Goal: Information Seeking & Learning: Learn about a topic

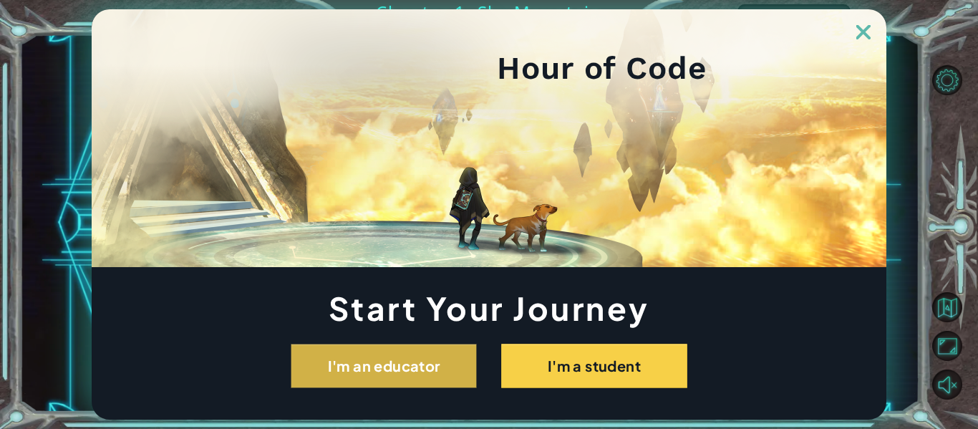
click at [320, 368] on button "I'm an educator" at bounding box center [384, 366] width 186 height 44
click at [429, 359] on button "I'm an educator" at bounding box center [384, 366] width 186 height 44
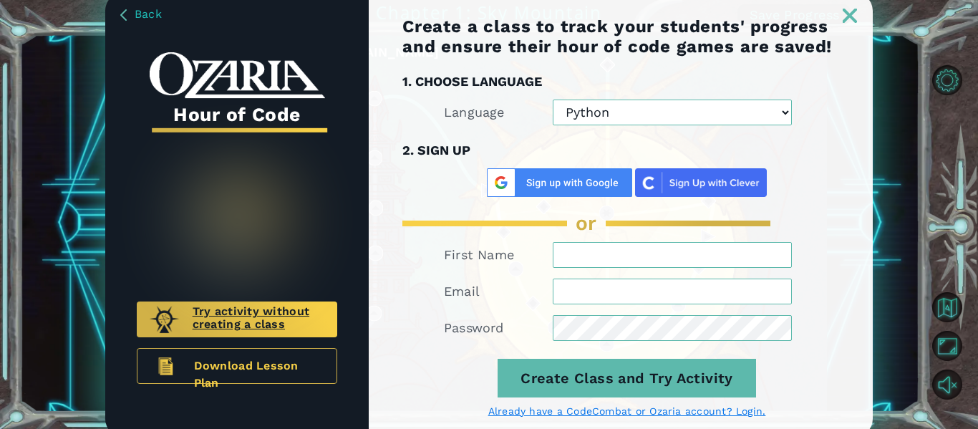
click at [253, 302] on div "Try activity without creating a class" at bounding box center [237, 319] width 200 height 36
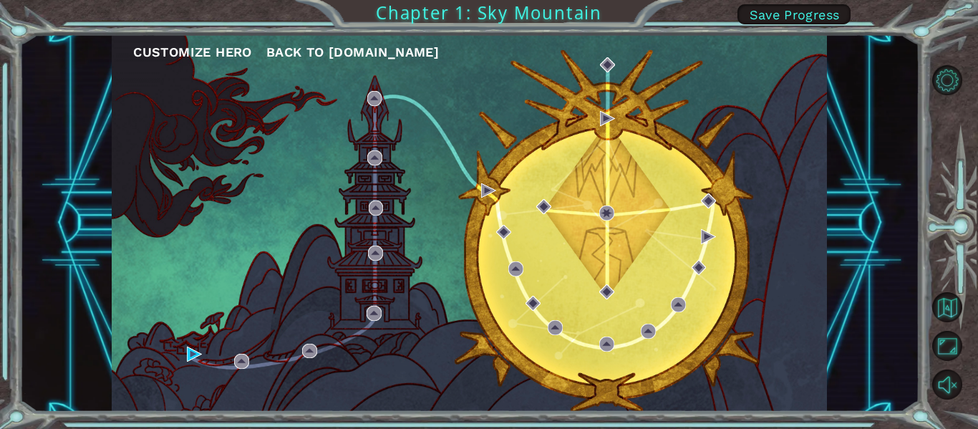
click at [194, 46] on button "Customize Hero" at bounding box center [192, 52] width 119 height 21
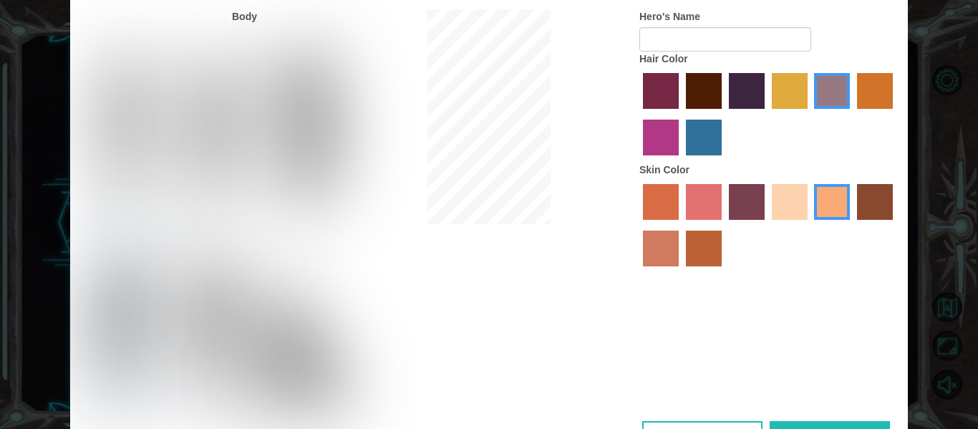
click at [300, 341] on img at bounding box center [301, 345] width 112 height 143
click at [339, 235] on input "Hero Jamie" at bounding box center [339, 235] width 0 height 0
click at [208, 89] on img at bounding box center [214, 131] width 64 height 179
click at [245, 38] on input "Hero Lars" at bounding box center [245, 38] width 0 height 0
click at [696, 90] on label "maroon hair color" at bounding box center [704, 91] width 36 height 36
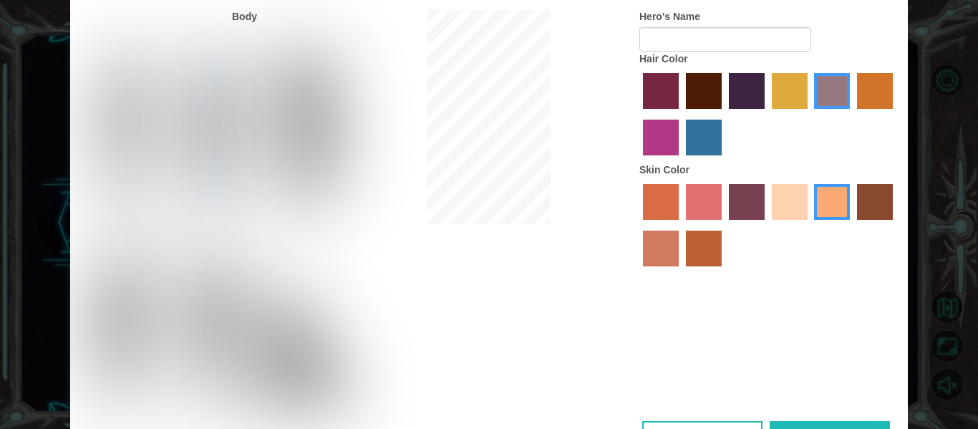
click at [681, 114] on input "maroon hair color" at bounding box center [681, 114] width 0 height 0
click at [690, 252] on label "smoke tree skin color" at bounding box center [704, 248] width 36 height 36
click at [681, 271] on input "smoke tree skin color" at bounding box center [681, 271] width 0 height 0
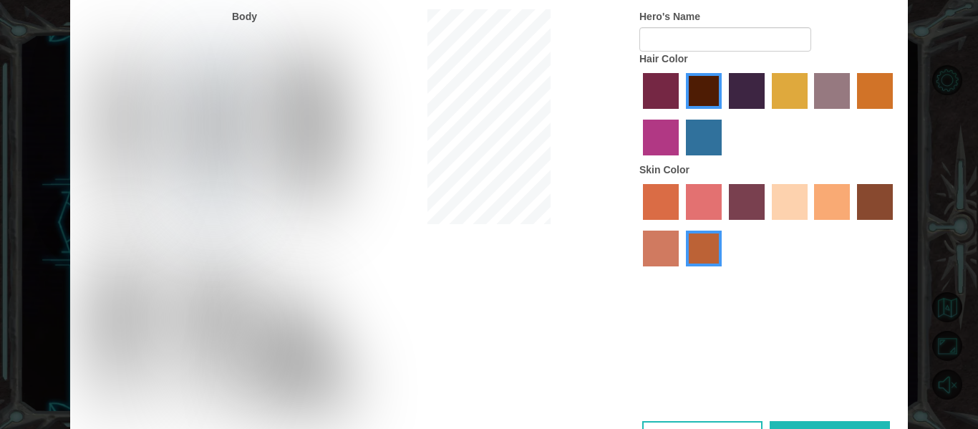
click at [892, 194] on div at bounding box center [768, 226] width 258 height 93
click at [879, 198] on label "karma skin color" at bounding box center [875, 202] width 36 height 36
click at [852, 225] on input "karma skin color" at bounding box center [852, 225] width 0 height 0
click at [814, 198] on label "tacao skin color" at bounding box center [832, 202] width 36 height 36
click at [809, 225] on input "tacao skin color" at bounding box center [809, 225] width 0 height 0
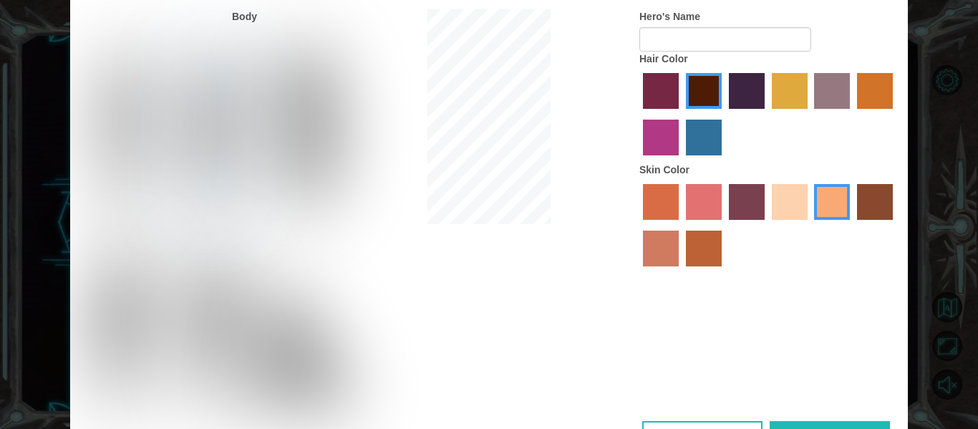
click at [716, 203] on label "froly skin color" at bounding box center [704, 202] width 36 height 36
click at [681, 225] on input "froly skin color" at bounding box center [681, 225] width 0 height 0
click at [833, 208] on label "tacao skin color" at bounding box center [832, 202] width 36 height 36
click at [809, 225] on input "tacao skin color" at bounding box center [809, 225] width 0 height 0
click at [870, 94] on label "gold drop hair color" at bounding box center [875, 91] width 36 height 36
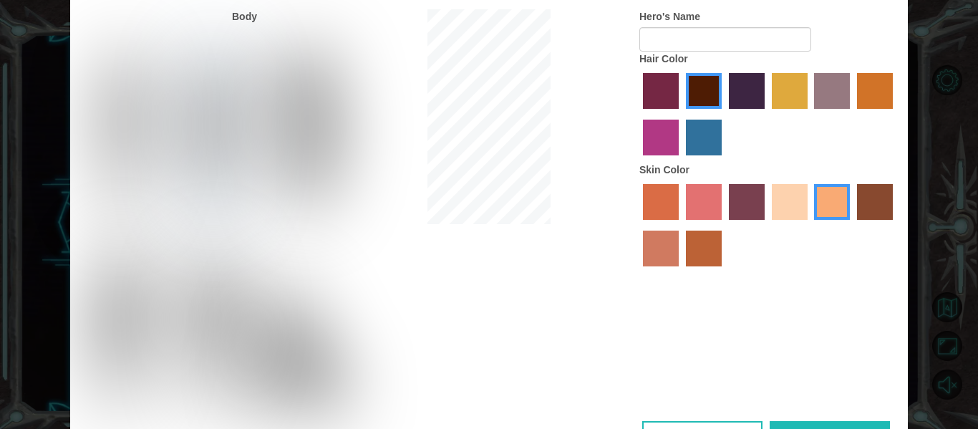
click at [852, 114] on input "gold drop hair color" at bounding box center [852, 114] width 0 height 0
click at [730, 92] on label "hot purple hair color" at bounding box center [747, 91] width 36 height 36
click at [724, 114] on input "hot purple hair color" at bounding box center [724, 114] width 0 height 0
click at [703, 90] on label "maroon hair color" at bounding box center [704, 91] width 36 height 36
click at [681, 114] on input "maroon hair color" at bounding box center [681, 114] width 0 height 0
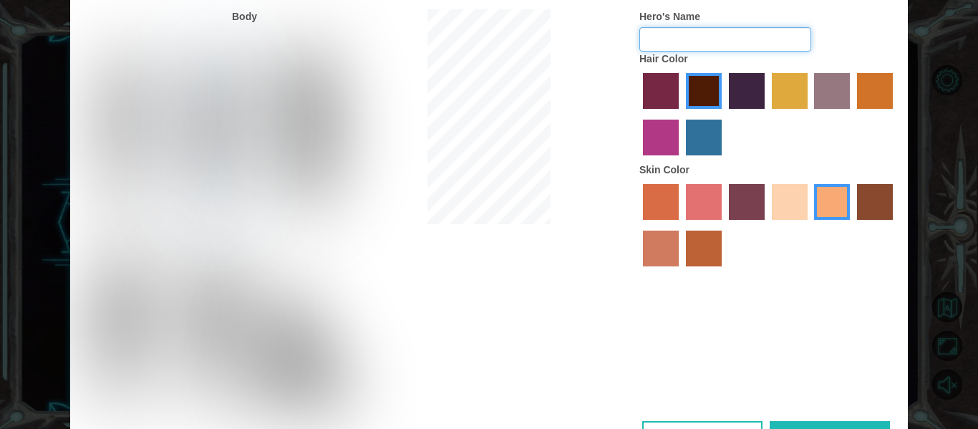
click at [698, 37] on input "Hero's Name" at bounding box center [725, 39] width 172 height 24
type input "T"
type input "TimmyTuffNucs"
click at [243, 303] on img at bounding box center [212, 327] width 67 height 179
click at [245, 235] on input "Hero Garnet" at bounding box center [245, 235] width 0 height 0
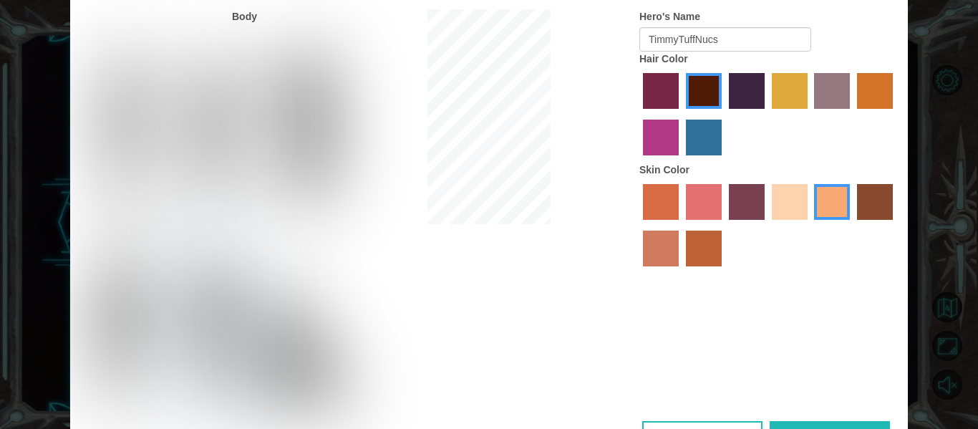
click at [113, 184] on img at bounding box center [122, 131] width 60 height 179
click at [152, 38] on input "Hero Connie" at bounding box center [152, 38] width 0 height 0
click at [183, 163] on img at bounding box center [214, 131] width 64 height 179
click at [245, 38] on input "Hero Lars" at bounding box center [245, 38] width 0 height 0
click at [198, 348] on img at bounding box center [212, 327] width 67 height 179
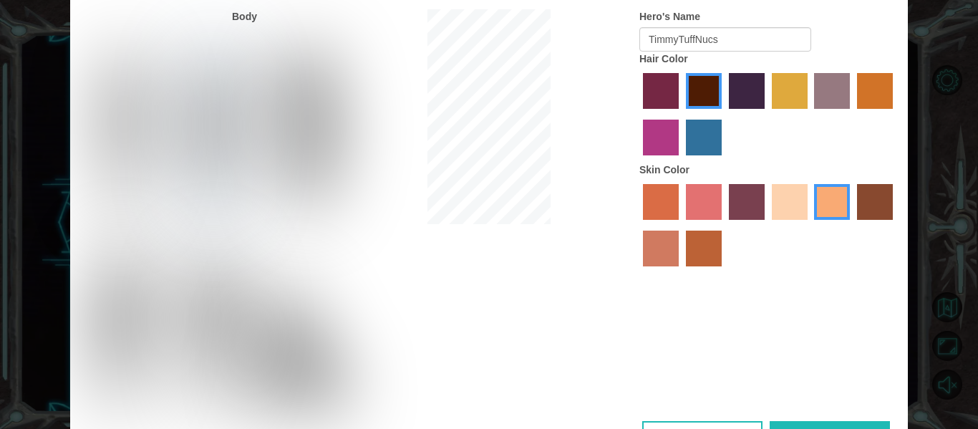
click at [245, 235] on input "Hero Garnet" at bounding box center [245, 235] width 0 height 0
click at [239, 97] on img at bounding box center [214, 131] width 64 height 179
click at [245, 38] on input "Hero Lars" at bounding box center [245, 38] width 0 height 0
click at [866, 423] on button "Done" at bounding box center [829, 437] width 120 height 32
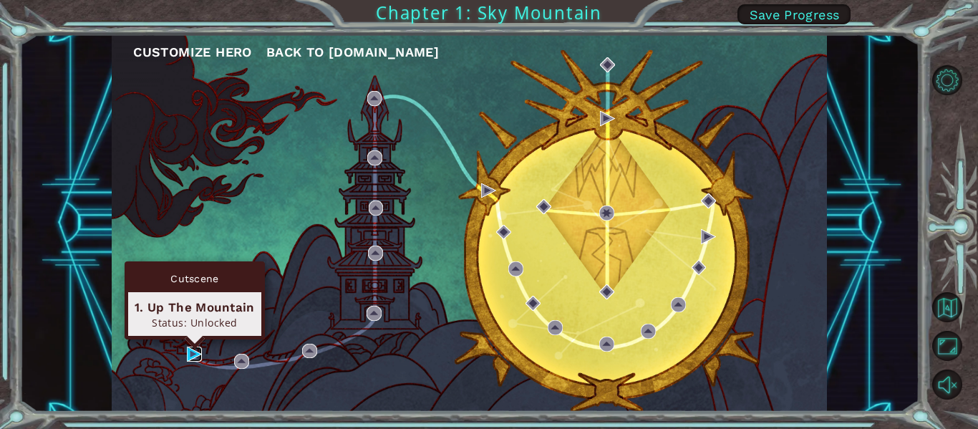
click at [193, 351] on img at bounding box center [194, 353] width 15 height 15
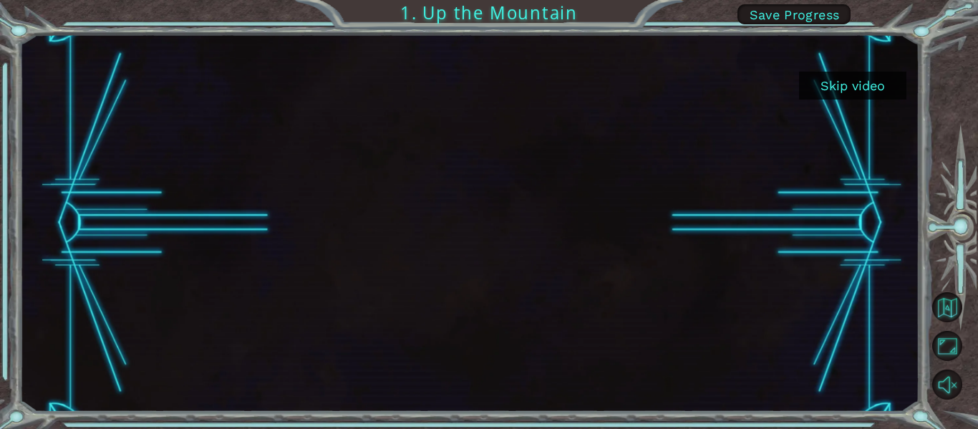
click at [822, 82] on button "Skip video" at bounding box center [852, 86] width 107 height 28
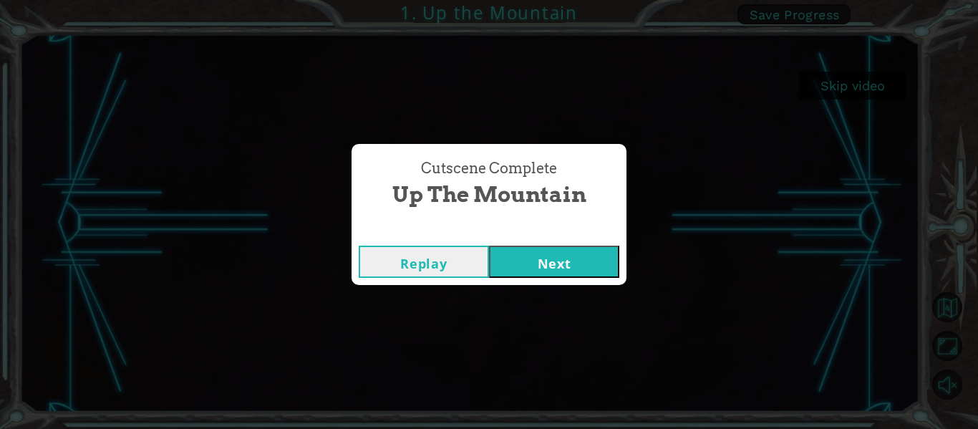
click at [582, 260] on button "Next" at bounding box center [554, 261] width 130 height 32
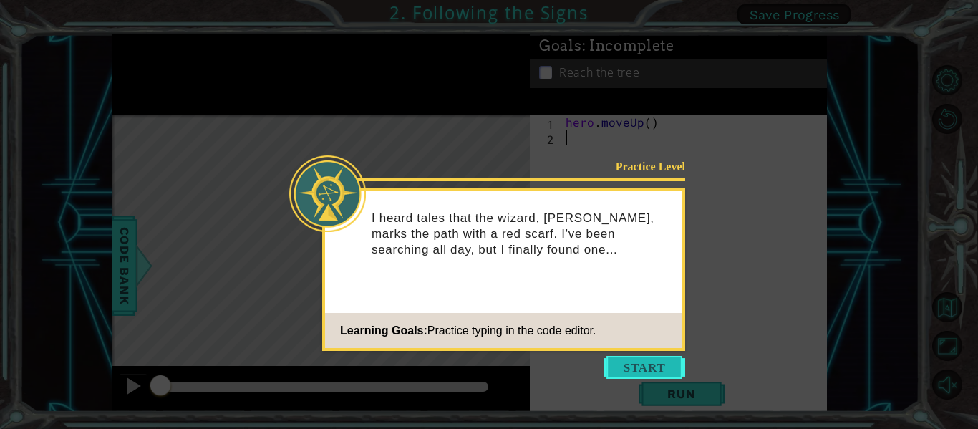
click at [632, 375] on button "Start" at bounding box center [644, 367] width 82 height 23
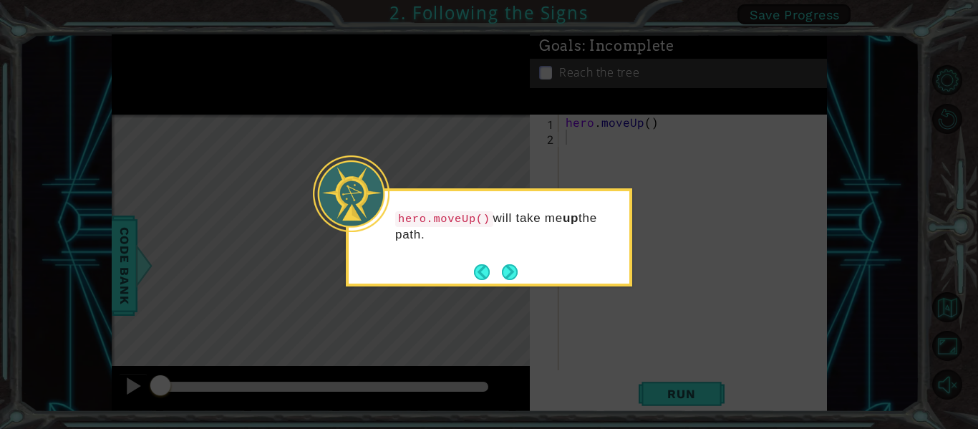
click at [509, 264] on button "Next" at bounding box center [509, 271] width 19 height 19
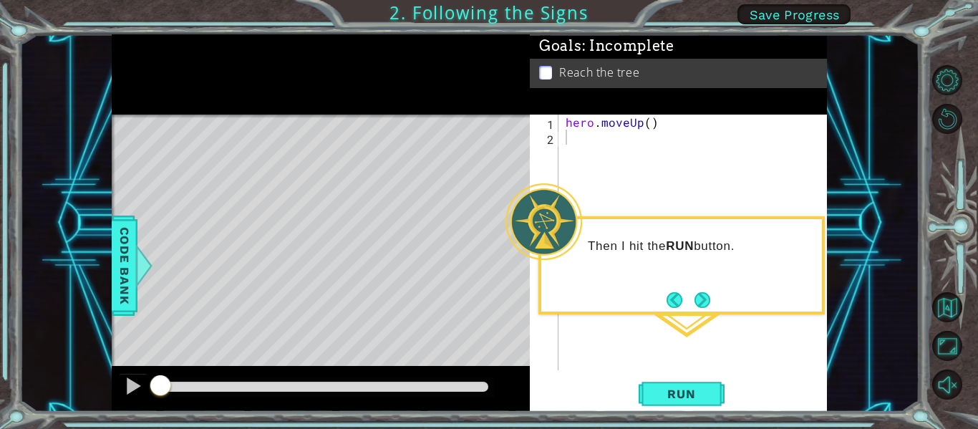
click at [385, 305] on div "Level Map" at bounding box center [442, 326] width 661 height 422
drag, startPoint x: 667, startPoint y: 398, endPoint x: 658, endPoint y: 392, distance: 10.9
click at [667, 397] on span "Run" at bounding box center [681, 393] width 57 height 14
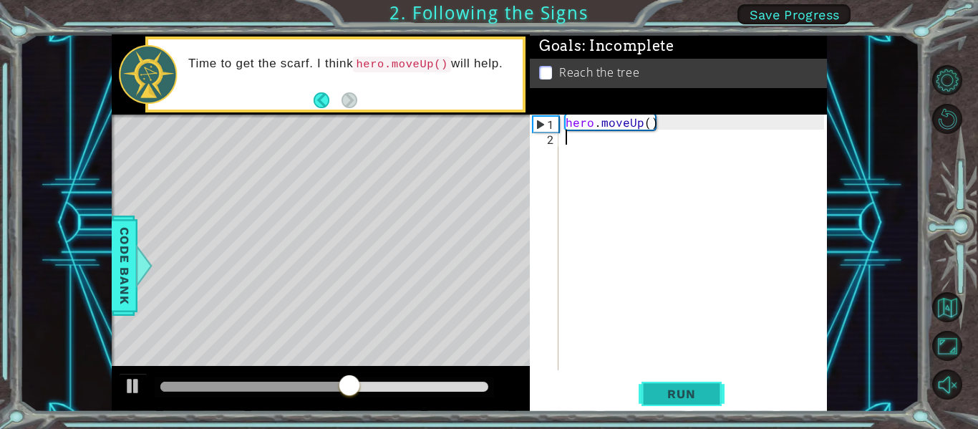
click at [640, 391] on button "Run" at bounding box center [681, 393] width 86 height 29
click at [648, 389] on button "Run" at bounding box center [681, 393] width 86 height 29
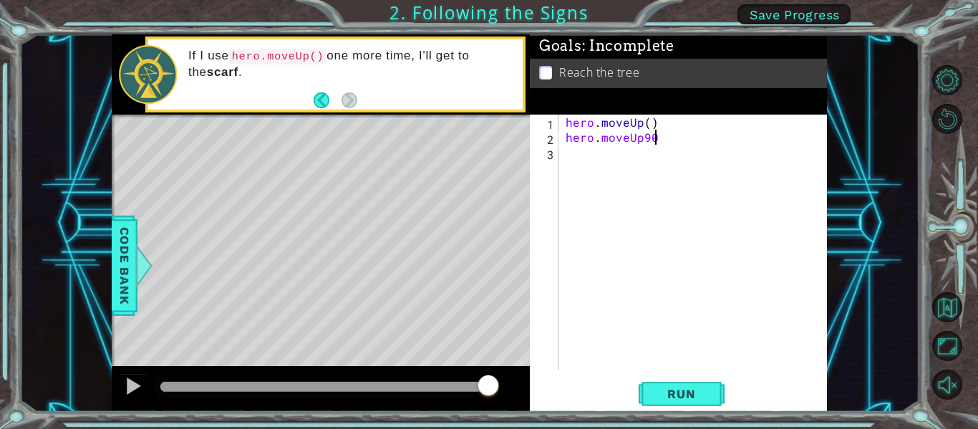
scroll to position [0, 4]
type textarea "hero.moveUp()"
click at [695, 400] on span "Run" at bounding box center [681, 393] width 57 height 14
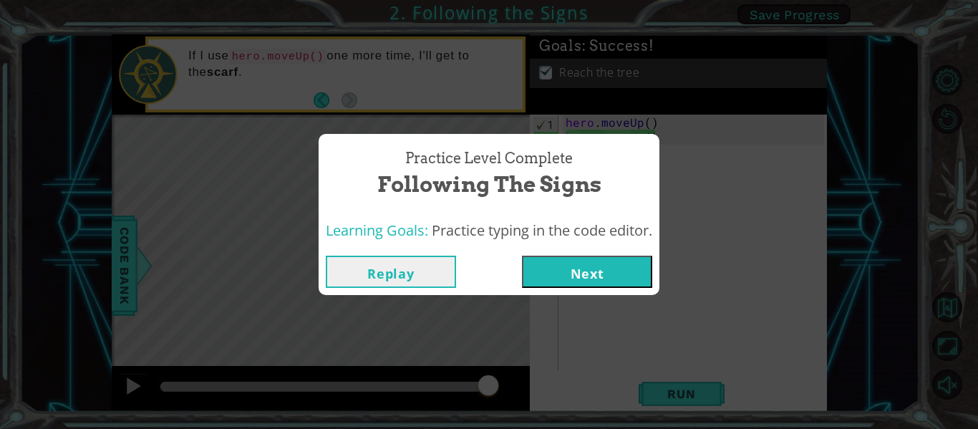
click at [630, 279] on button "Next" at bounding box center [587, 271] width 130 height 32
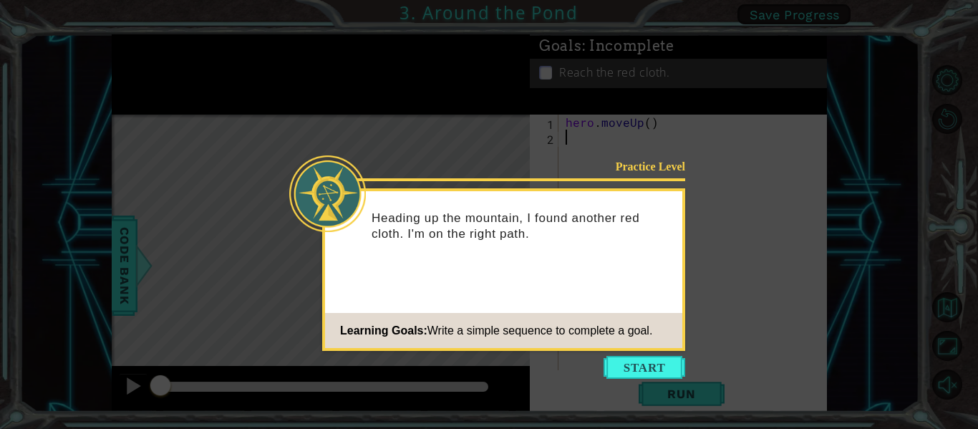
click at [642, 361] on button "Start" at bounding box center [644, 367] width 82 height 23
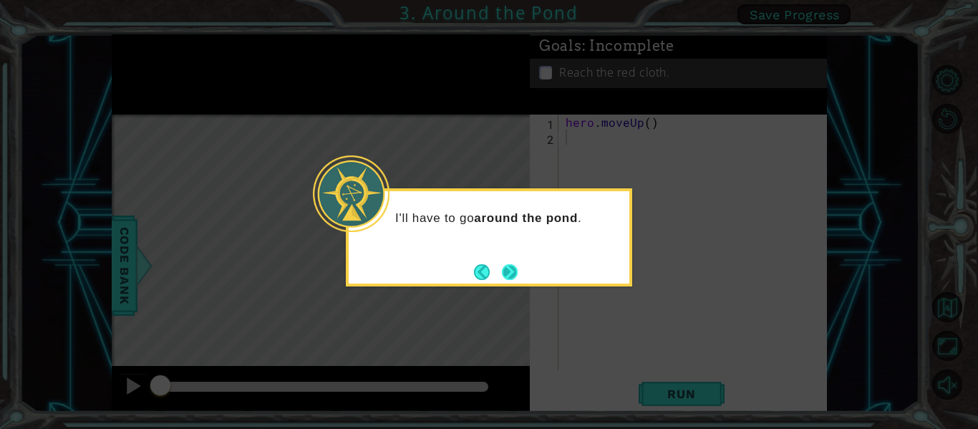
click at [511, 263] on button "Next" at bounding box center [510, 271] width 16 height 16
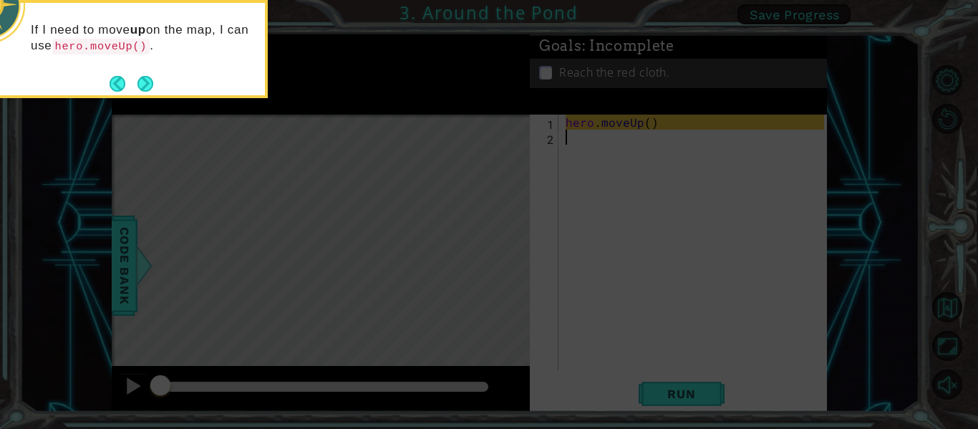
click at [572, 171] on icon at bounding box center [489, 63] width 978 height 729
click at [150, 86] on button "Next" at bounding box center [145, 83] width 16 height 16
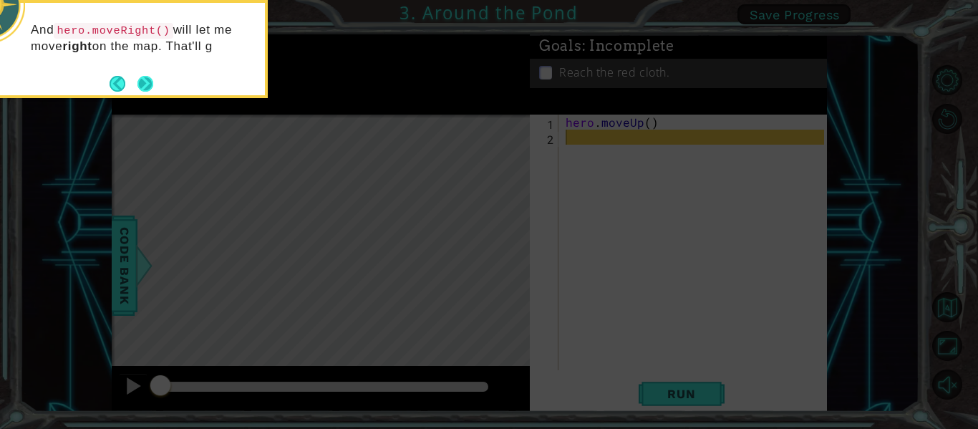
click at [132, 77] on button "Back" at bounding box center [123, 84] width 28 height 16
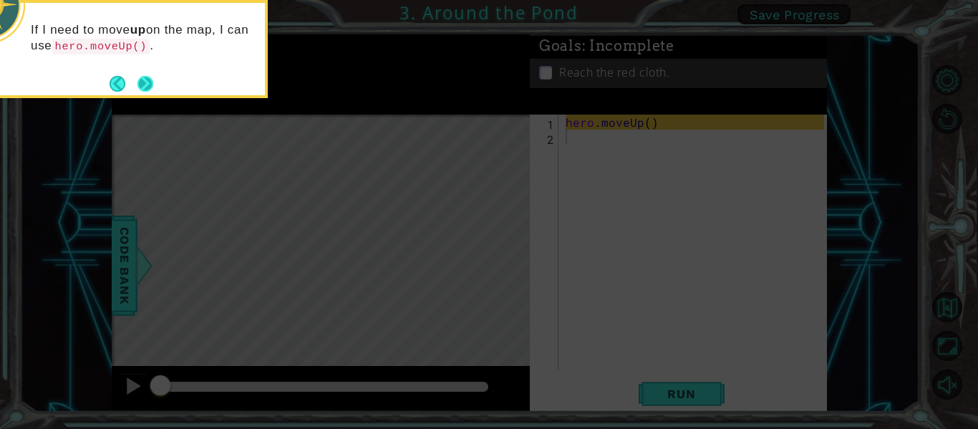
click at [145, 79] on button "Next" at bounding box center [145, 83] width 16 height 16
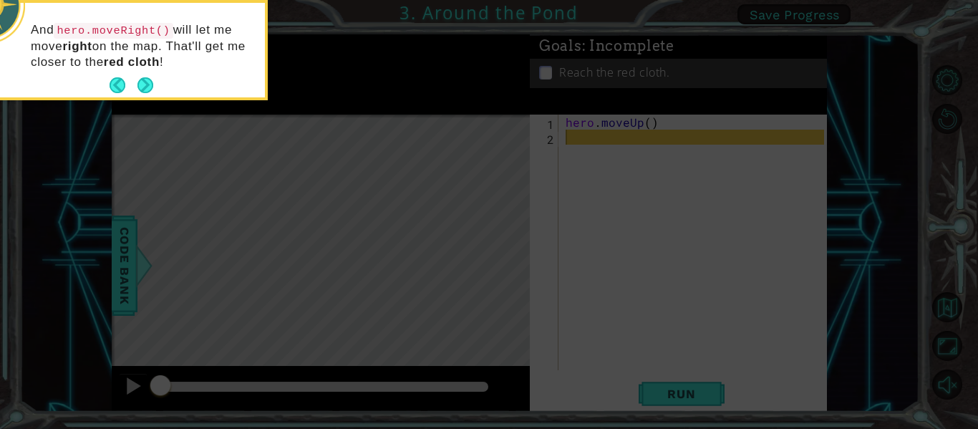
click at [664, 172] on icon at bounding box center [489, 63] width 978 height 729
click at [615, 150] on icon at bounding box center [489, 63] width 978 height 729
click at [616, 147] on icon at bounding box center [489, 63] width 978 height 729
click at [616, 127] on icon at bounding box center [489, 63] width 978 height 729
drag, startPoint x: 612, startPoint y: 133, endPoint x: 469, endPoint y: 127, distance: 142.6
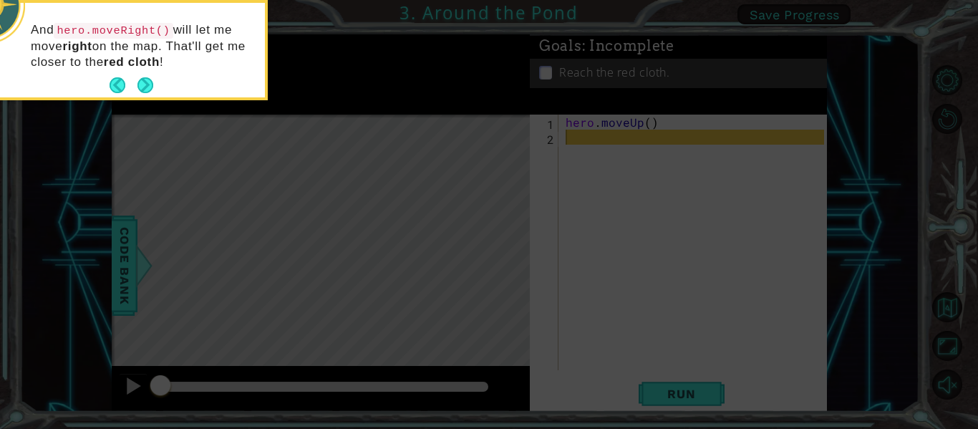
click at [595, 137] on icon at bounding box center [489, 63] width 978 height 729
click at [145, 77] on button "Next" at bounding box center [145, 85] width 16 height 16
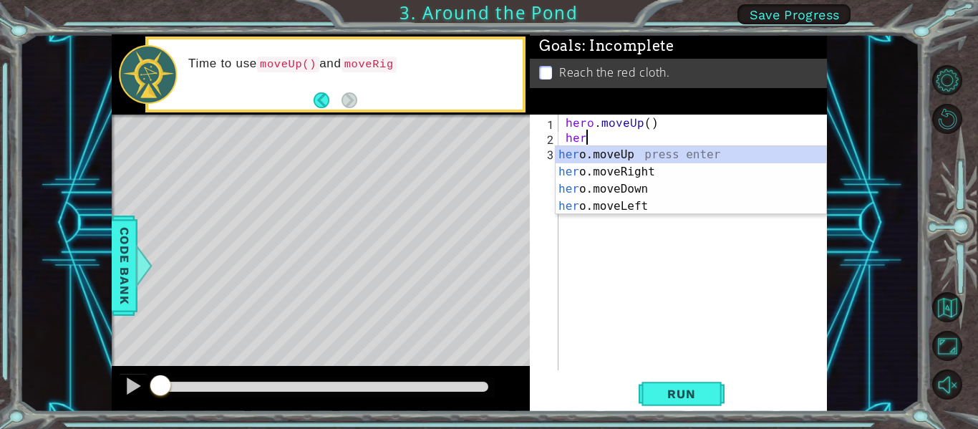
type textarea "hero"
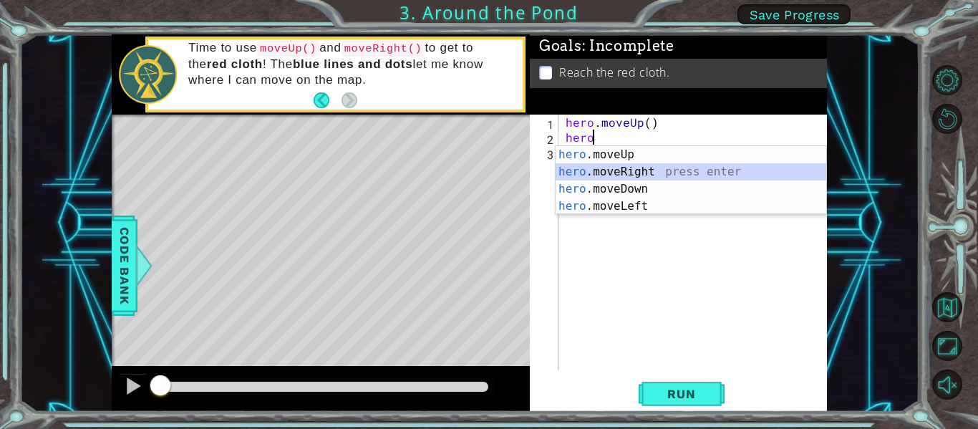
click at [655, 170] on div "hero .moveUp press enter hero .moveRight press enter hero .moveDown press enter…" at bounding box center [690, 197] width 271 height 103
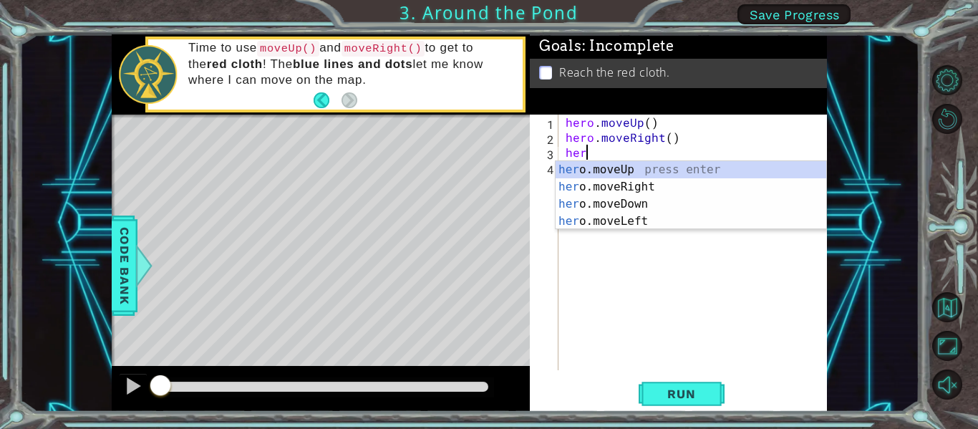
type textarea "hero"
click at [651, 165] on div "hero .moveUp press enter hero .moveRight press enter hero .moveDown press enter…" at bounding box center [690, 212] width 271 height 103
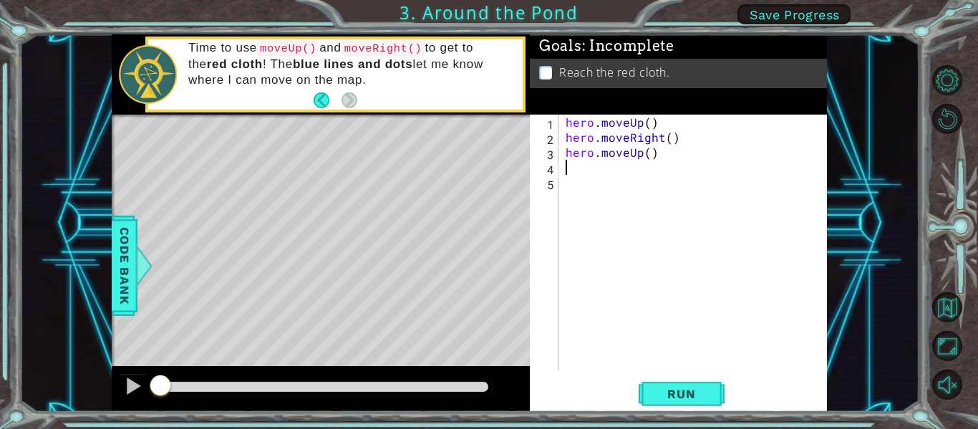
scroll to position [0, 0]
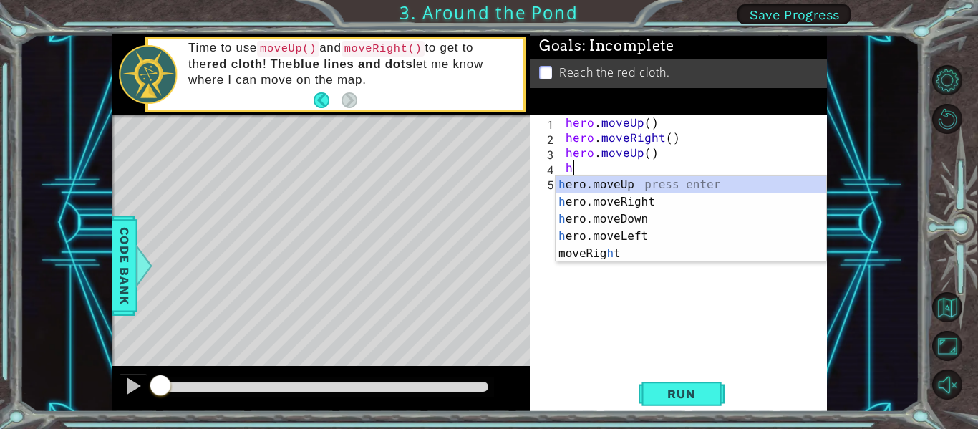
type textarea "her"
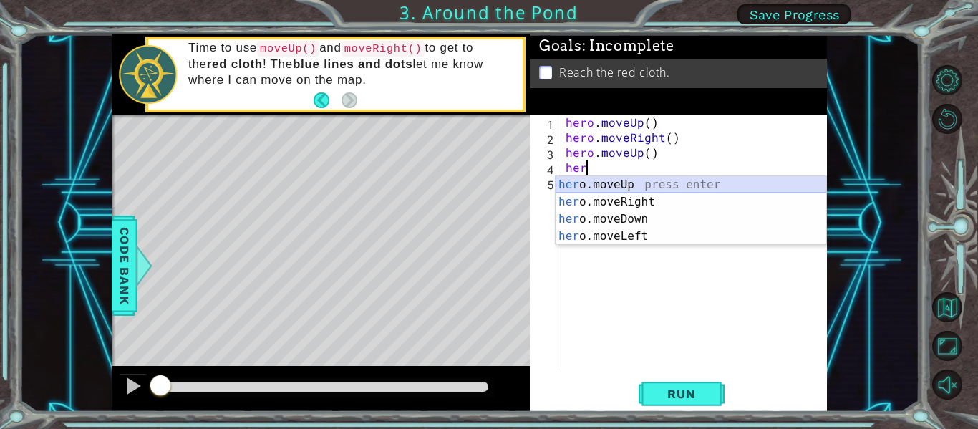
click at [669, 180] on div "her o.moveUp press enter her o.moveRight press enter her o.moveDown press enter…" at bounding box center [690, 227] width 271 height 103
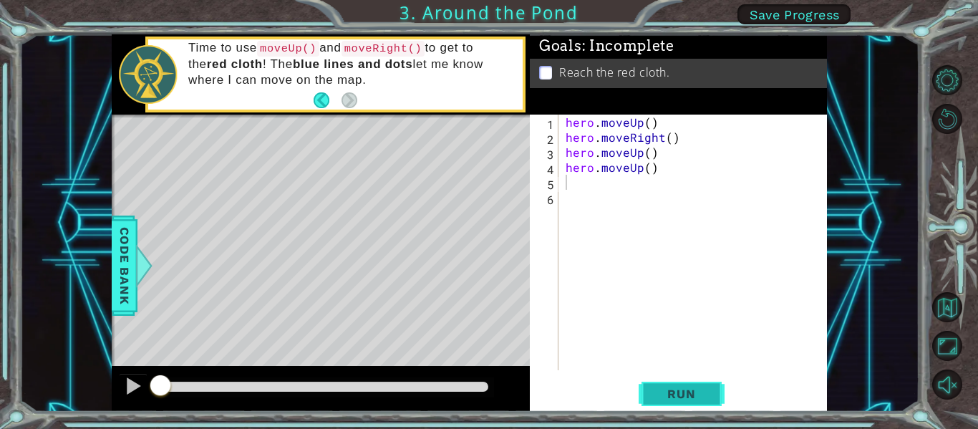
drag, startPoint x: 675, startPoint y: 380, endPoint x: 678, endPoint y: 387, distance: 8.0
click at [675, 383] on button "Run" at bounding box center [681, 393] width 86 height 29
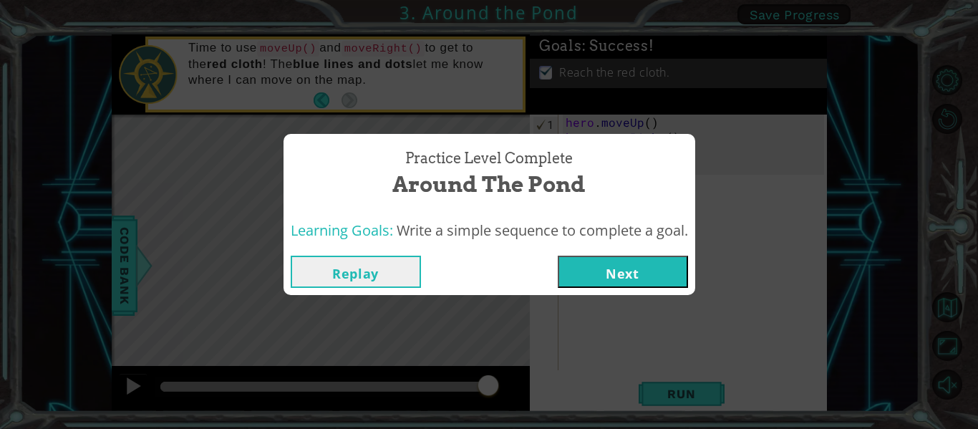
click at [604, 278] on button "Next" at bounding box center [623, 271] width 130 height 32
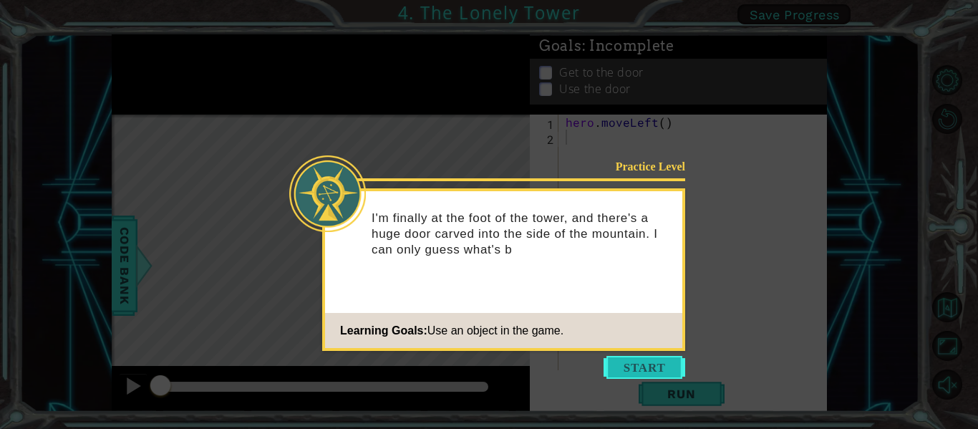
click at [623, 359] on button "Start" at bounding box center [644, 367] width 82 height 23
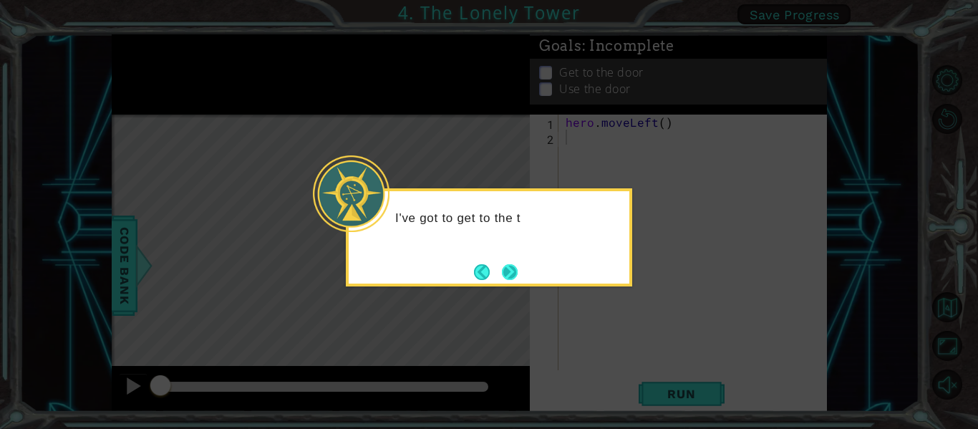
click at [508, 268] on button "Next" at bounding box center [510, 272] width 18 height 18
click at [510, 268] on button "Next" at bounding box center [510, 272] width 16 height 16
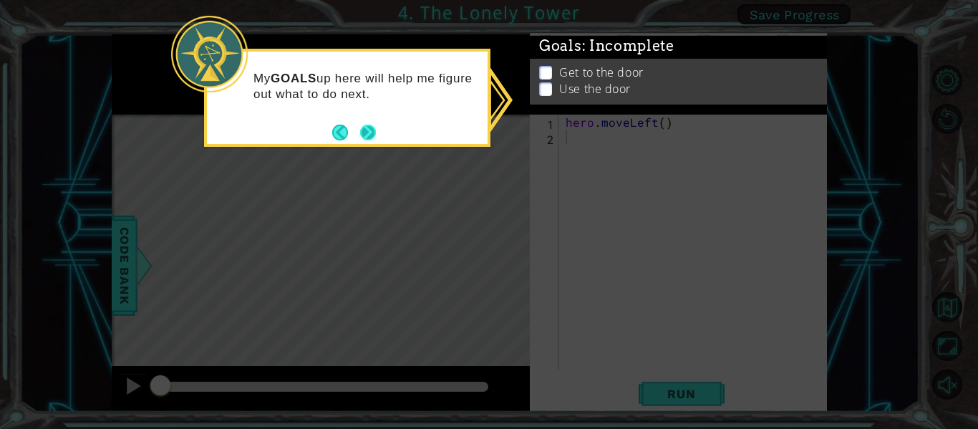
click at [359, 126] on footer at bounding box center [354, 132] width 44 height 21
click at [363, 127] on button "Next" at bounding box center [368, 132] width 20 height 20
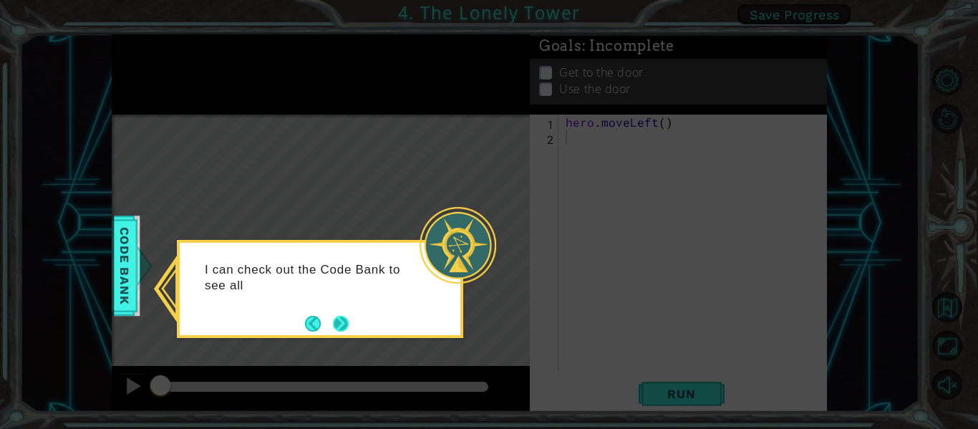
click at [337, 318] on button "Next" at bounding box center [340, 323] width 17 height 17
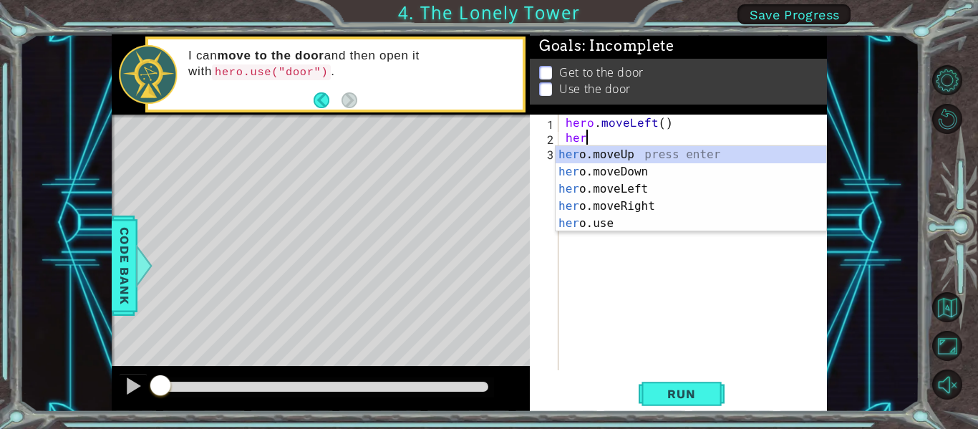
scroll to position [0, 1]
type textarea "hero"
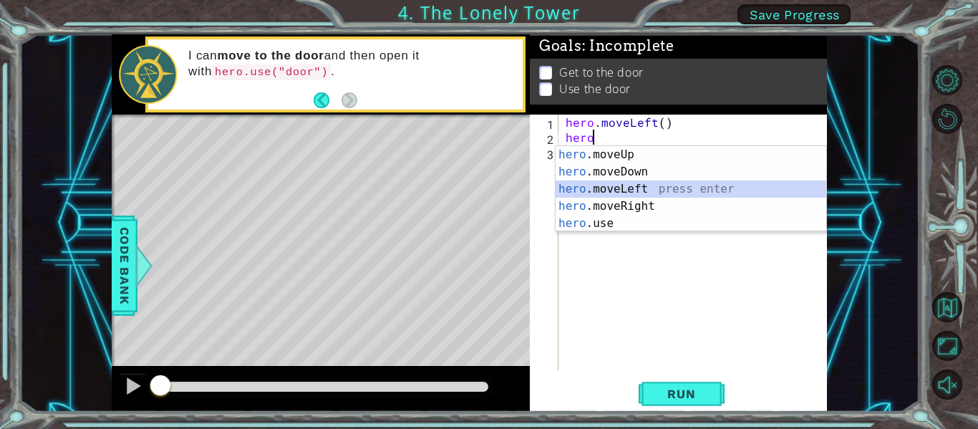
click at [626, 188] on div "hero .moveUp press enter hero .moveDown press enter hero .moveLeft press enter …" at bounding box center [690, 206] width 271 height 120
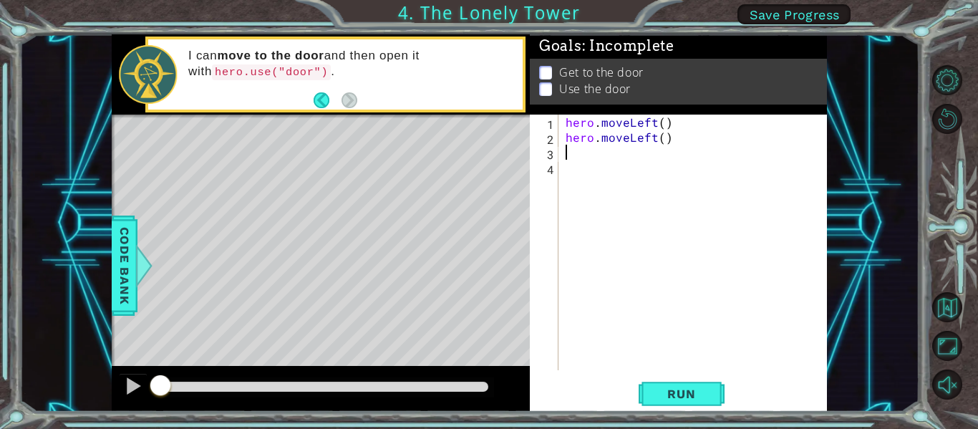
type textarea "h"
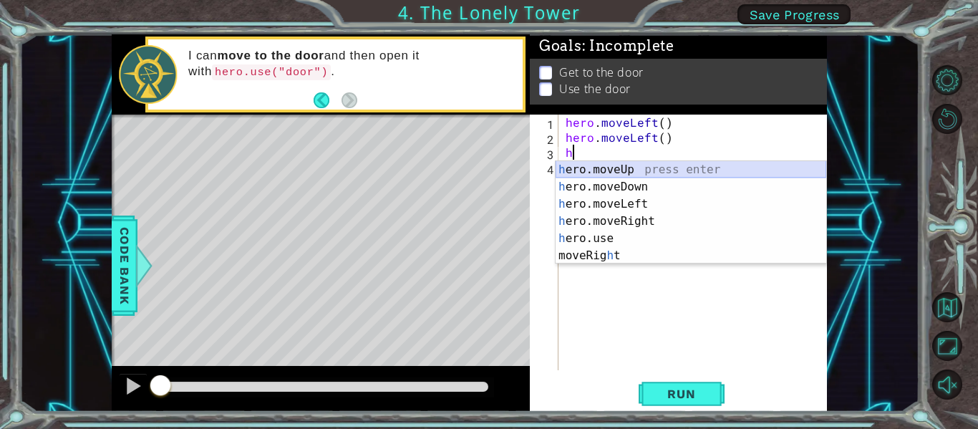
click at [635, 167] on div "h ero.moveUp press enter h ero.moveDown press enter h ero.moveLeft press enter …" at bounding box center [690, 229] width 271 height 137
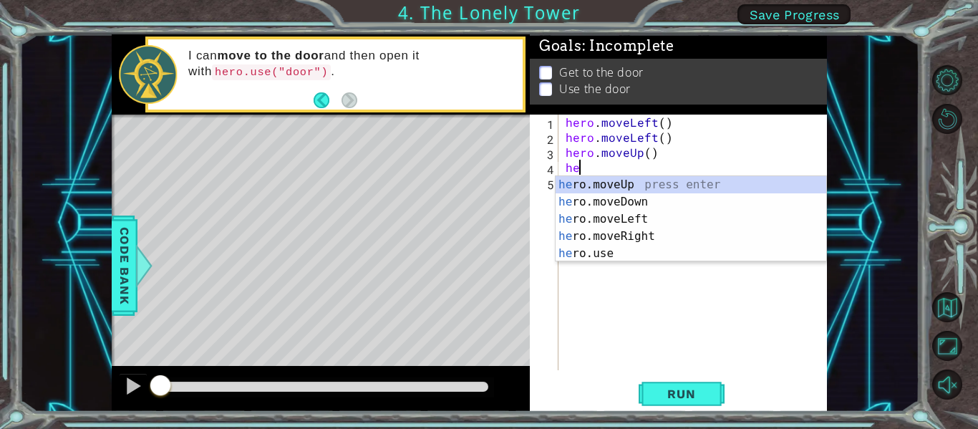
type textarea "hero"
click at [625, 184] on div "hero .moveUp press enter hero .moveDown press enter hero .moveLeft press enter …" at bounding box center [690, 236] width 271 height 120
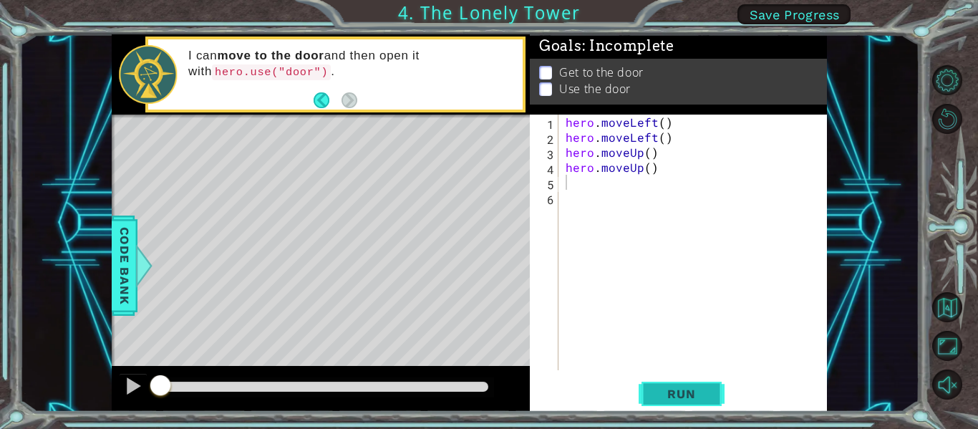
click at [694, 386] on button "Run" at bounding box center [681, 393] width 86 height 29
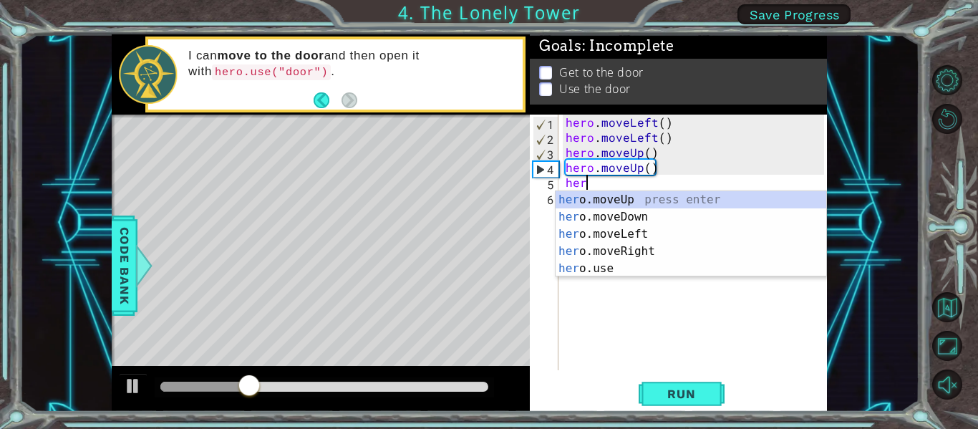
type textarea "hero"
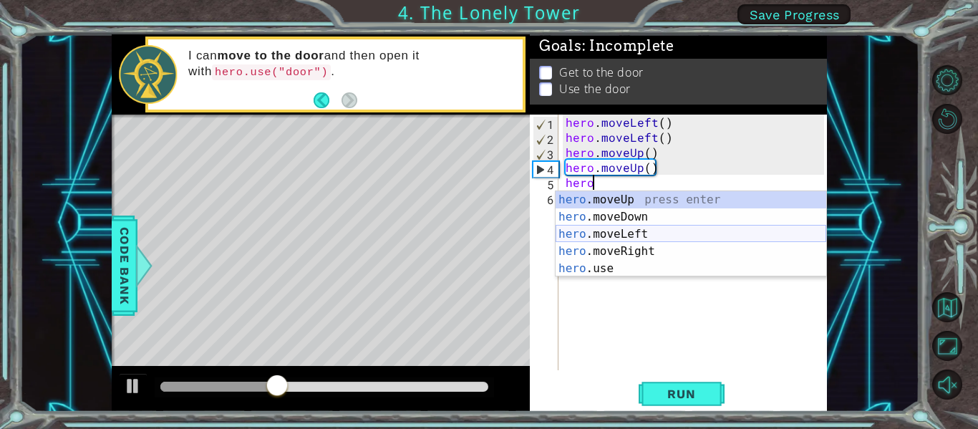
click at [648, 242] on div "hero .moveUp press enter hero .moveDown press enter hero .moveLeft press enter …" at bounding box center [690, 251] width 271 height 120
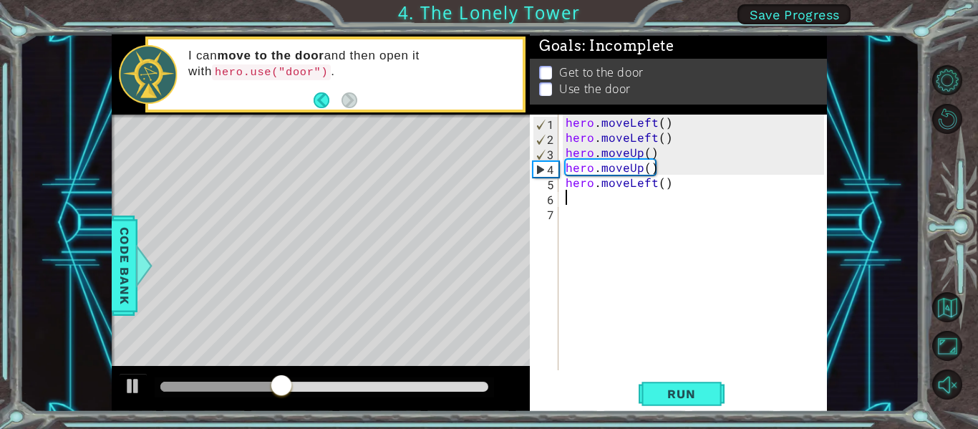
scroll to position [0, 0]
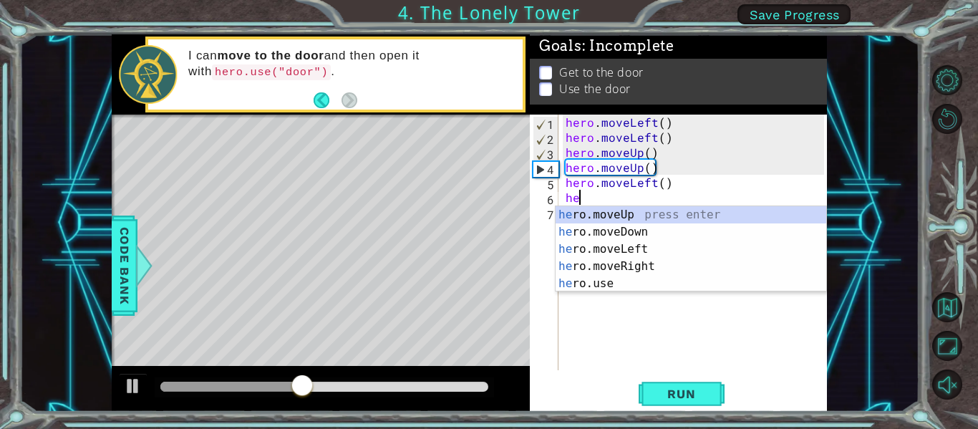
type textarea "hero"
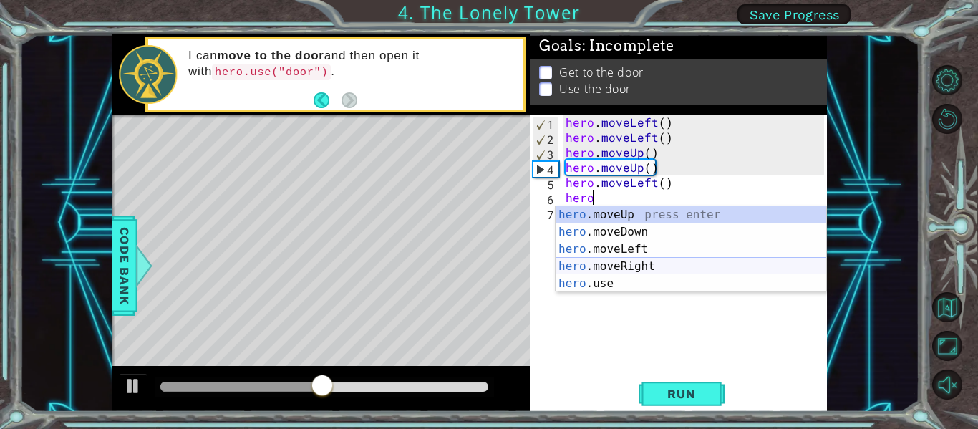
click at [649, 264] on div "hero .moveUp press enter hero .moveDown press enter hero .moveLeft press enter …" at bounding box center [690, 266] width 271 height 120
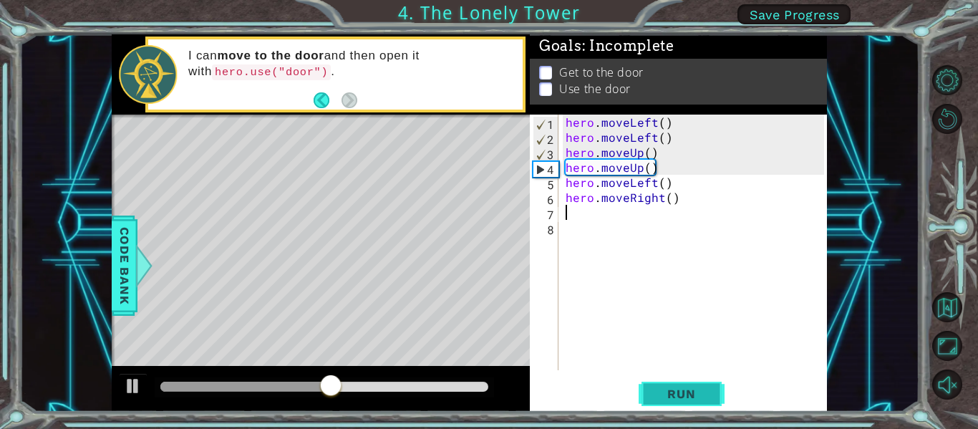
click at [668, 403] on button "Run" at bounding box center [681, 393] width 86 height 29
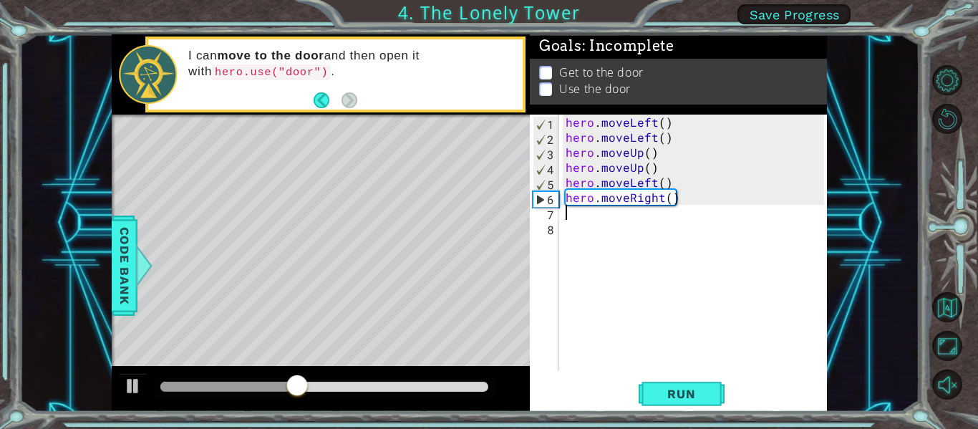
click at [650, 196] on div "hero . moveLeft ( ) hero . moveLeft ( ) hero . moveUp ( ) hero . moveUp ( ) her…" at bounding box center [697, 258] width 268 height 286
type textarea "hero.moveRight()"
click at [664, 198] on div "hero . moveLeft ( ) hero . moveLeft ( ) hero . moveUp ( ) hero . moveUp ( ) her…" at bounding box center [697, 258] width 268 height 286
drag, startPoint x: 664, startPoint y: 198, endPoint x: 558, endPoint y: 205, distance: 106.2
click at [558, 205] on div "hero.moveRight() 1 2 3 4 5 6 7 8 hero . moveLeft ( ) hero . moveLeft ( ) hero .…" at bounding box center [677, 242] width 294 height 255
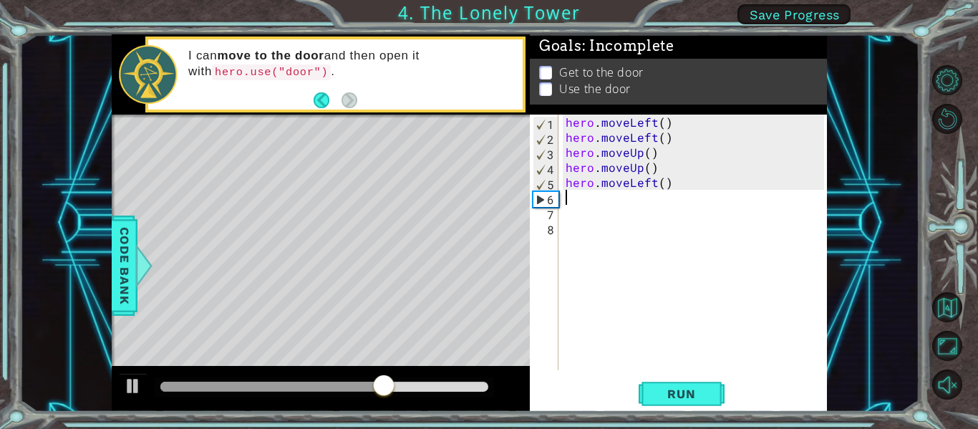
click at [669, 190] on div "hero . moveLeft ( ) hero . moveLeft ( ) hero . moveUp ( ) hero . moveUp ( ) her…" at bounding box center [697, 258] width 268 height 286
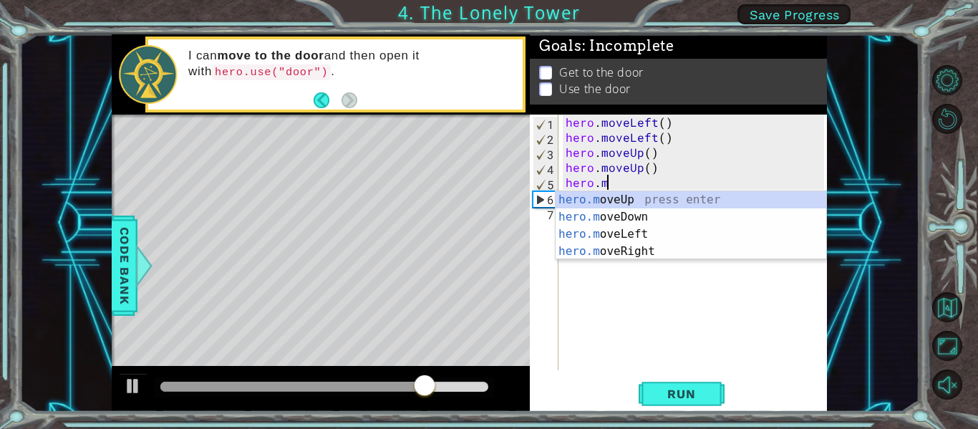
type textarea "he"
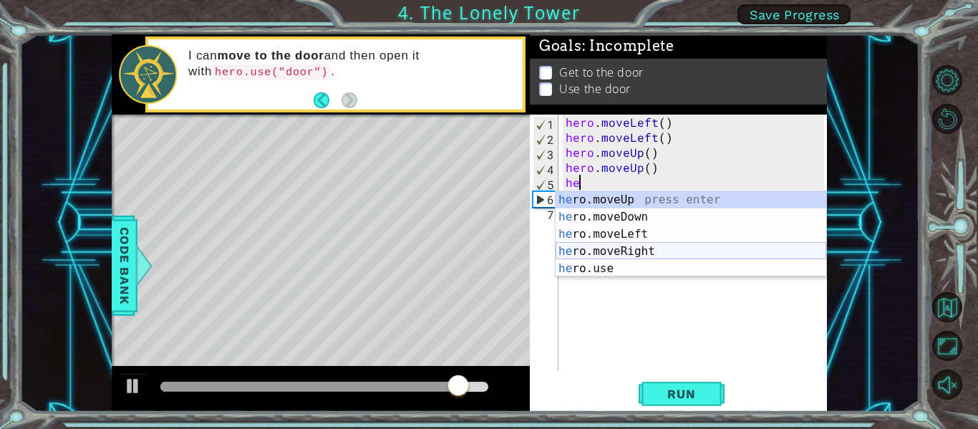
click at [645, 247] on div "he ro.moveUp press enter he ro.moveDown press enter he ro.moveLeft press enter …" at bounding box center [690, 251] width 271 height 120
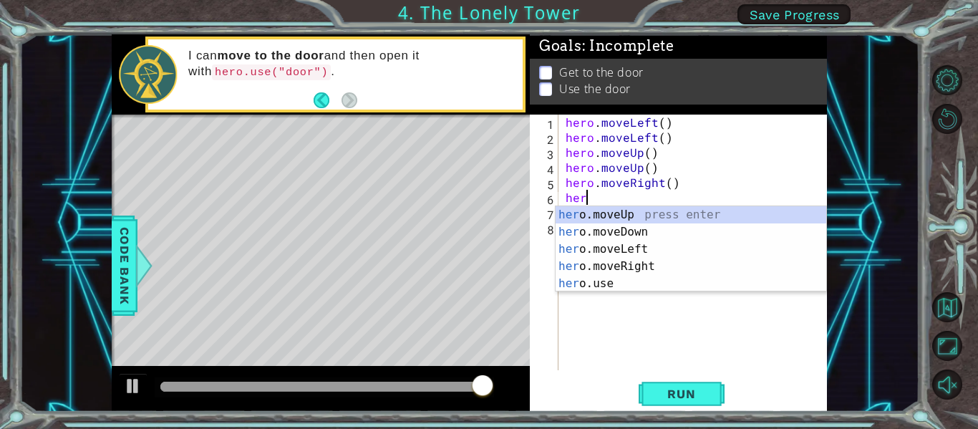
type textarea "hero"
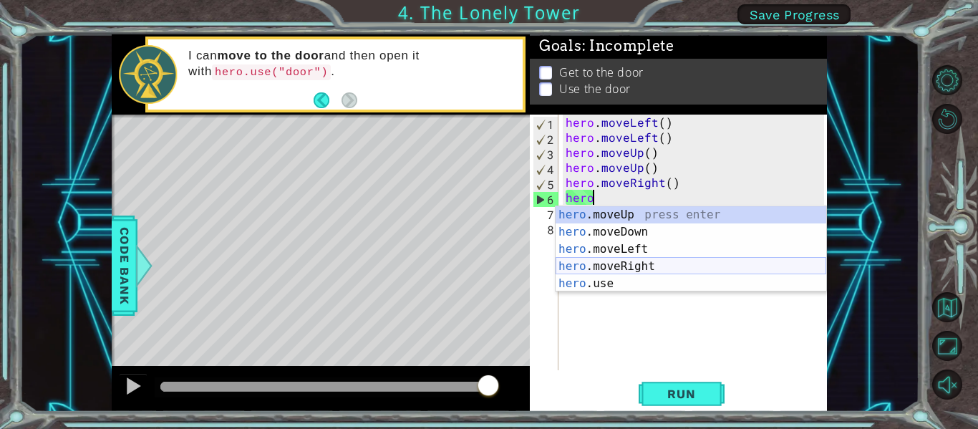
click at [658, 261] on div "hero .moveUp press enter hero .moveDown press enter hero .moveLeft press enter …" at bounding box center [690, 266] width 271 height 120
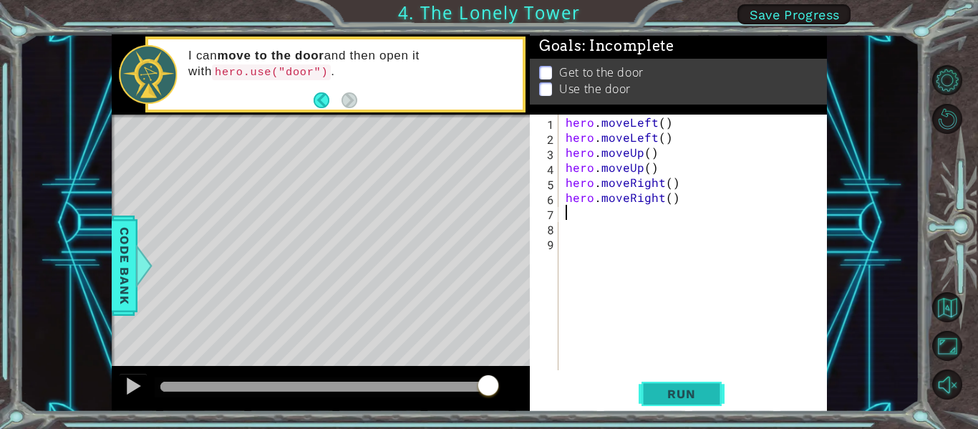
click at [673, 396] on span "Run" at bounding box center [681, 393] width 57 height 14
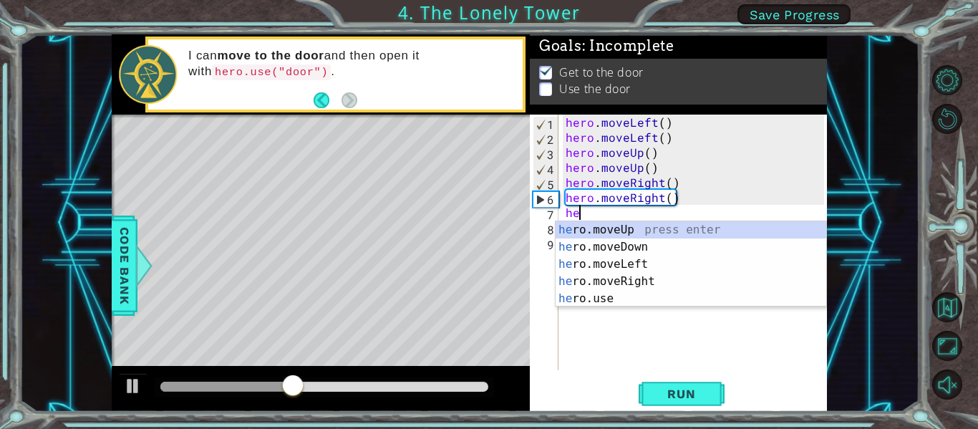
scroll to position [0, 1]
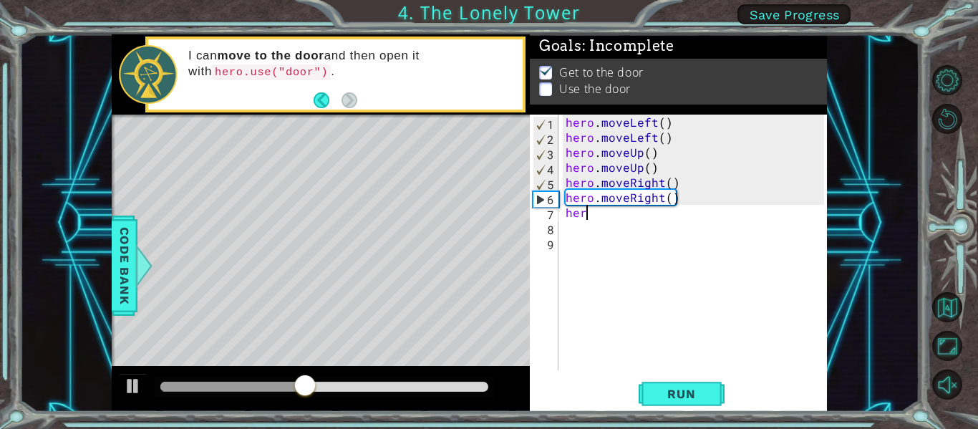
click at [650, 219] on div "hero . moveLeft ( ) hero . moveLeft ( ) hero . moveUp ( ) hero . moveUp ( ) her…" at bounding box center [697, 258] width 268 height 286
type textarea "hero"
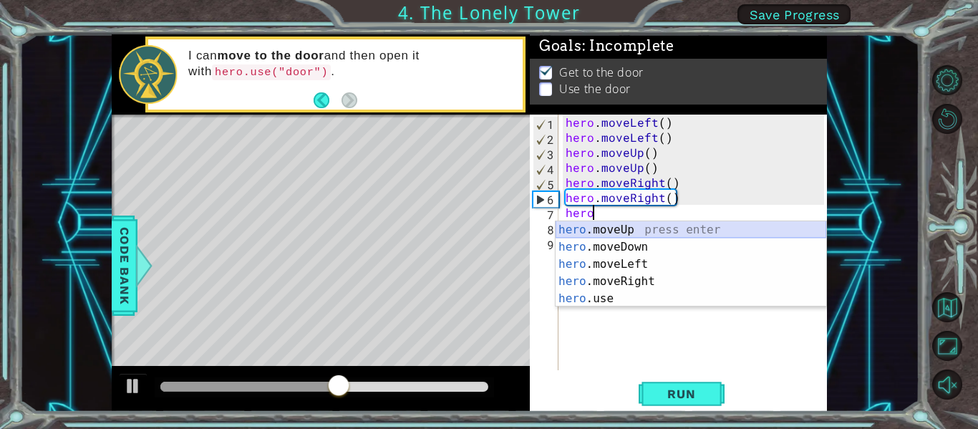
click at [736, 229] on div "hero .moveUp press enter hero .moveDown press enter hero .moveLeft press enter …" at bounding box center [690, 281] width 271 height 120
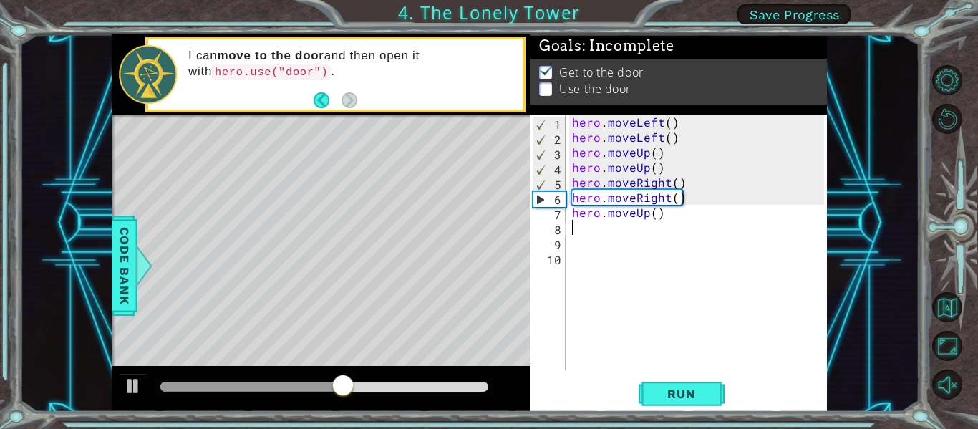
scroll to position [0, 0]
click at [669, 396] on span "Run" at bounding box center [681, 393] width 57 height 14
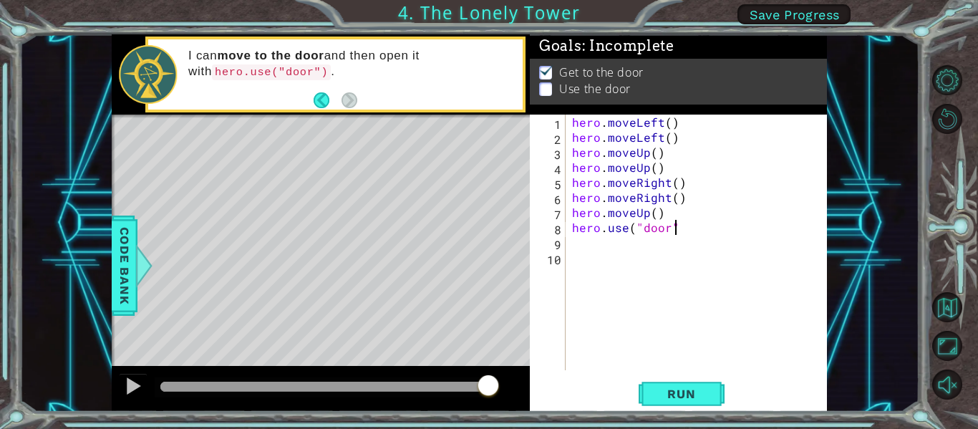
scroll to position [0, 6]
click at [666, 388] on span "Run" at bounding box center [681, 393] width 57 height 14
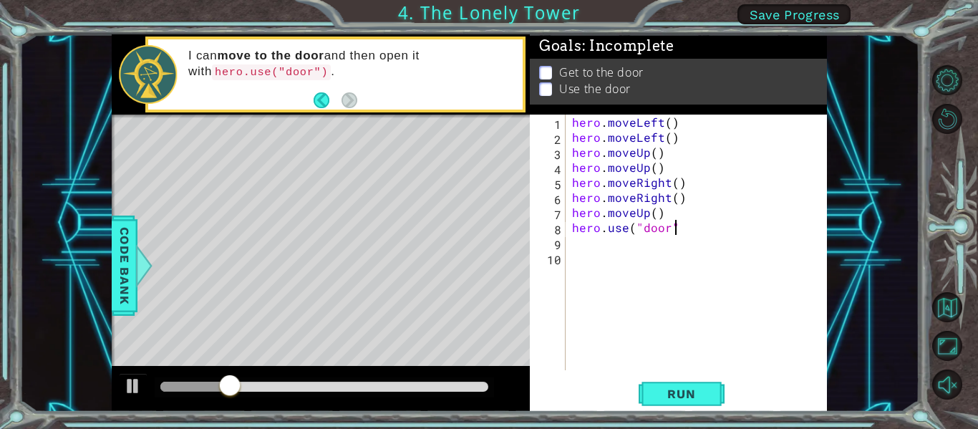
type textarea "hero.use("door")"
click at [673, 403] on button "Run" at bounding box center [681, 393] width 86 height 29
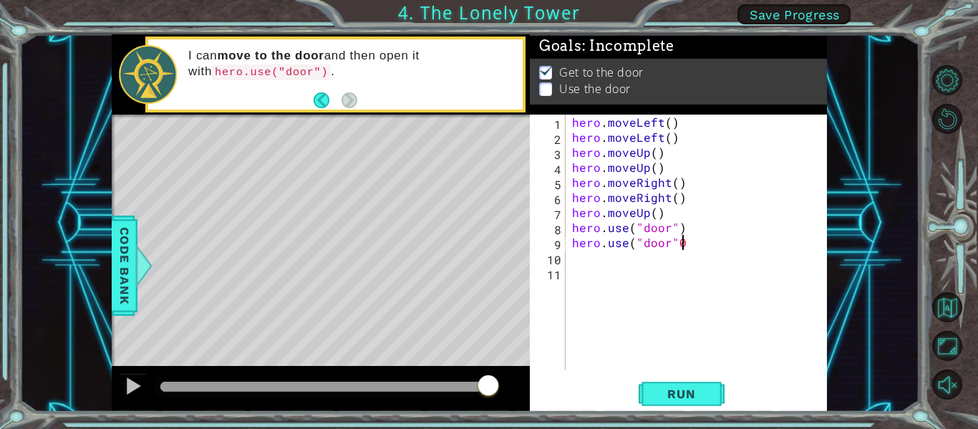
scroll to position [0, 6]
click at [701, 245] on div "hero . moveLeft ( ) hero . moveLeft ( ) hero . moveUp ( ) hero . moveUp ( ) her…" at bounding box center [700, 258] width 262 height 286
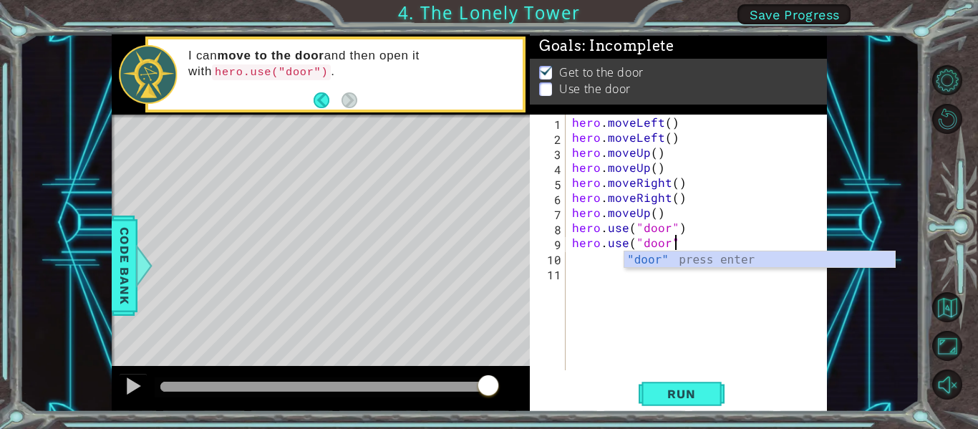
type textarea "hero.use("door")"
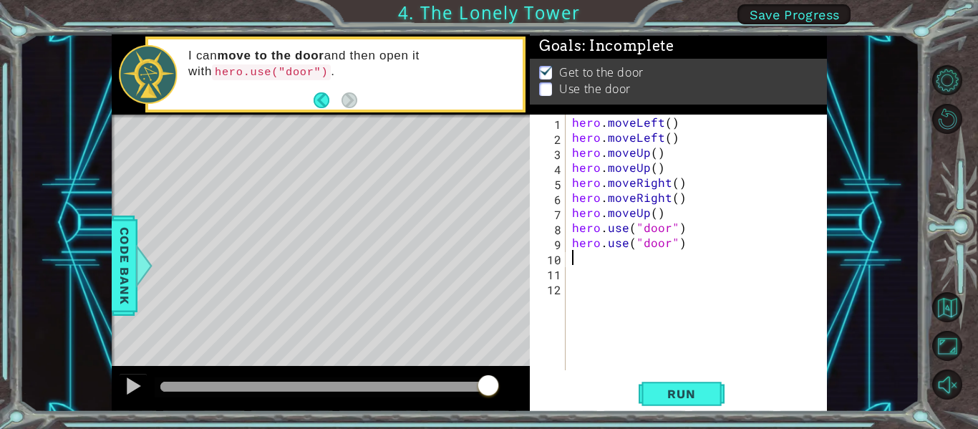
scroll to position [0, 0]
click at [703, 404] on button "Run" at bounding box center [681, 393] width 86 height 29
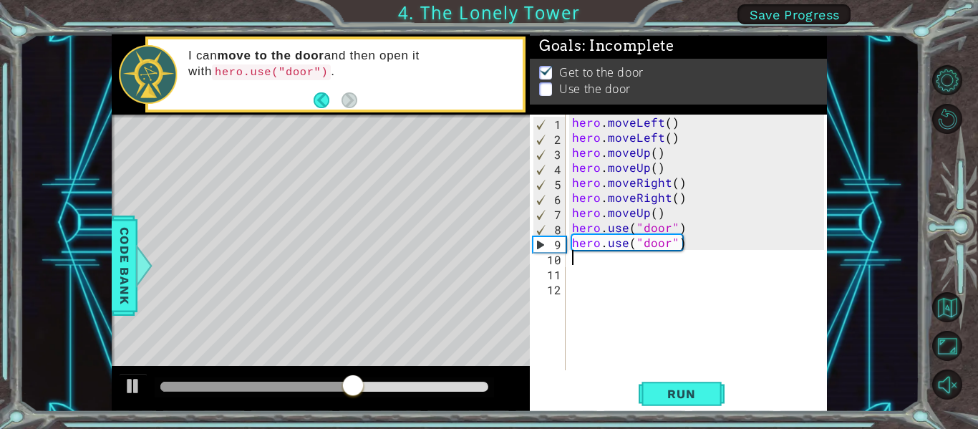
click at [686, 249] on div "hero . moveLeft ( ) hero . moveLeft ( ) hero . moveUp ( ) hero . moveUp ( ) her…" at bounding box center [700, 258] width 262 height 286
click at [691, 247] on div "hero . moveLeft ( ) hero . moveLeft ( ) hero . moveUp ( ) hero . moveUp ( ) her…" at bounding box center [700, 258] width 262 height 286
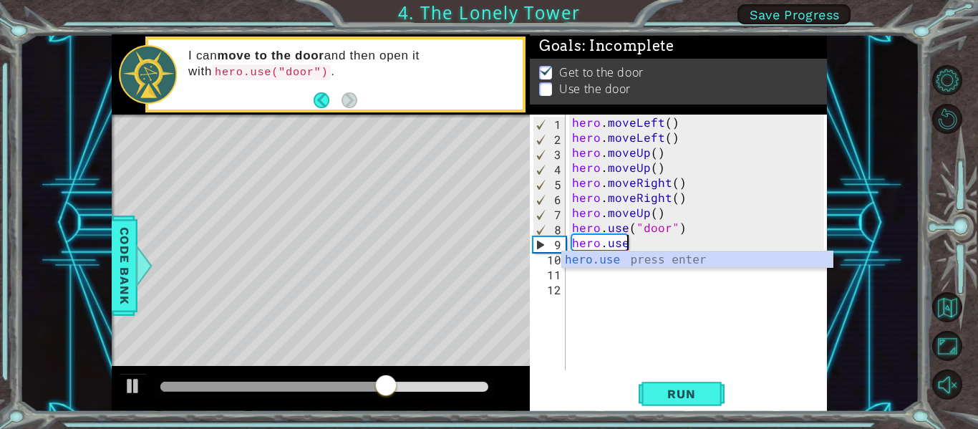
type textarea "h"
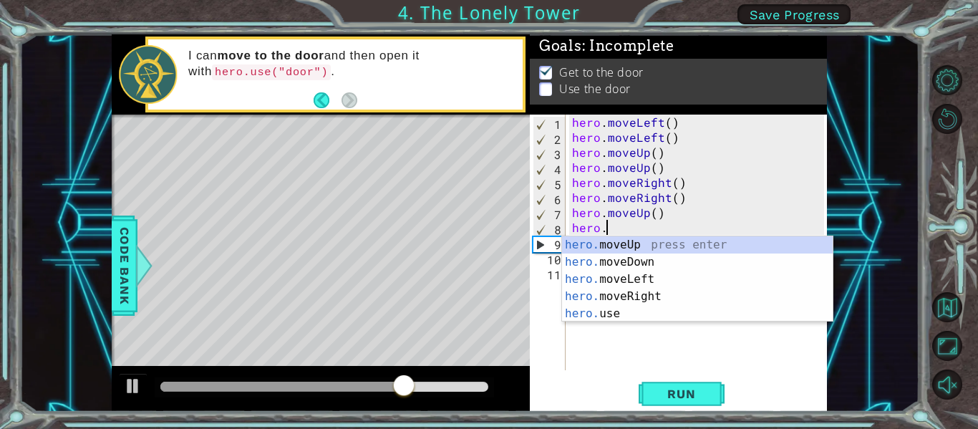
type textarea "h"
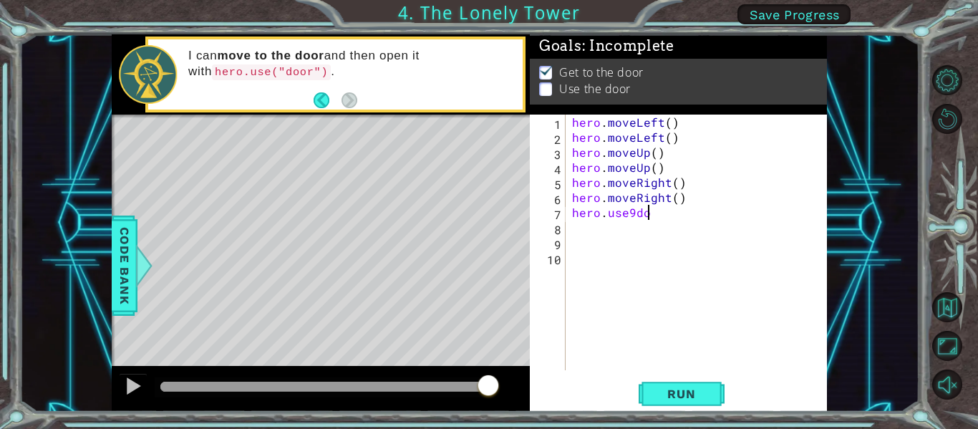
scroll to position [0, 4]
click at [665, 209] on div "hero . moveLeft ( ) hero . moveLeft ( ) hero . moveUp ( ) hero . moveUp ( ) her…" at bounding box center [700, 258] width 262 height 286
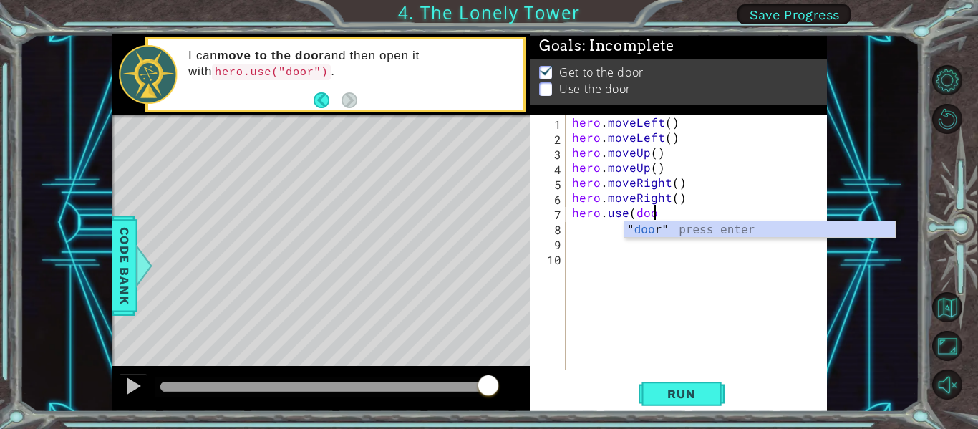
scroll to position [0, 5]
type textarea "hero.use("door")"
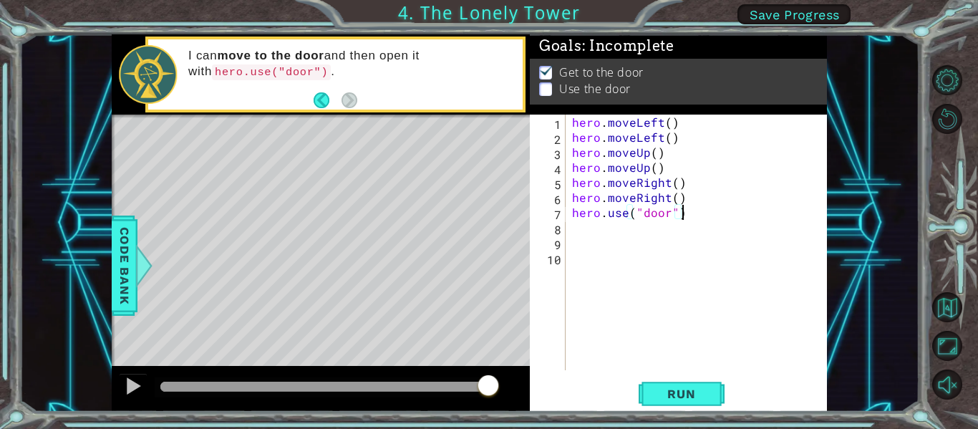
scroll to position [0, 0]
click at [693, 384] on button "Run" at bounding box center [681, 393] width 86 height 29
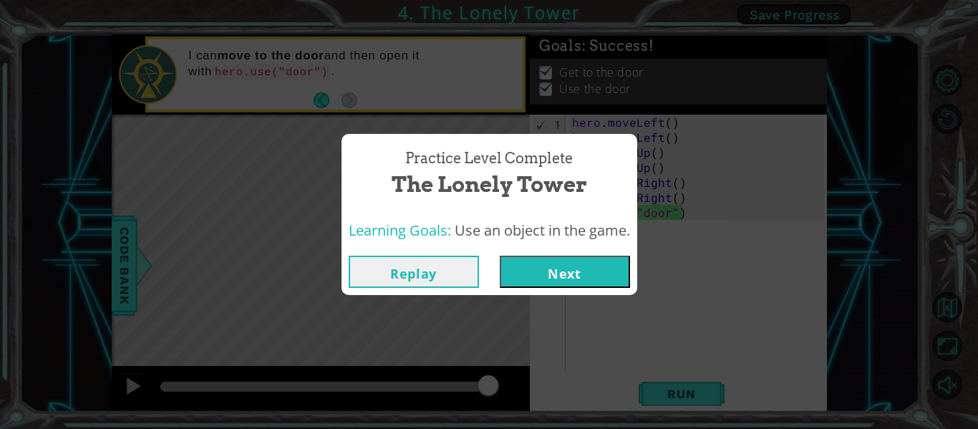
click at [625, 266] on button "Next" at bounding box center [565, 271] width 130 height 32
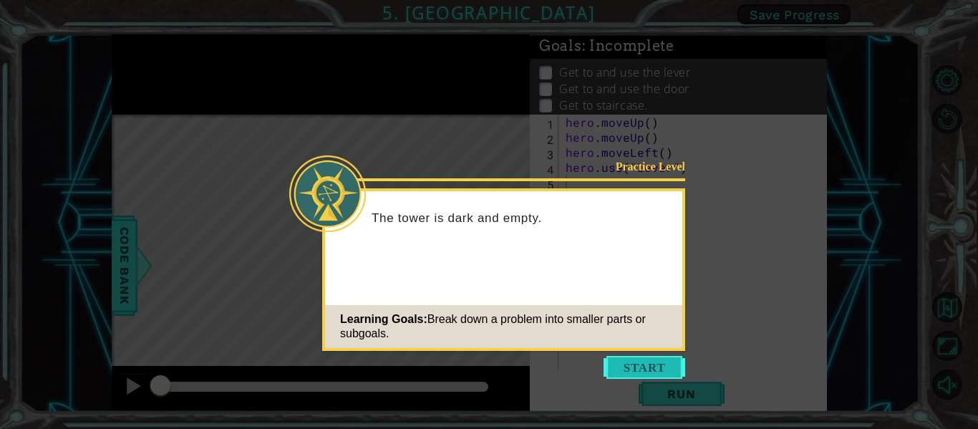
click at [647, 372] on button "Start" at bounding box center [644, 367] width 82 height 23
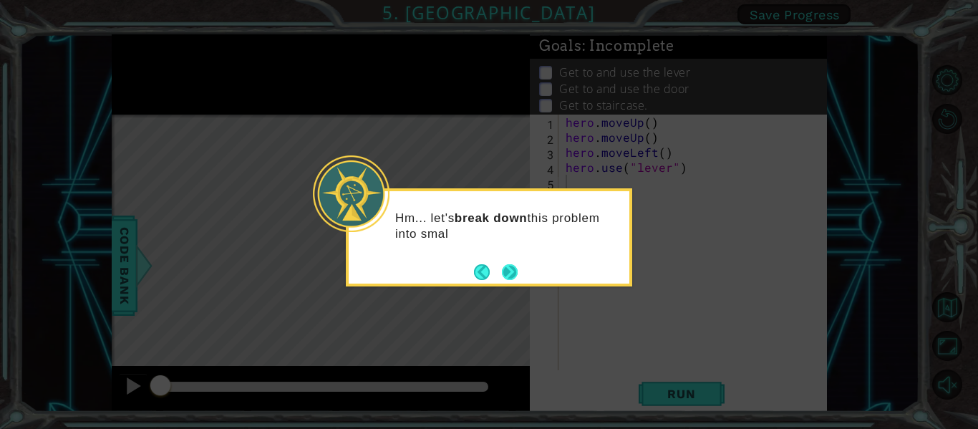
click at [511, 271] on button "Next" at bounding box center [510, 272] width 16 height 16
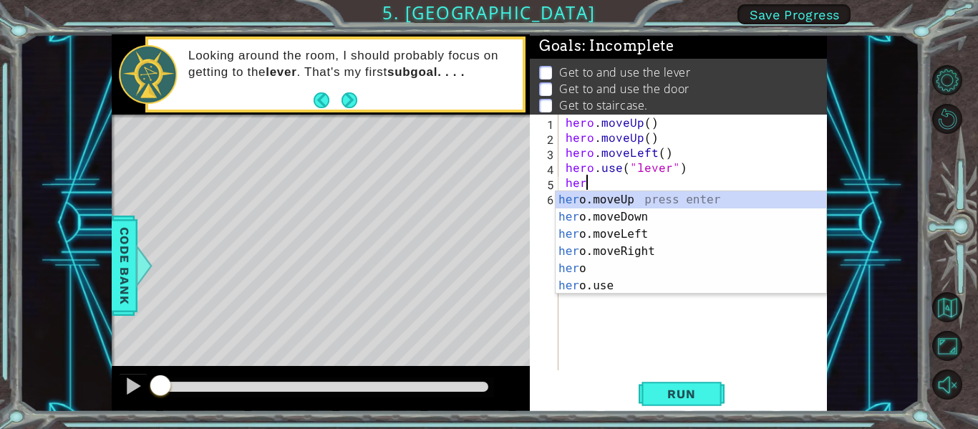
type textarea "hero"
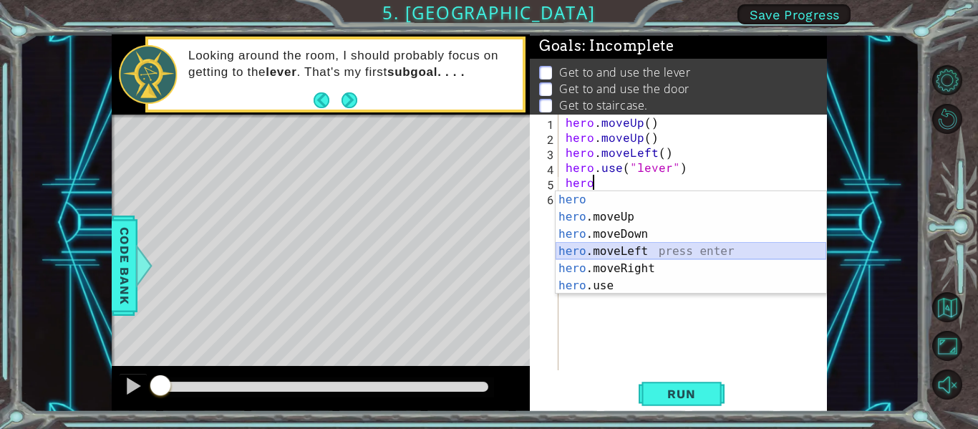
click at [608, 253] on div "hero press enter hero .moveUp press enter hero .moveDown press enter hero .move…" at bounding box center [690, 259] width 271 height 137
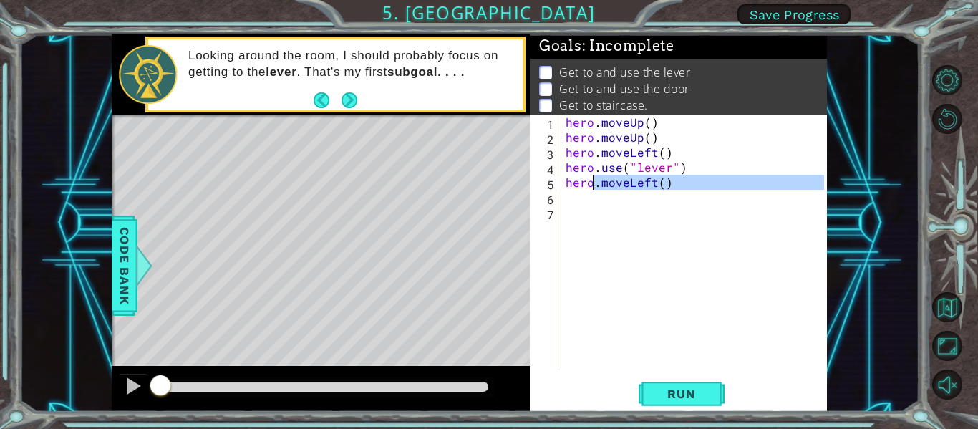
drag, startPoint x: 650, startPoint y: 191, endPoint x: 599, endPoint y: 185, distance: 51.2
click at [599, 185] on div "hero . moveUp ( ) hero . moveUp ( ) hero . moveLeft ( ) hero . use ( "lever" ) …" at bounding box center [697, 258] width 268 height 286
click at [600, 185] on div "hero . moveUp ( ) hero . moveUp ( ) hero . moveLeft ( ) hero . use ( "lever" ) …" at bounding box center [693, 242] width 261 height 255
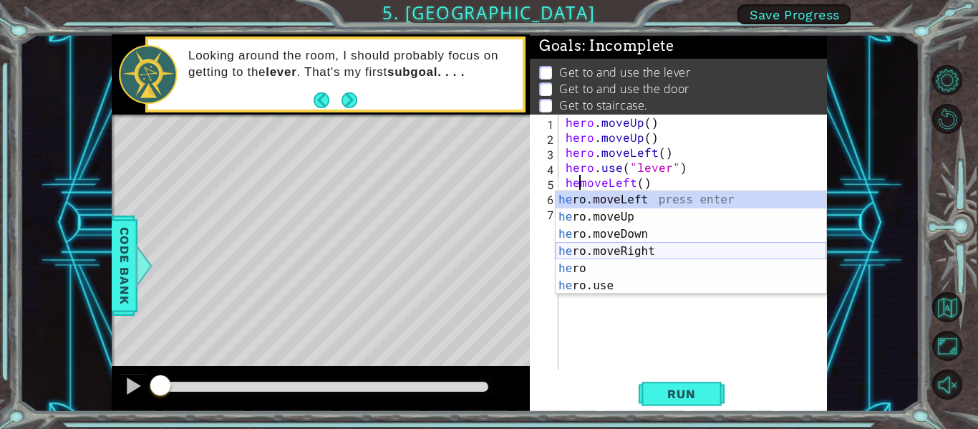
click at [611, 243] on div "he ro.moveLeft press enter he ro.moveUp press enter he ro.moveDown press enter …" at bounding box center [690, 259] width 271 height 137
type textarea "hero.moveRight()"
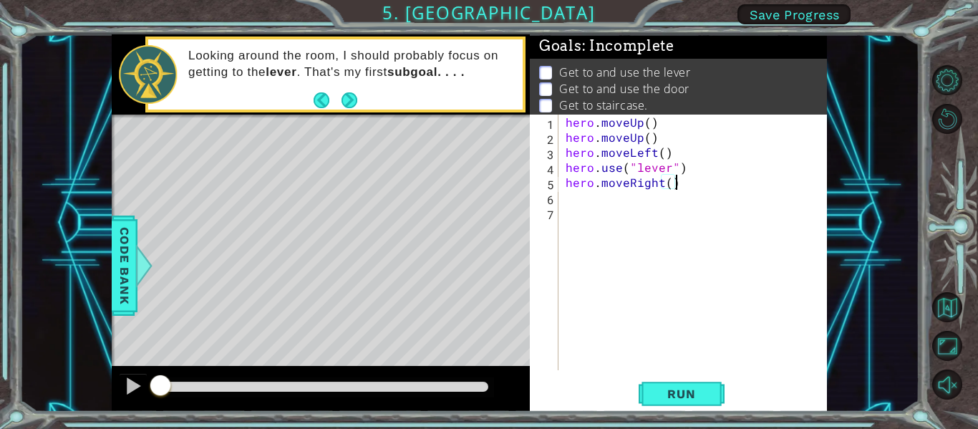
click at [597, 204] on div "hero . moveUp ( ) hero . moveUp ( ) hero . moveLeft ( ) hero . use ( "lever" ) …" at bounding box center [697, 258] width 268 height 286
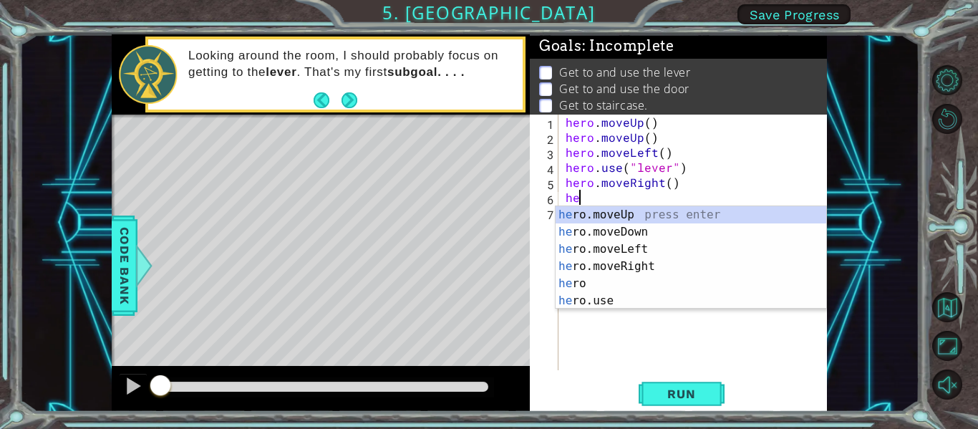
type textarea "her"
click at [633, 266] on div "her o.moveUp press enter her o.moveDown press enter her o.moveLeft press enter …" at bounding box center [690, 274] width 271 height 137
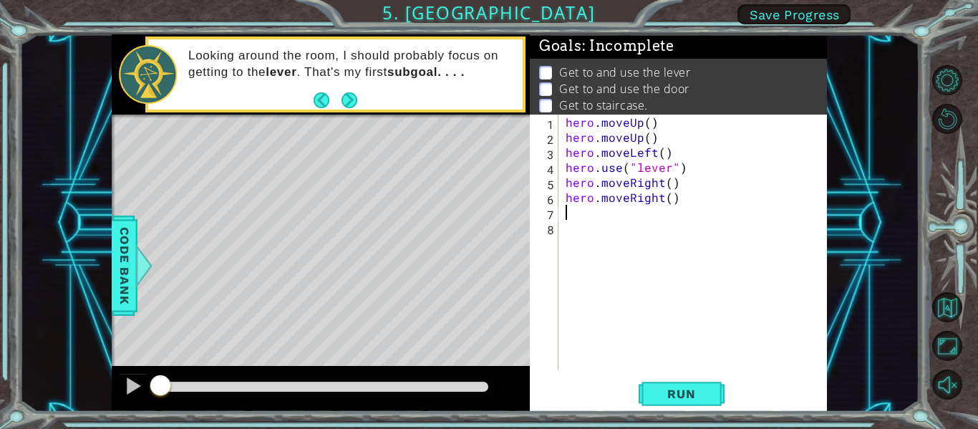
scroll to position [0, 0]
click at [688, 395] on span "Run" at bounding box center [681, 393] width 57 height 14
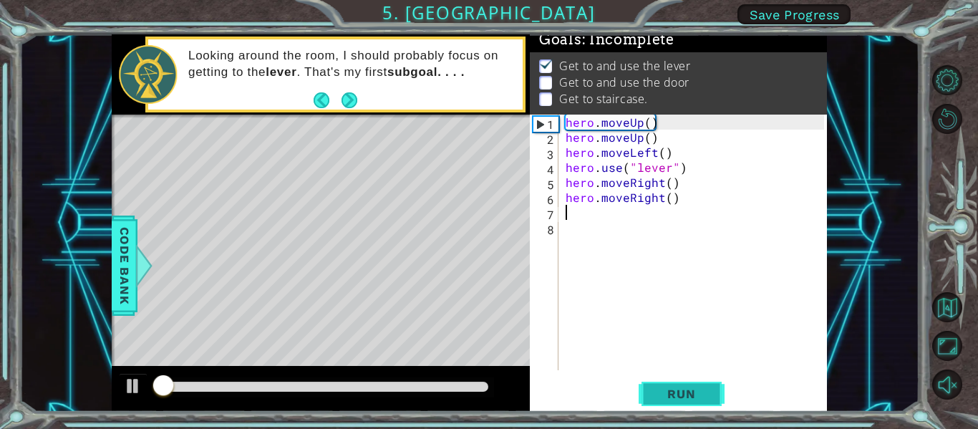
scroll to position [12, 0]
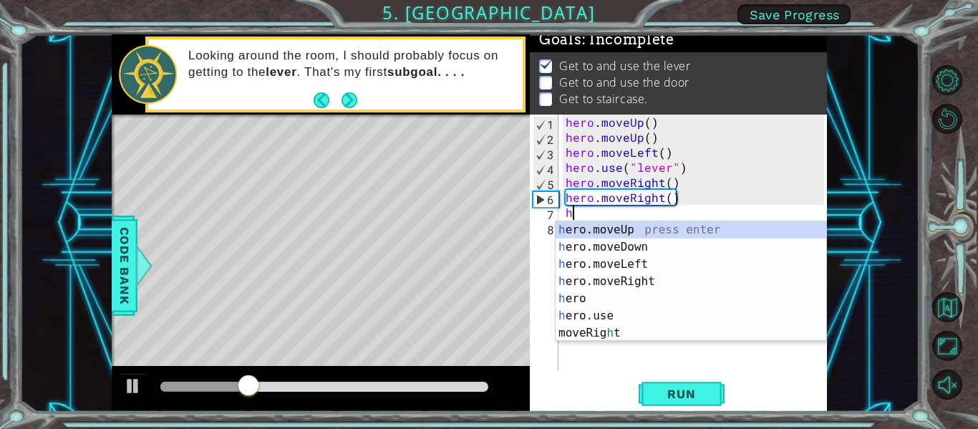
type textarea "he"
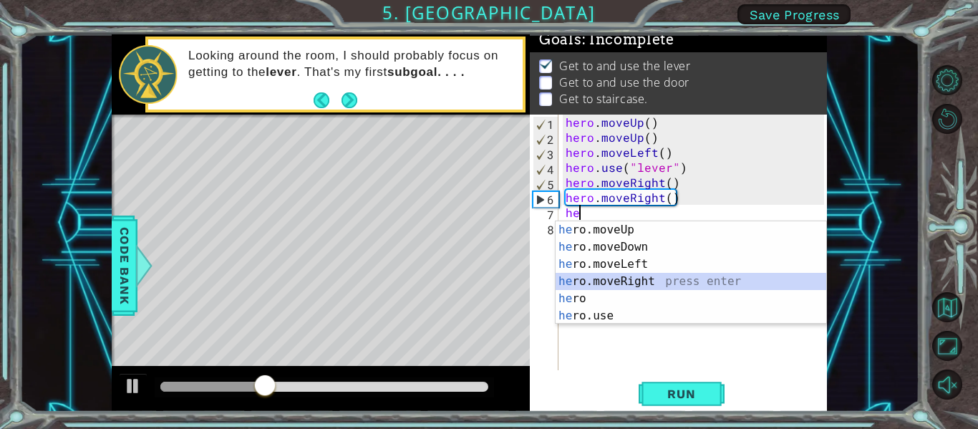
click at [691, 277] on div "he ro.moveUp press enter he ro.moveDown press enter he ro.moveLeft press enter …" at bounding box center [690, 289] width 271 height 137
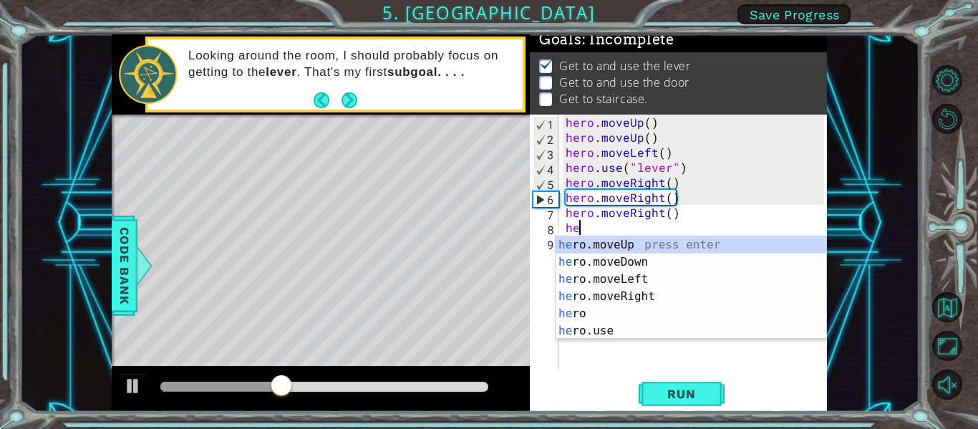
scroll to position [0, 1]
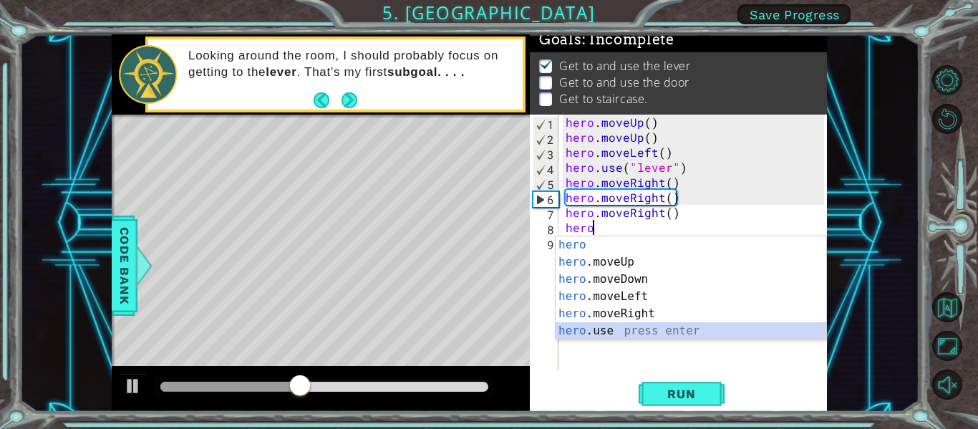
click at [614, 333] on div "hero press enter hero .moveUp press enter hero .moveDown press enter hero .move…" at bounding box center [690, 304] width 271 height 137
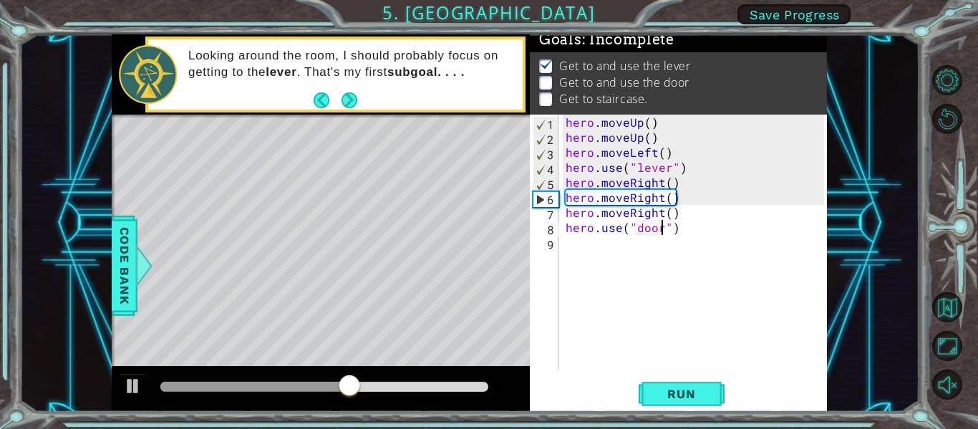
scroll to position [0, 6]
type textarea "hero.use("door")"
click at [636, 395] on div "Run" at bounding box center [680, 393] width 297 height 29
click at [641, 388] on button "Run" at bounding box center [681, 393] width 86 height 29
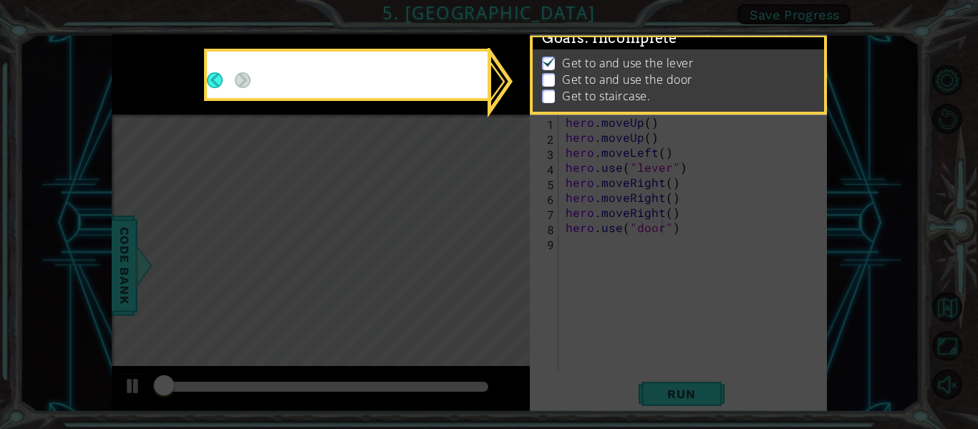
scroll to position [12, 0]
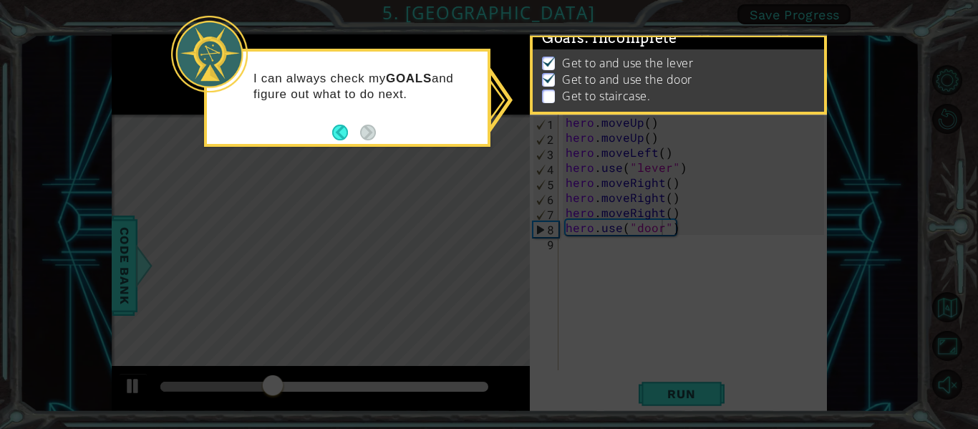
click at [502, 255] on icon at bounding box center [489, 214] width 978 height 429
click at [376, 124] on div "I can always check my GOALS and figure out what to do next." at bounding box center [347, 93] width 281 height 72
click at [338, 133] on button "Back" at bounding box center [346, 133] width 28 height 16
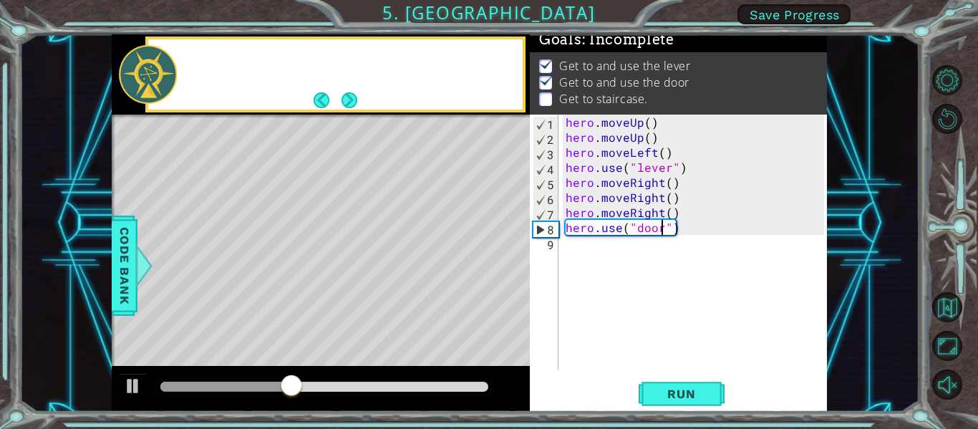
scroll to position [10, 0]
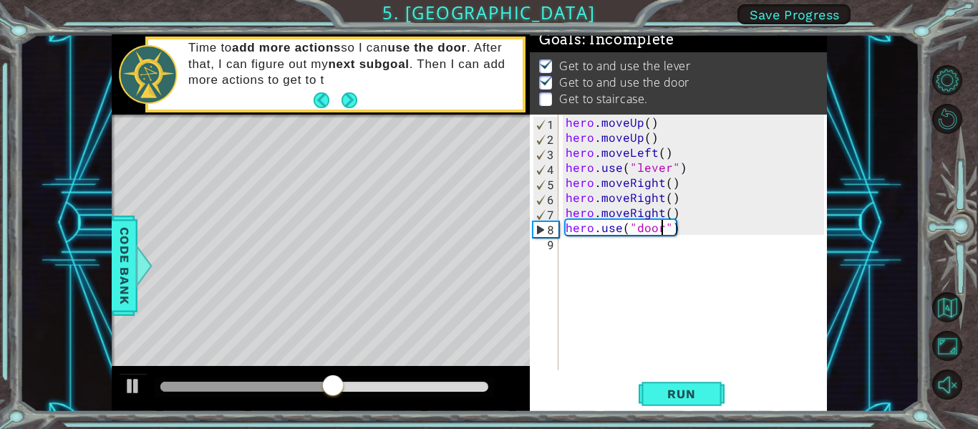
click at [580, 254] on div "hero . moveUp ( ) hero . moveUp ( ) hero . moveLeft ( ) hero . use ( "lever" ) …" at bounding box center [697, 258] width 268 height 286
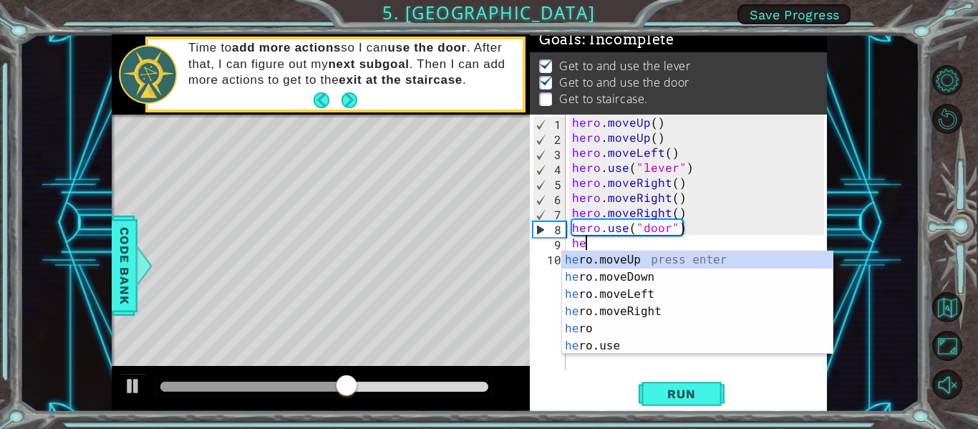
type textarea "hero"
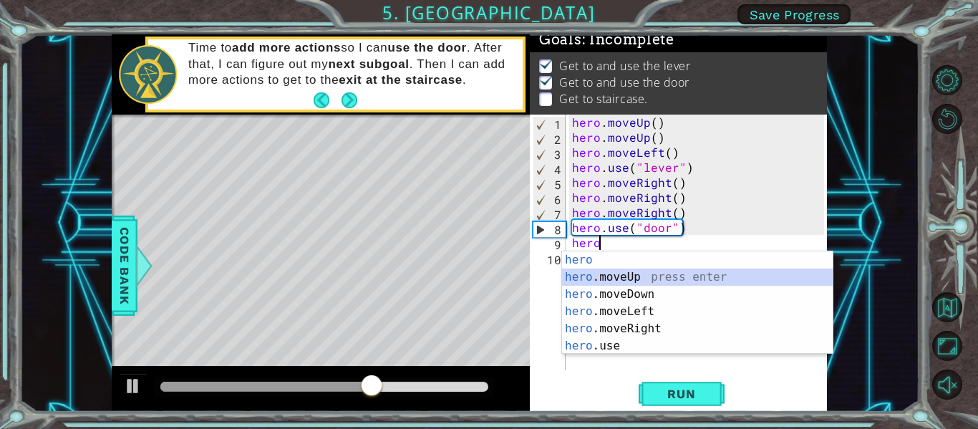
click at [623, 279] on div "hero press enter hero .moveUp press enter hero .moveDown press enter hero .move…" at bounding box center [697, 319] width 271 height 137
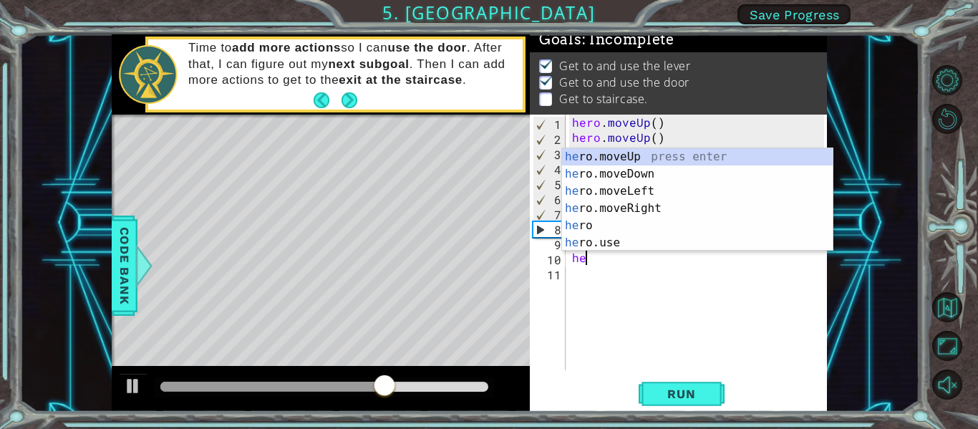
type textarea "hero"
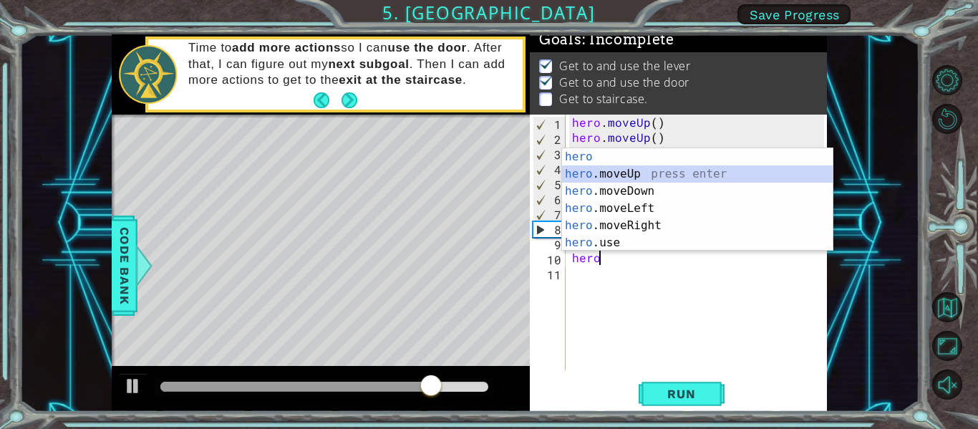
click at [630, 170] on div "hero press enter hero .moveUp press enter hero .moveDown press enter hero .move…" at bounding box center [697, 216] width 271 height 137
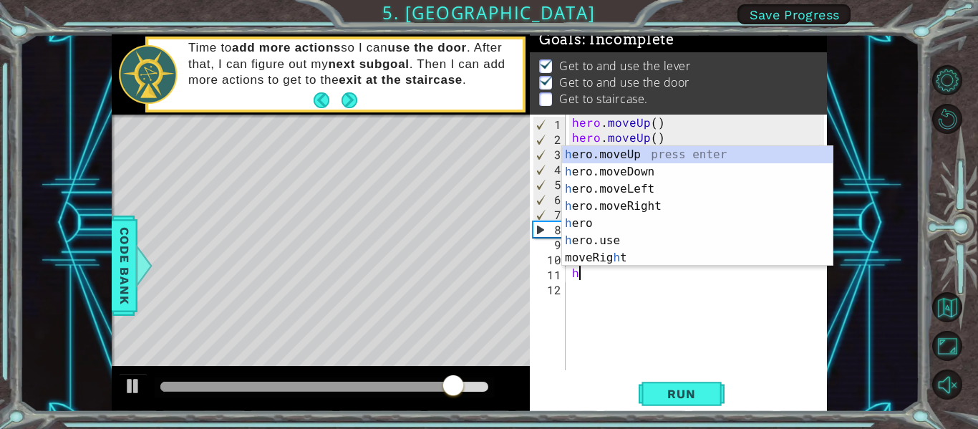
type textarea "he"
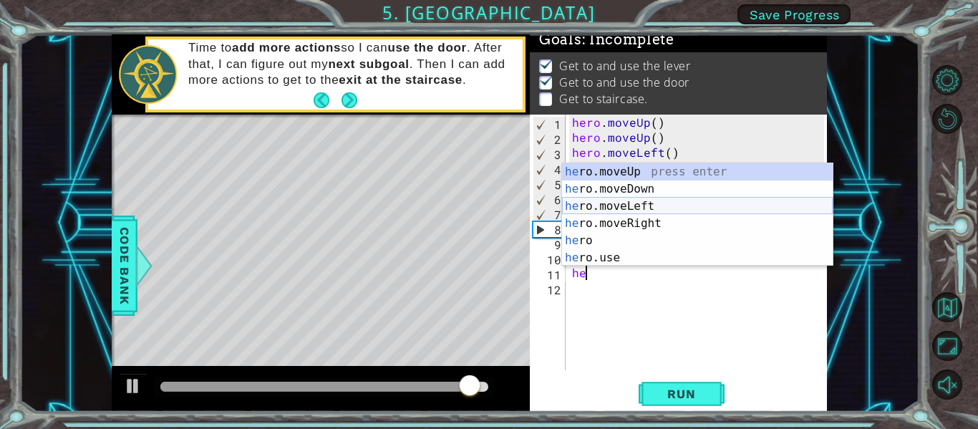
drag, startPoint x: 626, startPoint y: 200, endPoint x: 608, endPoint y: 208, distance: 19.8
click at [621, 202] on div "he ro.moveUp press enter he ro.moveDown press enter he ro.moveLeft press enter …" at bounding box center [697, 231] width 271 height 137
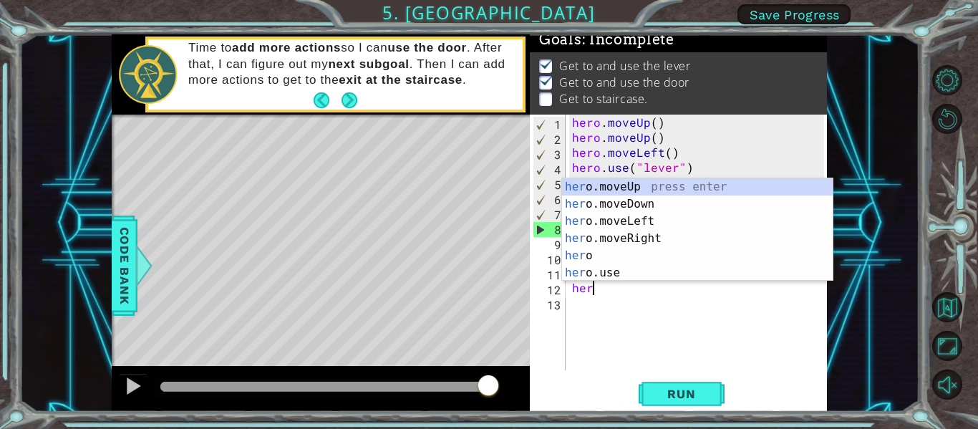
scroll to position [0, 1]
type textarea "hero"
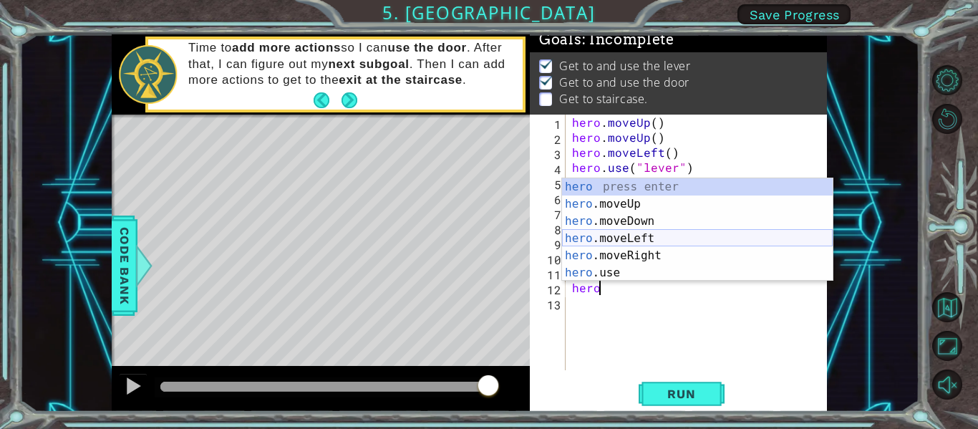
click at [636, 237] on div "hero press enter hero .moveUp press enter hero .moveDown press enter hero .move…" at bounding box center [697, 246] width 271 height 137
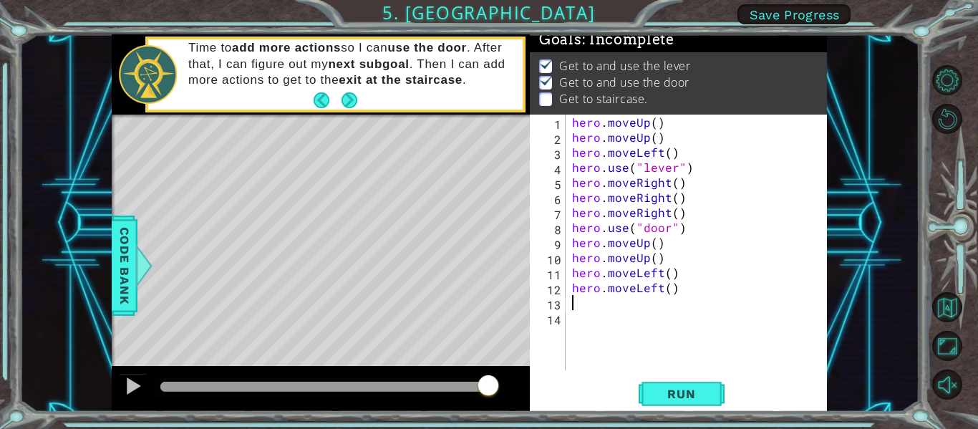
scroll to position [0, 0]
click at [658, 394] on span "Run" at bounding box center [681, 393] width 57 height 14
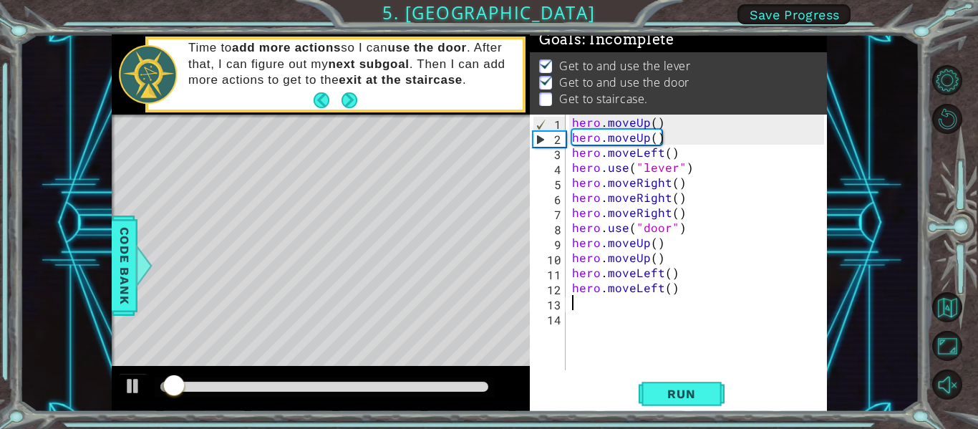
scroll to position [12, 0]
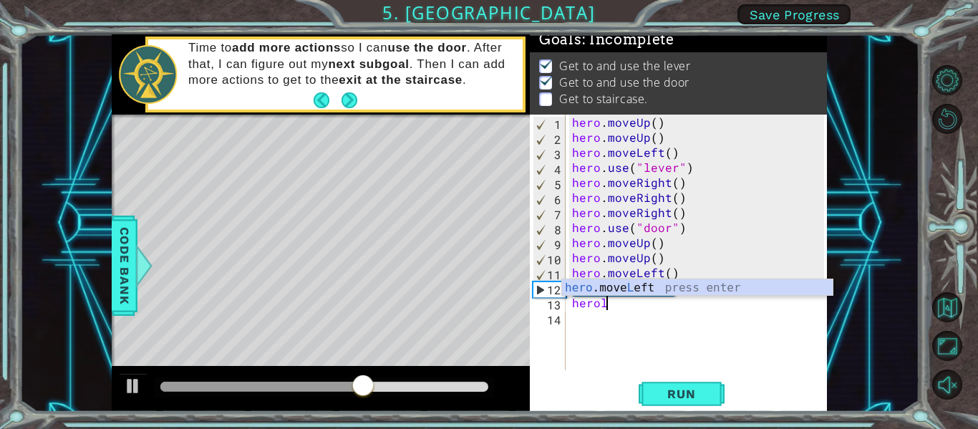
type textarea "hero"
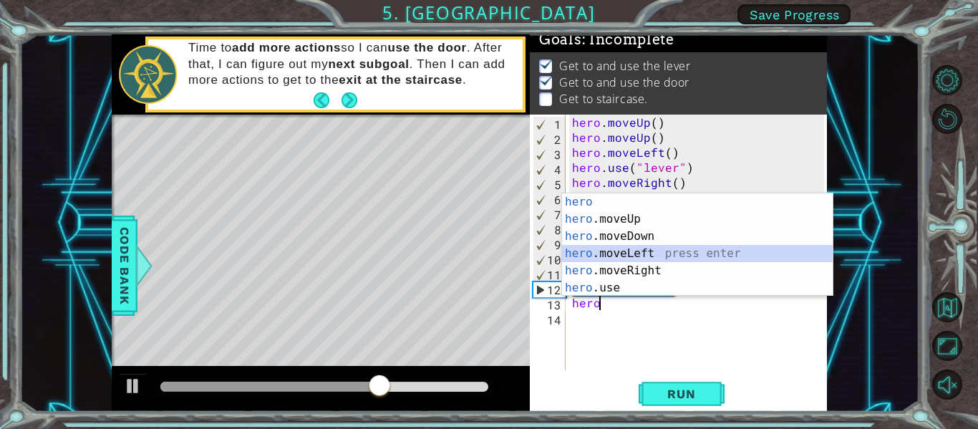
click at [597, 251] on div "hero press enter hero .moveUp press enter hero .moveDown press enter hero .move…" at bounding box center [697, 261] width 271 height 137
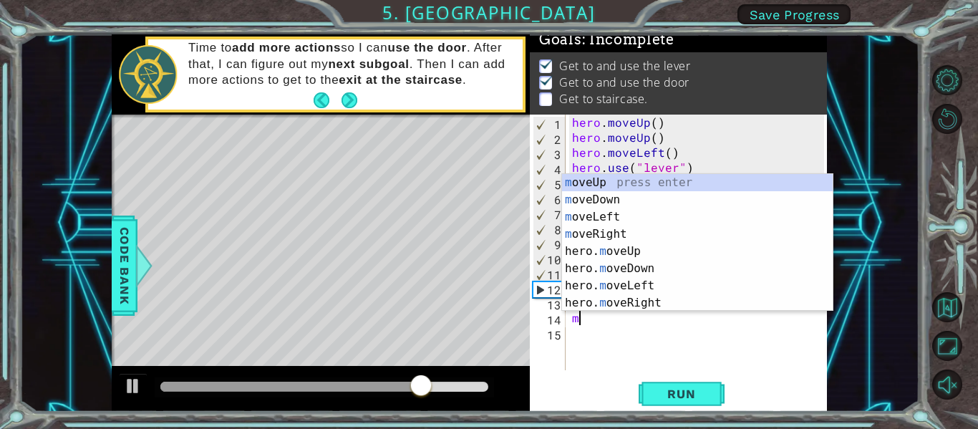
type textarea "mo"
click at [641, 254] on div "mo veUp press enter mo veDown press enter mo veLeft press enter mo veRight pres…" at bounding box center [697, 260] width 271 height 172
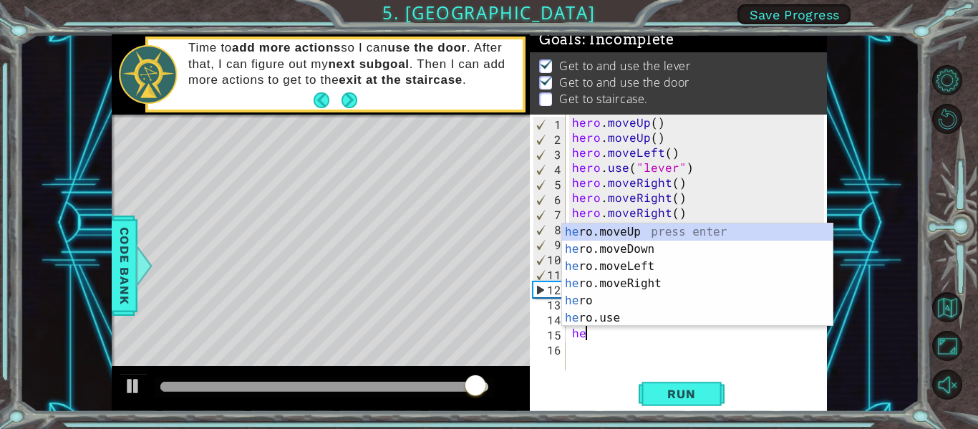
scroll to position [0, 1]
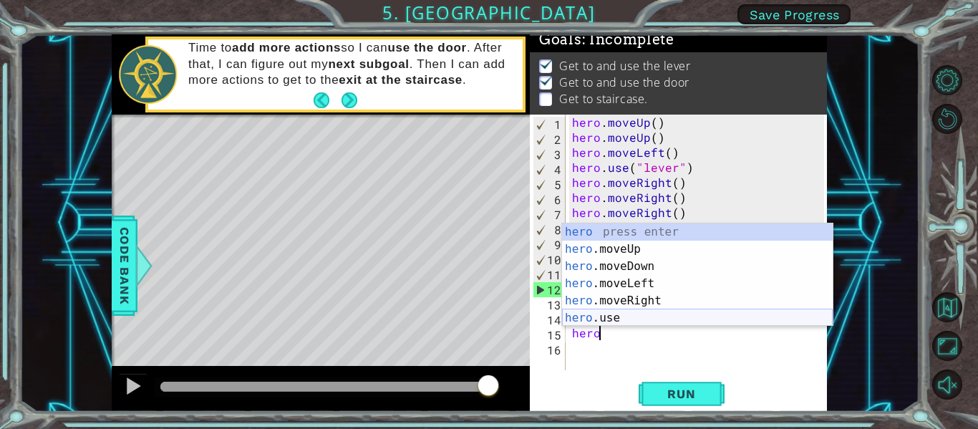
click at [666, 320] on div "hero press enter hero .moveUp press enter hero .moveDown press enter hero .move…" at bounding box center [697, 291] width 271 height 137
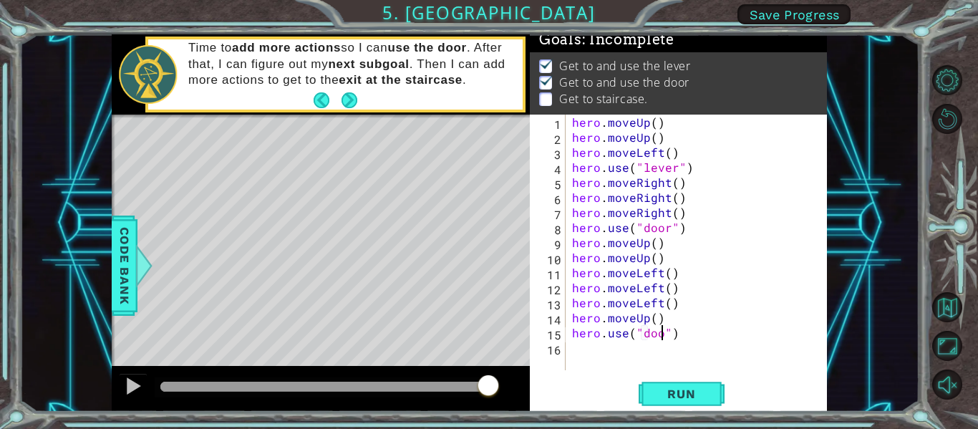
scroll to position [0, 6]
type textarea "hero.use("door")"
click at [701, 404] on button "Run" at bounding box center [681, 393] width 86 height 29
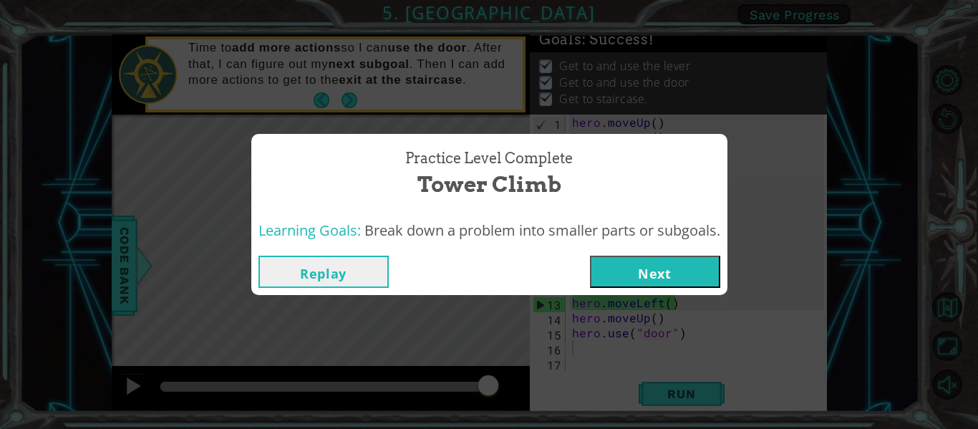
click at [632, 276] on button "Next" at bounding box center [655, 271] width 130 height 32
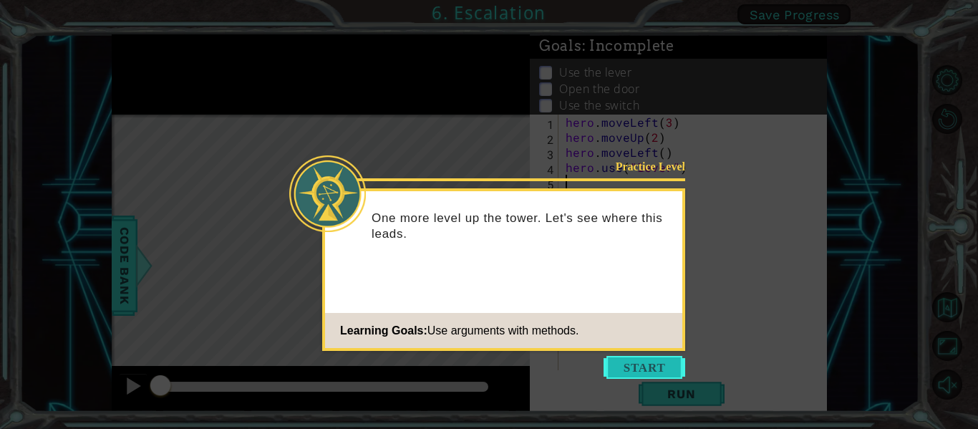
click at [638, 360] on button "Start" at bounding box center [644, 367] width 82 height 23
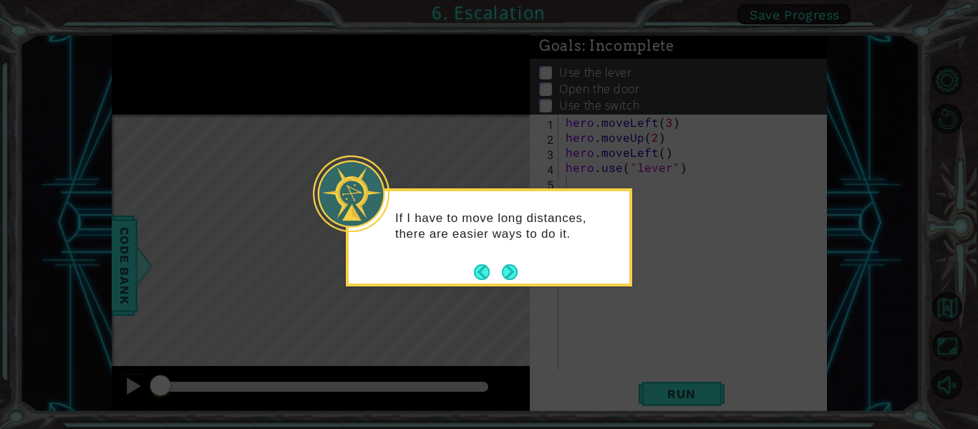
click at [513, 266] on button "Next" at bounding box center [509, 271] width 19 height 19
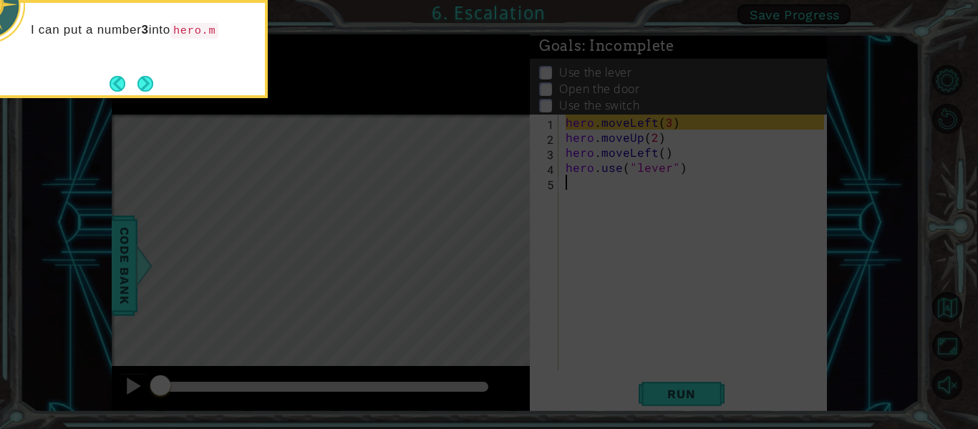
click at [662, 126] on icon at bounding box center [489, 63] width 978 height 729
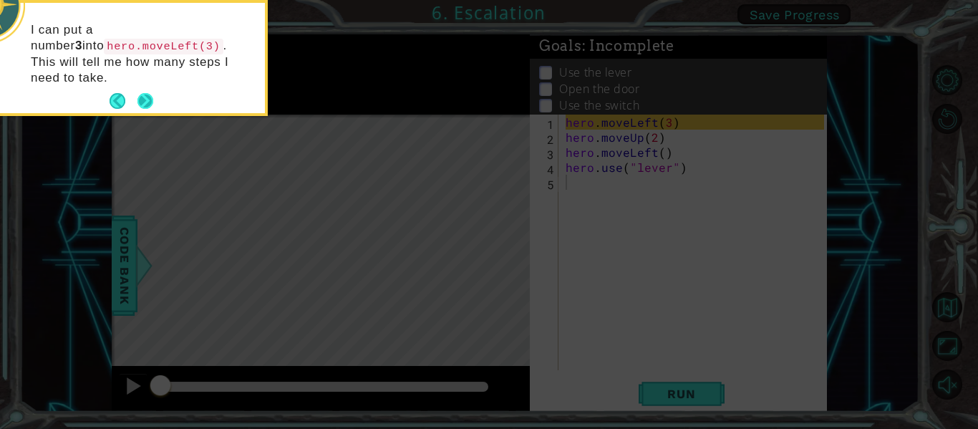
click at [150, 91] on button "Next" at bounding box center [145, 101] width 21 height 21
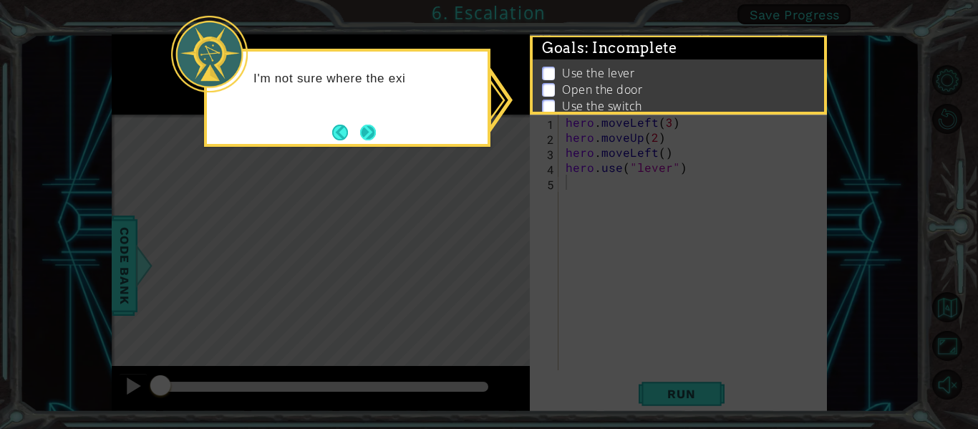
click at [376, 127] on button "Next" at bounding box center [368, 132] width 19 height 19
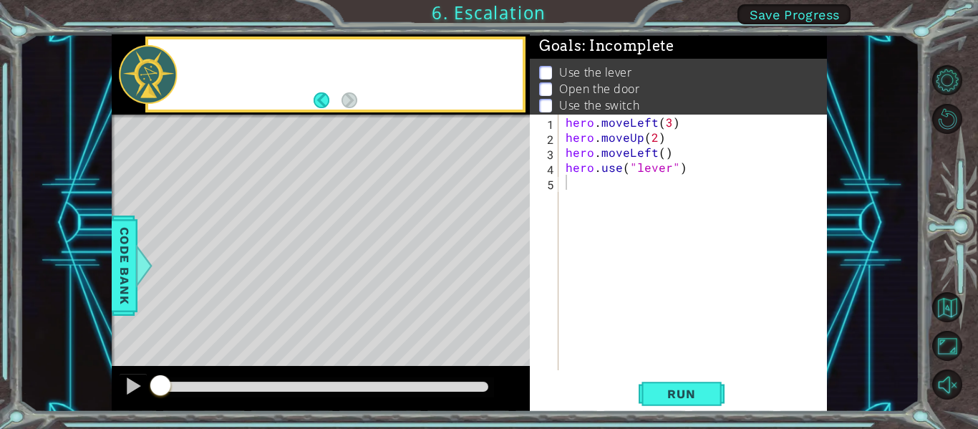
click at [376, 127] on div "Level Map" at bounding box center [442, 326] width 661 height 422
click at [313, 103] on button "Back" at bounding box center [327, 100] width 28 height 16
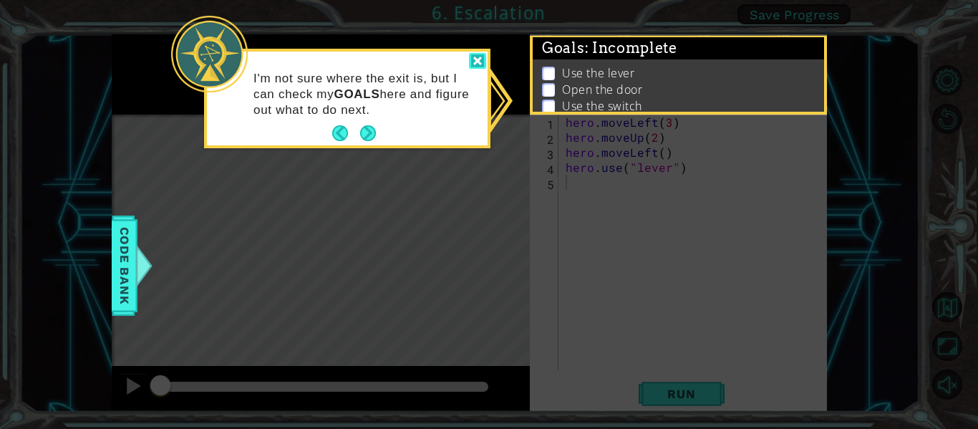
click at [475, 65] on div at bounding box center [477, 61] width 17 height 16
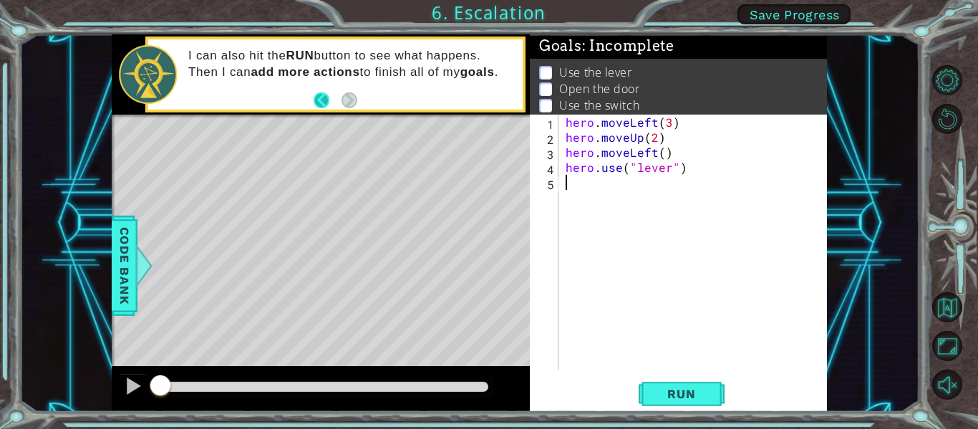
click at [327, 99] on button "Back" at bounding box center [327, 100] width 28 height 16
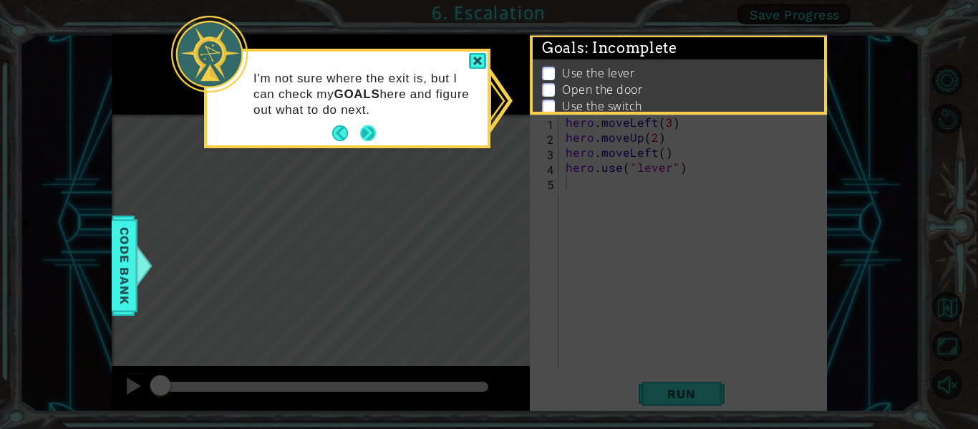
click at [363, 127] on button "Next" at bounding box center [368, 133] width 16 height 16
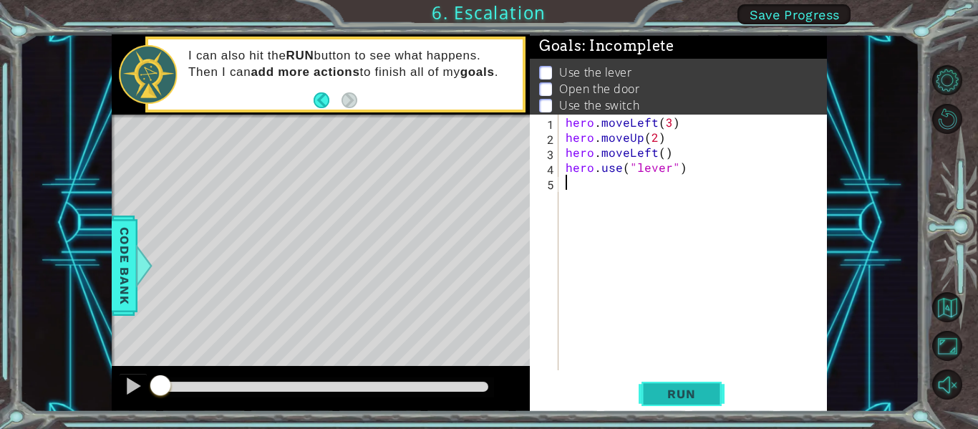
click at [663, 388] on span "Run" at bounding box center [681, 393] width 57 height 14
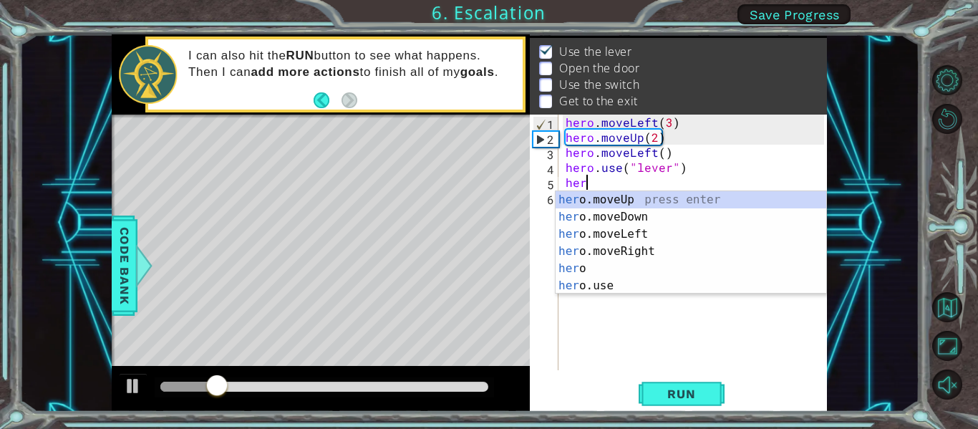
scroll to position [0, 1]
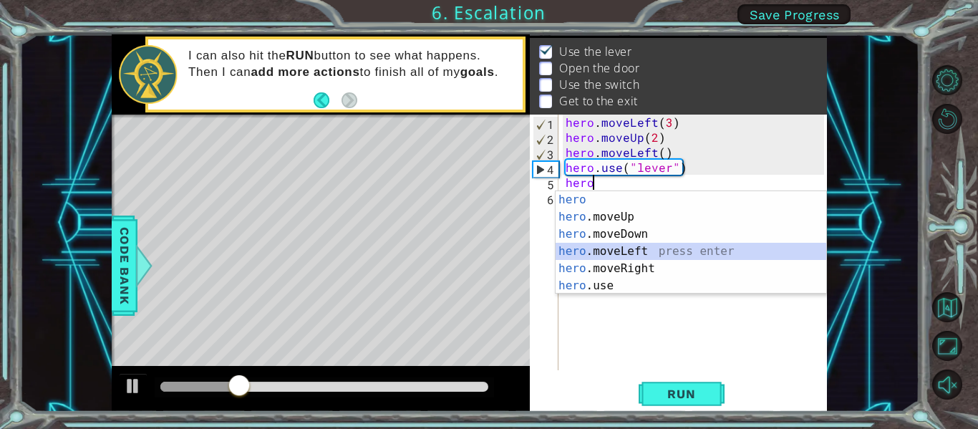
click at [633, 254] on div "hero press enter hero .moveUp press enter hero .moveDown press enter hero .move…" at bounding box center [690, 259] width 271 height 137
type textarea "hero.moveLeft(1)"
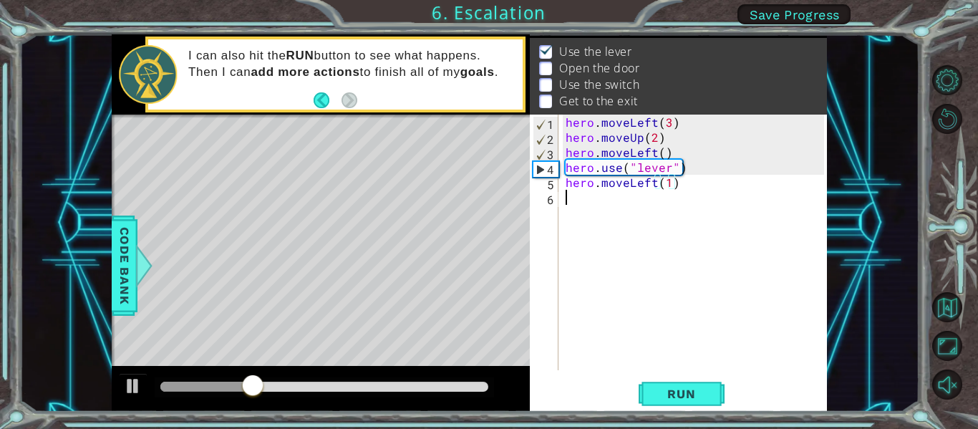
click at [591, 200] on div "hero . moveLeft ( 3 ) hero . moveUp ( 2 ) hero . moveLeft ( ) hero . use ( "lev…" at bounding box center [697, 258] width 268 height 286
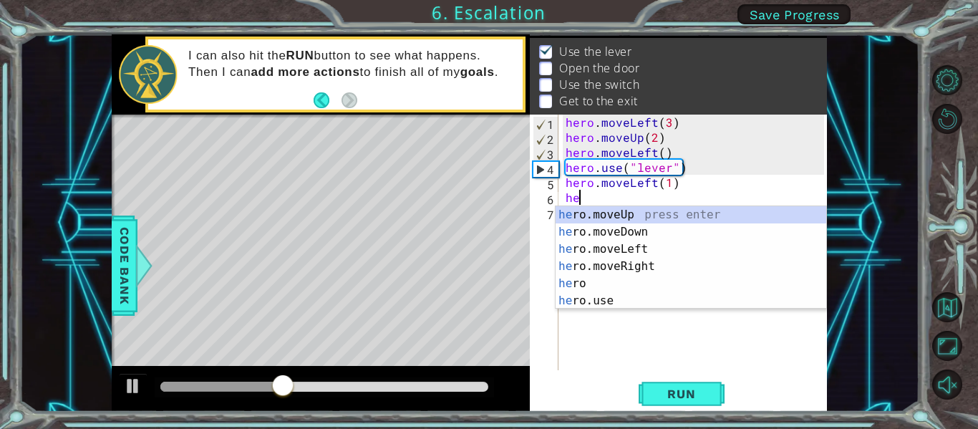
type textarea "hero"
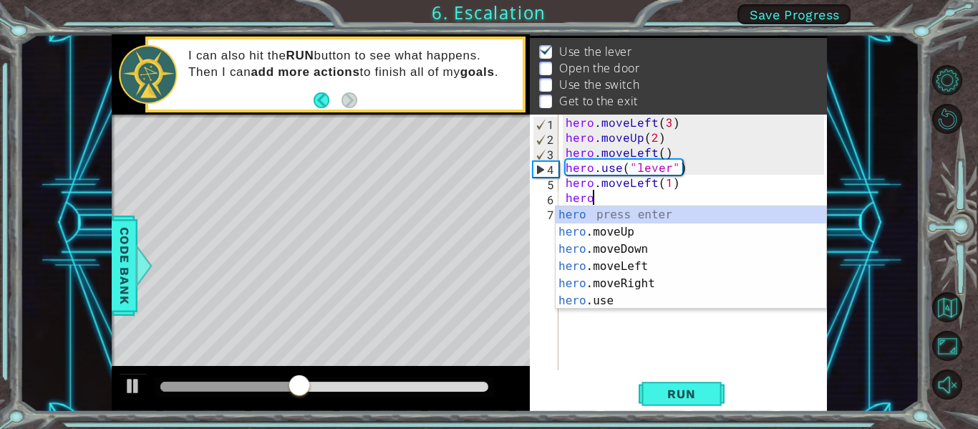
click at [622, 311] on div "hero . moveLeft ( 3 ) hero . moveUp ( 2 ) hero . moveLeft ( ) hero . use ( "lev…" at bounding box center [697, 258] width 268 height 286
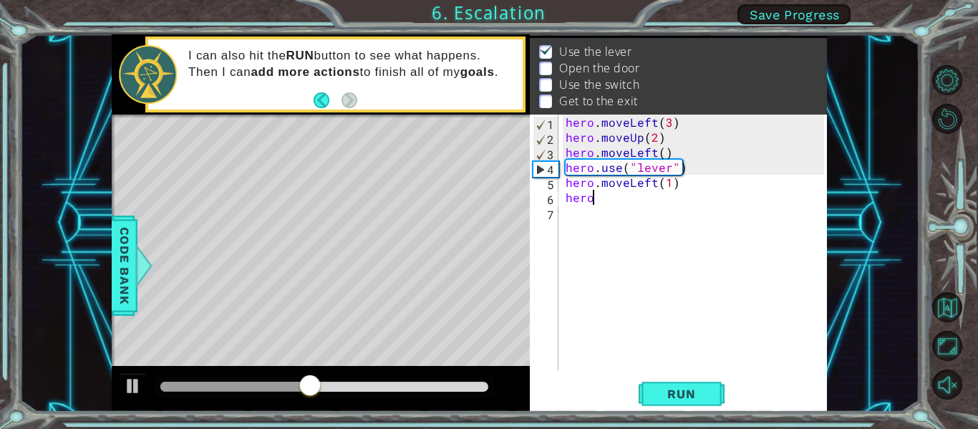
click at [597, 201] on div "hero . moveLeft ( 3 ) hero . moveUp ( 2 ) hero . moveLeft ( ) hero . use ( "lev…" at bounding box center [697, 258] width 268 height 286
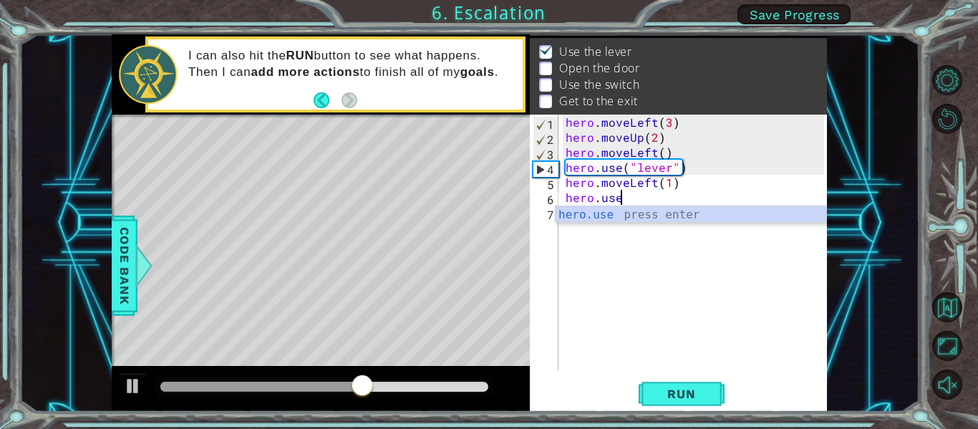
scroll to position [0, 2]
type textarea "h"
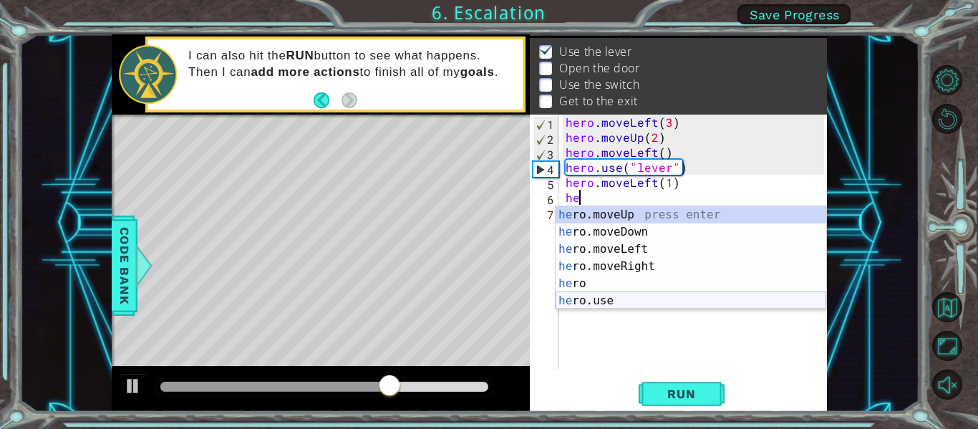
click at [636, 301] on div "he ro.moveUp press enter he ro.moveDown press enter he ro.moveLeft press enter …" at bounding box center [690, 274] width 271 height 137
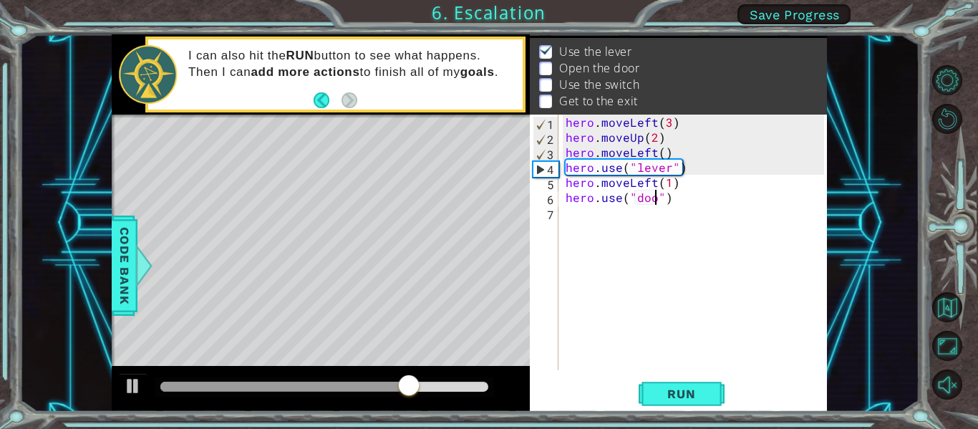
type textarea "hero.use("door")"
click at [570, 218] on div "hero . moveLeft ( 3 ) hero . moveUp ( 2 ) hero . moveLeft ( ) hero . use ( "lev…" at bounding box center [697, 258] width 268 height 286
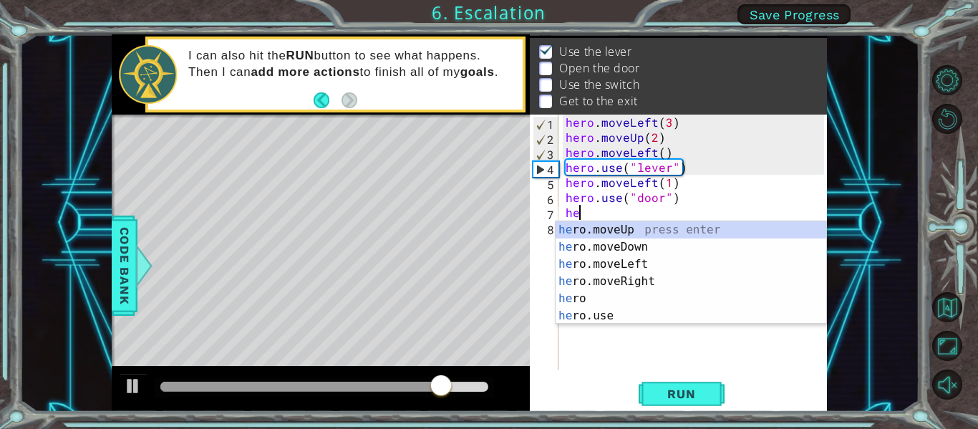
scroll to position [0, 1]
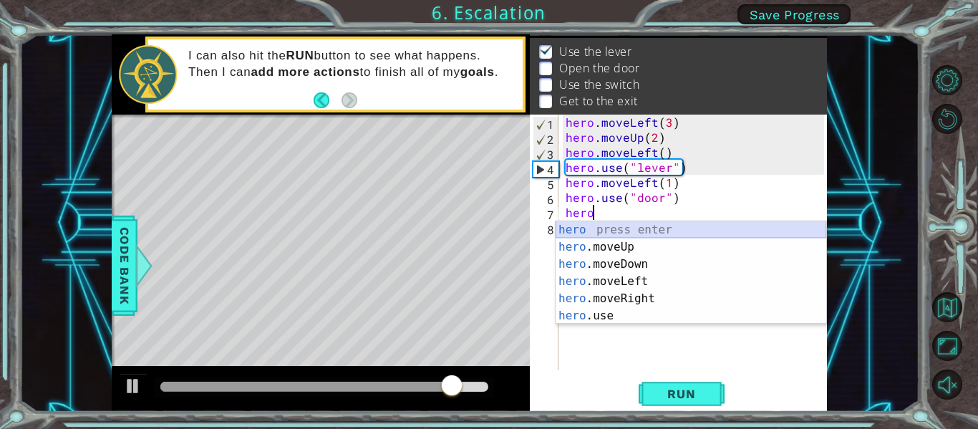
click at [583, 238] on div "hero press enter hero .moveUp press enter hero .moveDown press enter hero .move…" at bounding box center [690, 289] width 271 height 137
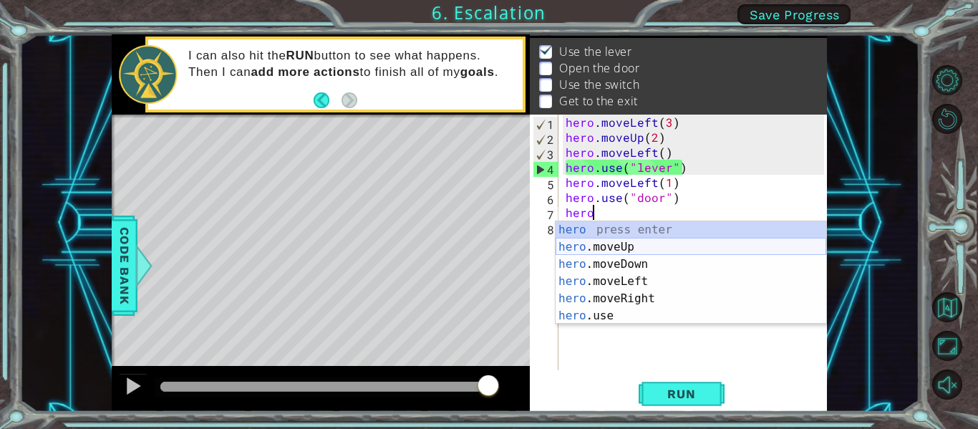
click at [643, 243] on div "hero press enter hero .moveUp press enter hero .moveDown press enter hero .move…" at bounding box center [690, 289] width 271 height 137
type textarea "hero.moveUp(1)"
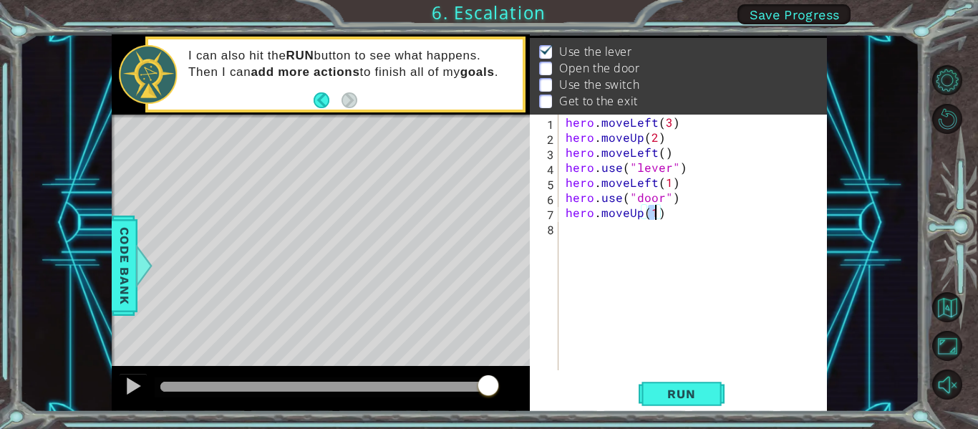
click at [586, 233] on div "hero . moveLeft ( 3 ) hero . moveUp ( 2 ) hero . moveLeft ( ) hero . use ( "lev…" at bounding box center [697, 258] width 268 height 286
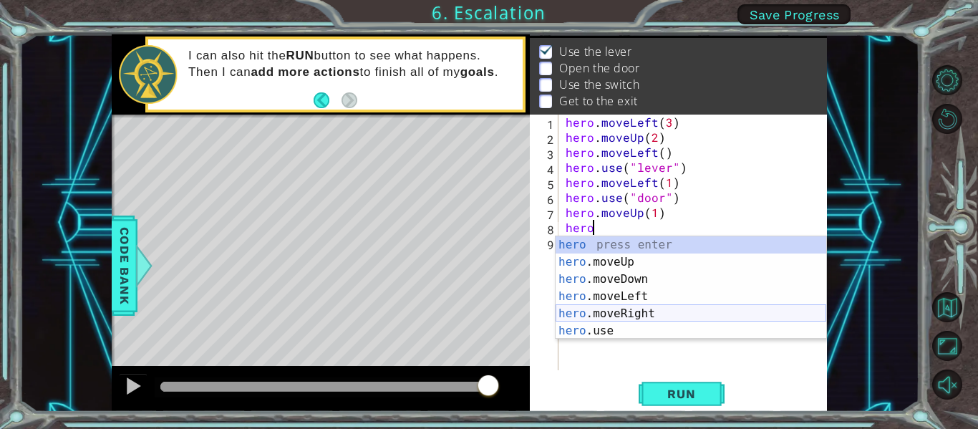
click at [633, 312] on div "hero press enter hero .moveUp press enter hero .moveDown press enter hero .move…" at bounding box center [690, 304] width 271 height 137
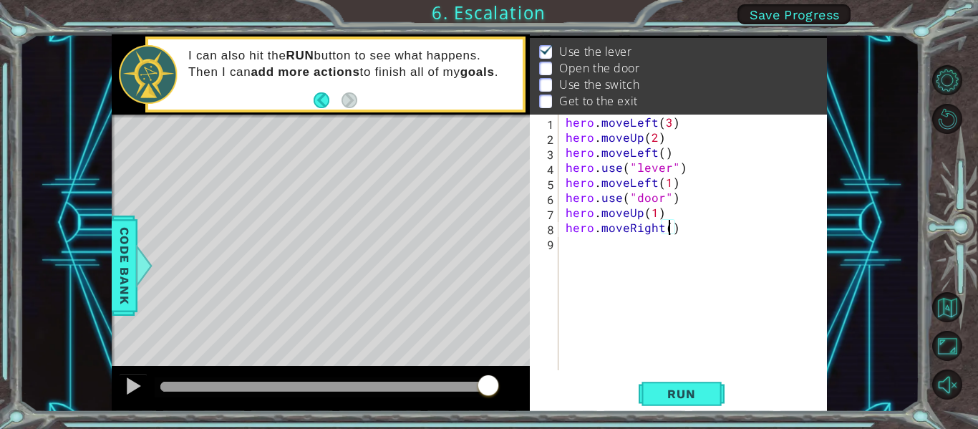
scroll to position [0, 6]
type textarea "hero.moveRight(2)"
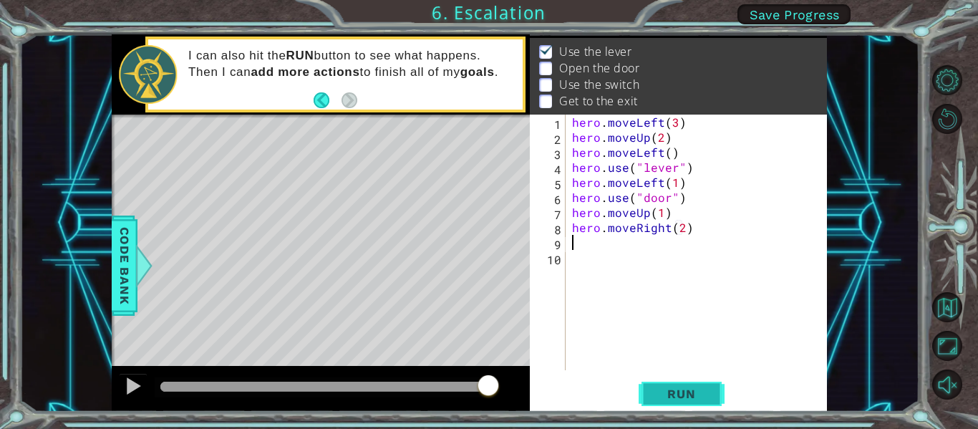
drag, startPoint x: 706, startPoint y: 396, endPoint x: 703, endPoint y: 389, distance: 8.2
click at [706, 395] on span "Run" at bounding box center [681, 393] width 57 height 14
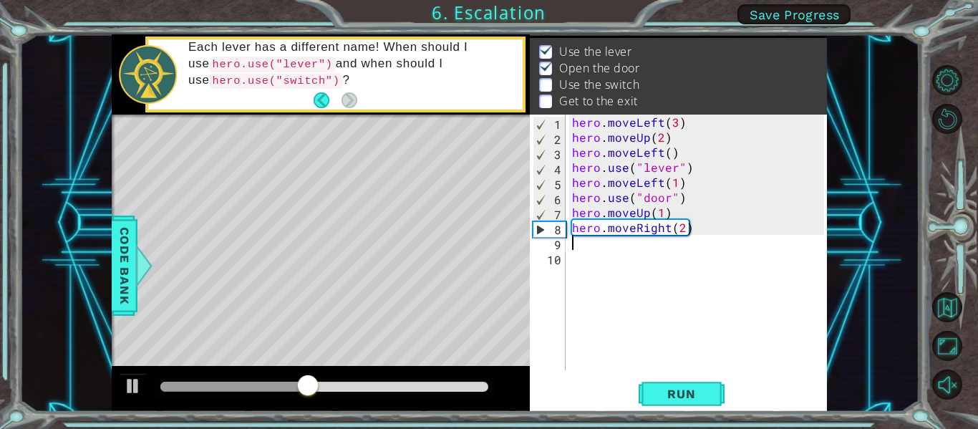
click at [686, 219] on div "hero . moveLeft ( 3 ) hero . moveUp ( 2 ) hero . moveLeft ( ) hero . use ( "lev…" at bounding box center [700, 258] width 262 height 286
click at [682, 225] on div "hero . moveLeft ( 3 ) hero . moveUp ( 2 ) hero . moveLeft ( ) hero . use ( "lev…" at bounding box center [700, 258] width 262 height 286
click at [687, 228] on div "hero . moveLeft ( 3 ) hero . moveUp ( 2 ) hero . moveLeft ( ) hero . use ( "lev…" at bounding box center [700, 258] width 262 height 286
click at [664, 233] on div "hero . moveLeft ( 3 ) hero . moveUp ( 2 ) hero . moveLeft ( ) hero . use ( "lev…" at bounding box center [700, 258] width 262 height 286
click at [667, 228] on div "hero . moveLeft ( 3 ) hero . moveUp ( 2 ) hero . moveLeft ( ) hero . use ( "lev…" at bounding box center [700, 258] width 262 height 286
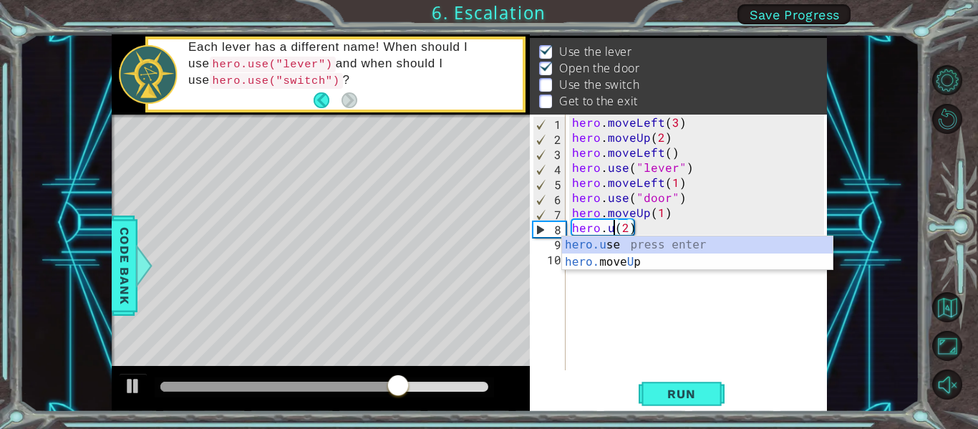
scroll to position [0, 4]
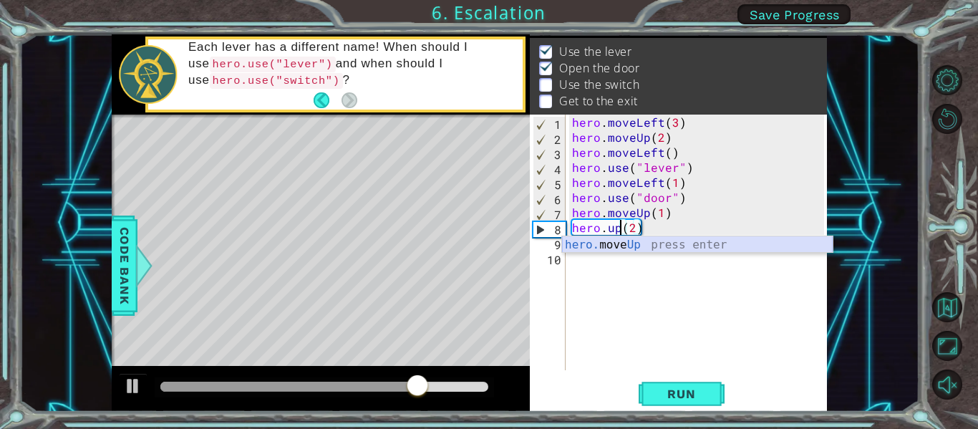
click at [619, 250] on div "hero. move Up press enter" at bounding box center [697, 262] width 271 height 52
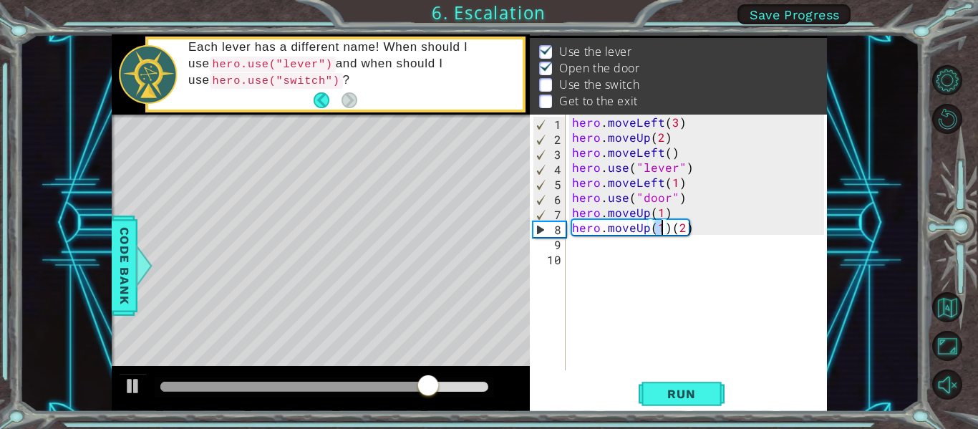
click at [681, 228] on div "hero . moveLeft ( 3 ) hero . moveUp ( 2 ) hero . moveLeft ( ) hero . use ( "lev…" at bounding box center [700, 258] width 262 height 286
click at [691, 232] on div "hero . moveLeft ( 3 ) hero . moveUp ( 2 ) hero . moveLeft ( ) hero . use ( "lev…" at bounding box center [700, 258] width 262 height 286
type textarea "hero.moveUp(1)"
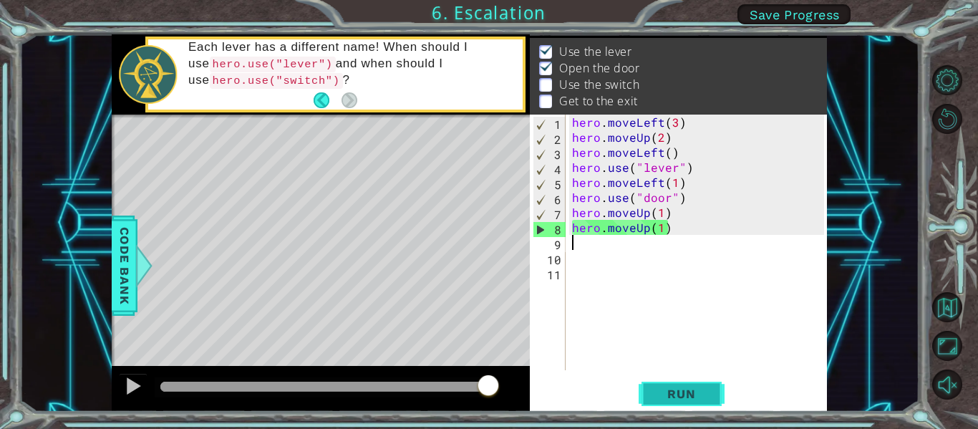
click at [697, 391] on span "Run" at bounding box center [681, 393] width 57 height 14
drag, startPoint x: 193, startPoint y: 383, endPoint x: 610, endPoint y: 383, distance: 416.5
click at [610, 383] on div "1 ההההההההההההההההההההההההההההההההההההההההההההההההההההההההההההההההההההההההההההה…" at bounding box center [469, 222] width 715 height 377
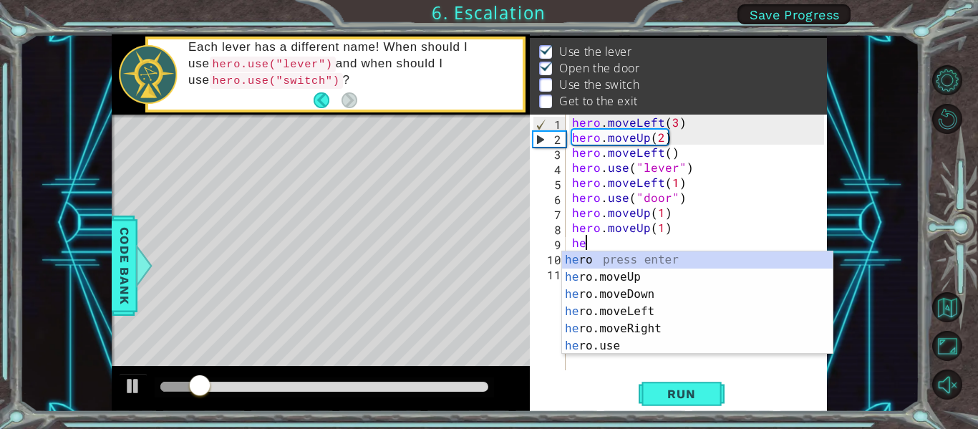
scroll to position [0, 1]
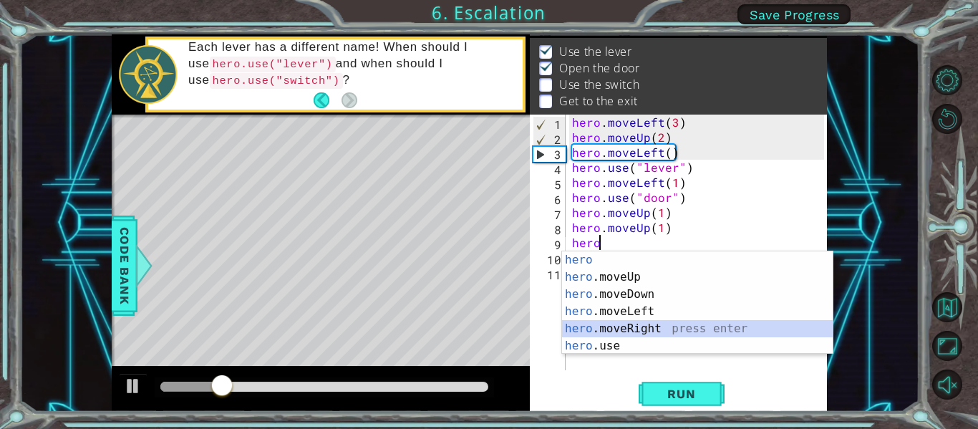
click at [625, 321] on div "hero press enter hero .moveUp press enter hero .moveDown press enter hero .move…" at bounding box center [697, 319] width 271 height 137
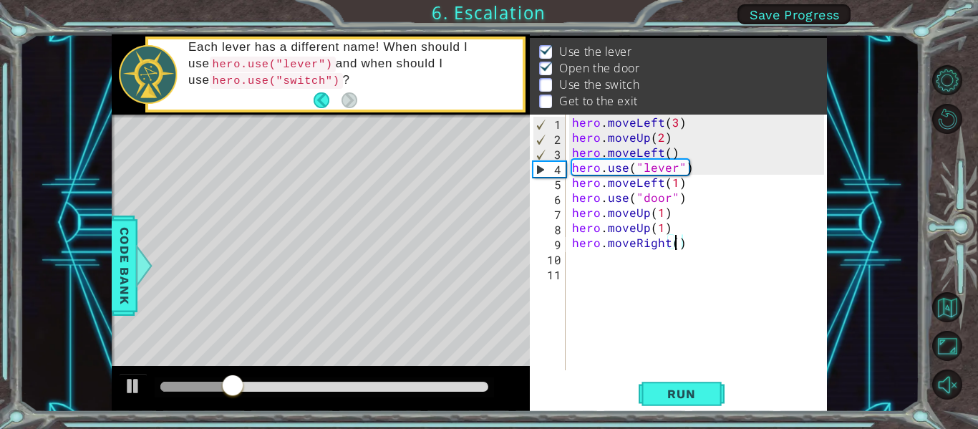
type textarea "hero.moveRight(2)"
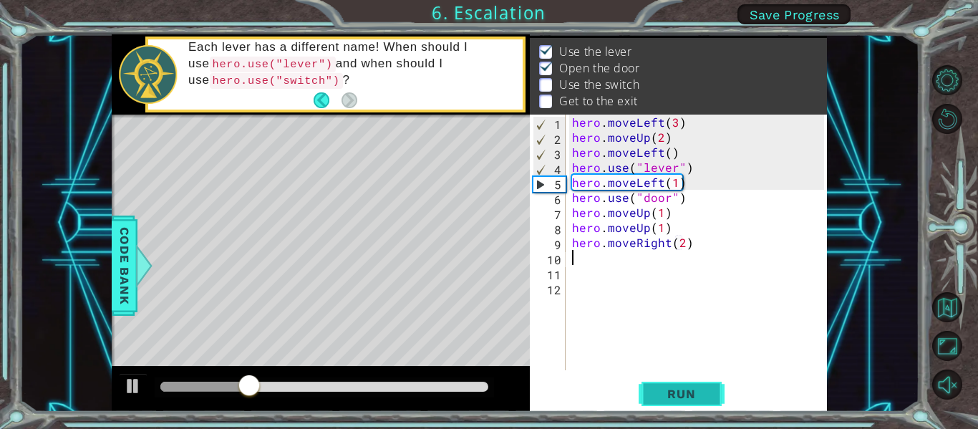
click at [679, 391] on span "Run" at bounding box center [681, 393] width 57 height 14
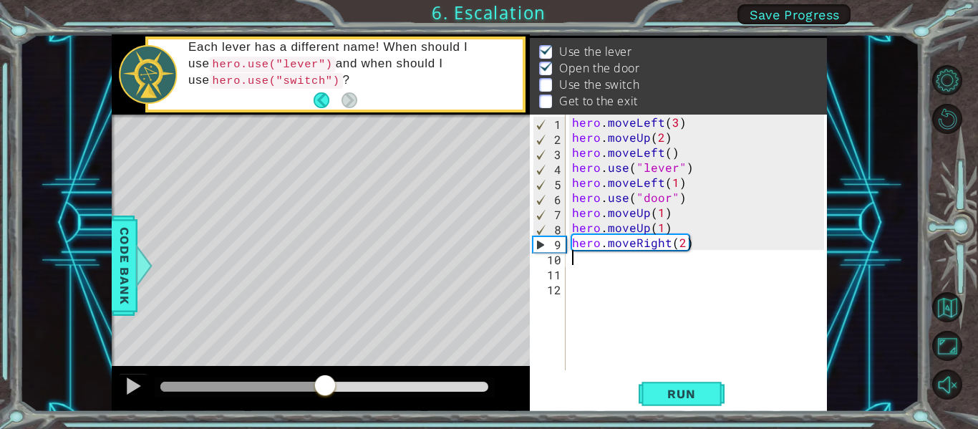
drag, startPoint x: 190, startPoint y: 382, endPoint x: 325, endPoint y: 366, distance: 136.3
click at [325, 366] on div at bounding box center [321, 389] width 418 height 46
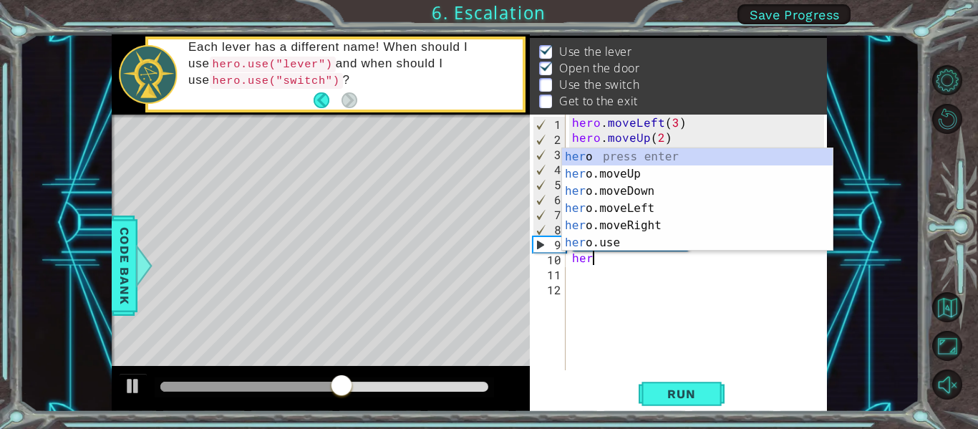
scroll to position [0, 1]
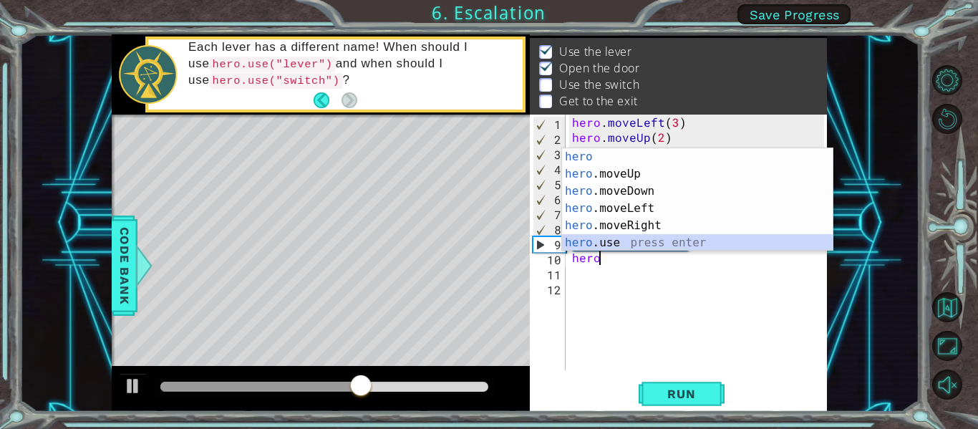
click at [655, 240] on div "hero press enter hero .moveUp press enter hero .moveDown press enter hero .move…" at bounding box center [697, 216] width 271 height 137
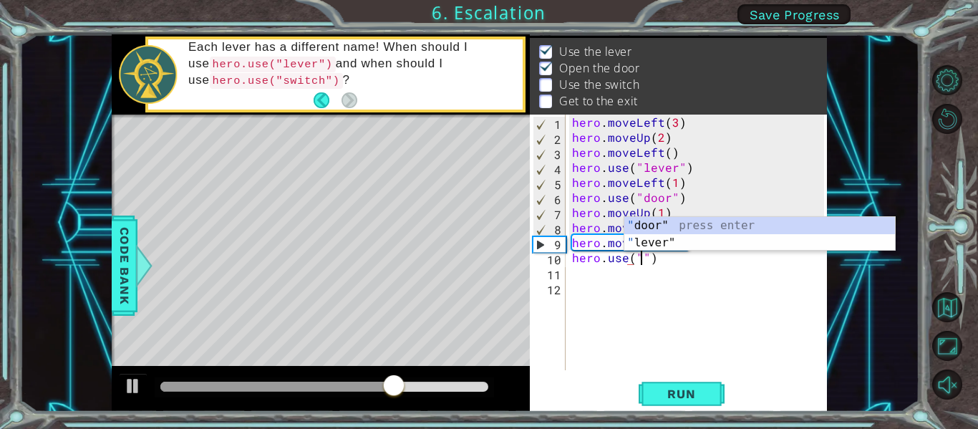
scroll to position [0, 4]
click at [673, 240] on div "" door" press enter " lever" press enter" at bounding box center [759, 251] width 271 height 69
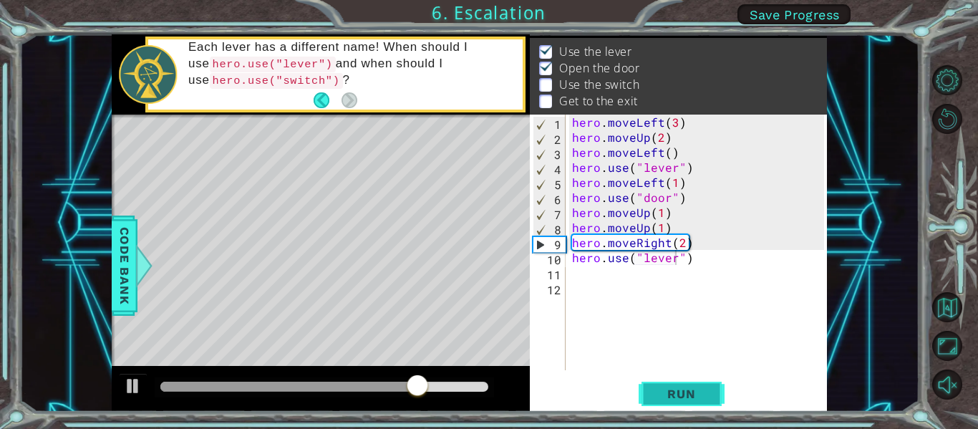
click at [672, 386] on span "Run" at bounding box center [681, 393] width 57 height 14
drag, startPoint x: 180, startPoint y: 394, endPoint x: 310, endPoint y: 377, distance: 131.3
click at [310, 377] on div at bounding box center [309, 387] width 26 height 26
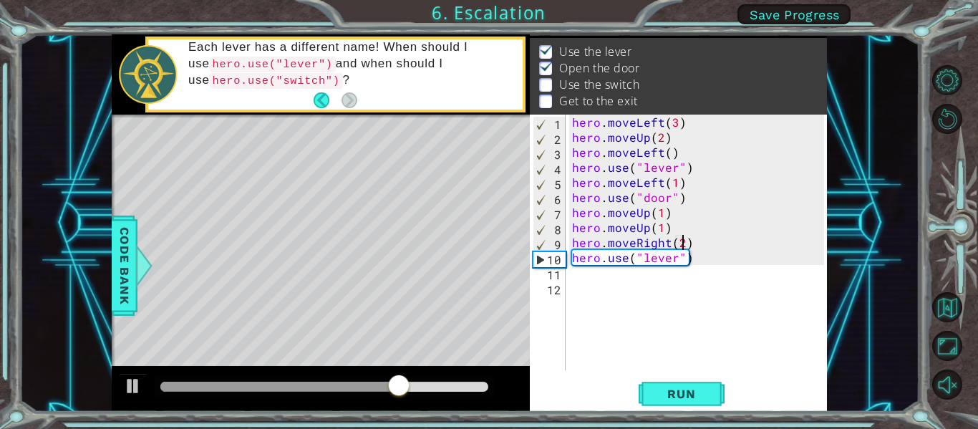
click at [681, 242] on div "hero . moveLeft ( 3 ) hero . moveUp ( 2 ) hero . moveLeft ( ) hero . use ( "lev…" at bounding box center [700, 258] width 262 height 286
click at [685, 240] on div "hero . moveLeft ( 3 ) hero . moveUp ( 2 ) hero . moveLeft ( ) hero . use ( "lev…" at bounding box center [700, 258] width 262 height 286
click at [680, 240] on div "hero . moveLeft ( 3 ) hero . moveUp ( 2 ) hero . moveLeft ( ) hero . use ( "lev…" at bounding box center [700, 258] width 262 height 286
type textarea "hero.moveRight(1)"
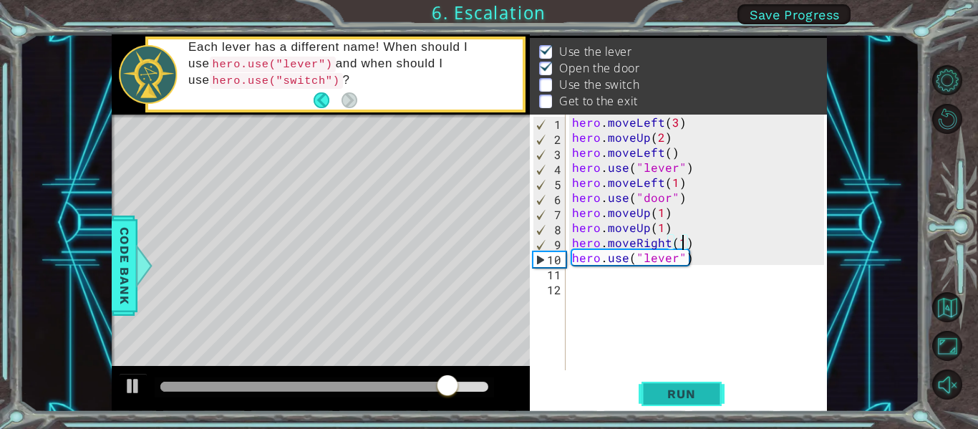
click at [668, 386] on button "Run" at bounding box center [681, 393] width 86 height 29
drag, startPoint x: 222, startPoint y: 379, endPoint x: 359, endPoint y: 375, distance: 136.7
click at [359, 375] on div at bounding box center [359, 387] width 26 height 26
click at [580, 278] on div "hero . moveLeft ( 3 ) hero . moveUp ( 2 ) hero . moveLeft ( ) hero . use ( "lev…" at bounding box center [700, 258] width 262 height 286
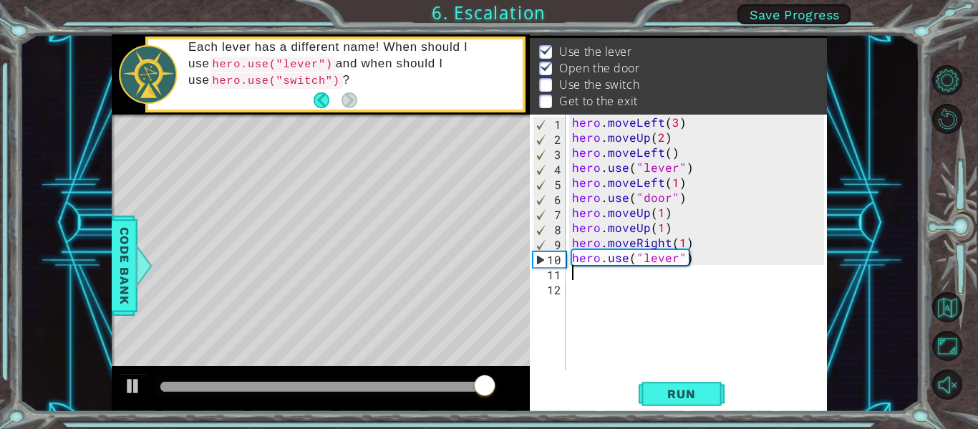
click at [681, 240] on div "hero . moveLeft ( 3 ) hero . moveUp ( 2 ) hero . moveLeft ( ) hero . use ( "lev…" at bounding box center [700, 258] width 262 height 286
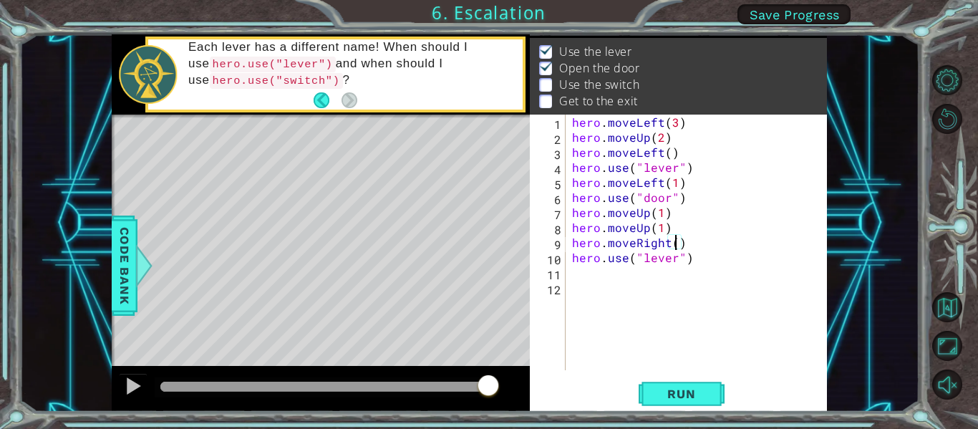
scroll to position [0, 6]
click at [675, 261] on div "hero . moveLeft ( 3 ) hero . moveUp ( 2 ) hero . moveLeft ( ) hero . use ( "lev…" at bounding box center [700, 258] width 262 height 286
type textarea "hero.use("switch")"
drag, startPoint x: 684, startPoint y: 401, endPoint x: 632, endPoint y: 392, distance: 53.1
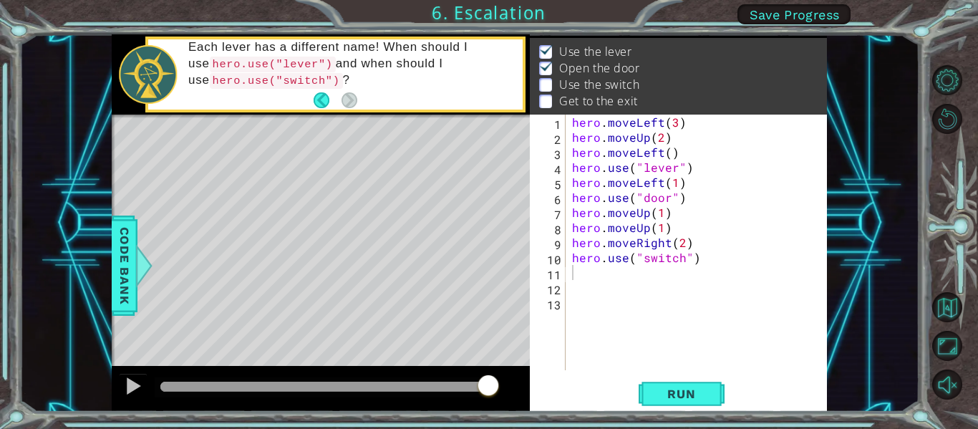
click at [685, 401] on button "Run" at bounding box center [681, 393] width 86 height 29
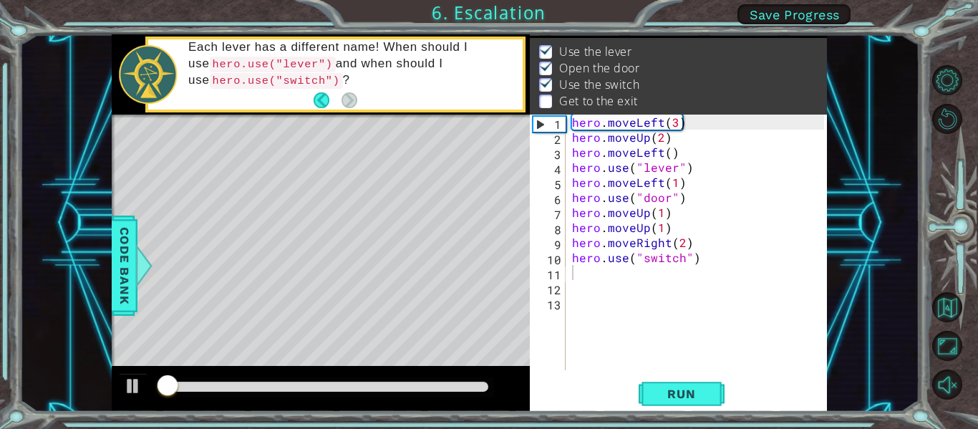
drag, startPoint x: 229, startPoint y: 391, endPoint x: 237, endPoint y: 382, distance: 11.7
click at [266, 388] on div at bounding box center [324, 387] width 339 height 20
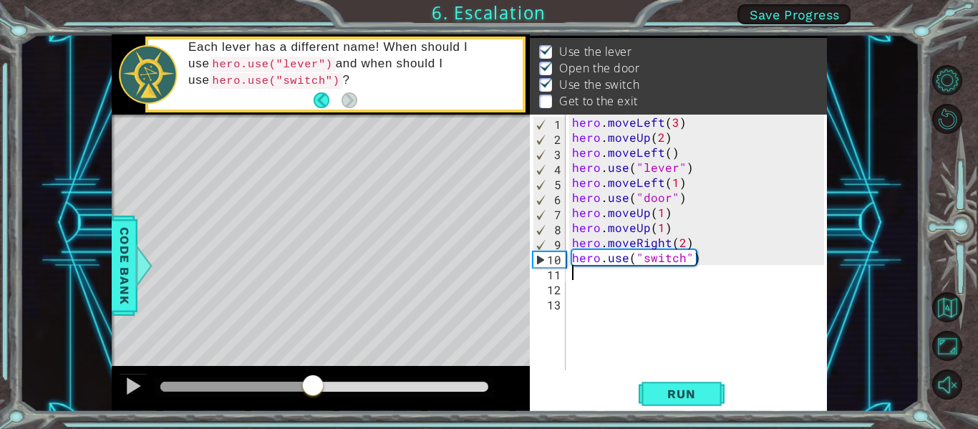
drag, startPoint x: 196, startPoint y: 381, endPoint x: 313, endPoint y: 374, distance: 116.9
click at [313, 381] on div at bounding box center [324, 386] width 328 height 10
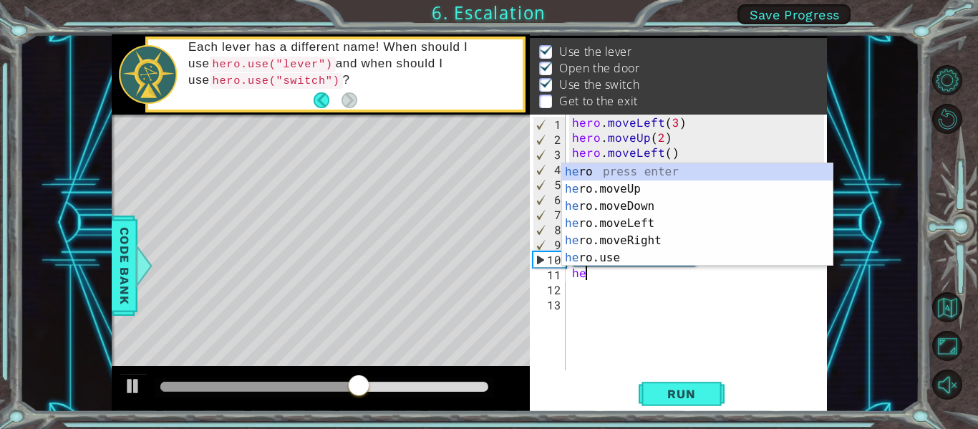
scroll to position [0, 1]
click at [615, 233] on div "her o press enter her o.moveUp press enter her o.moveDown press enter her o.mov…" at bounding box center [697, 231] width 271 height 137
type textarea "hero.moveRight(1)"
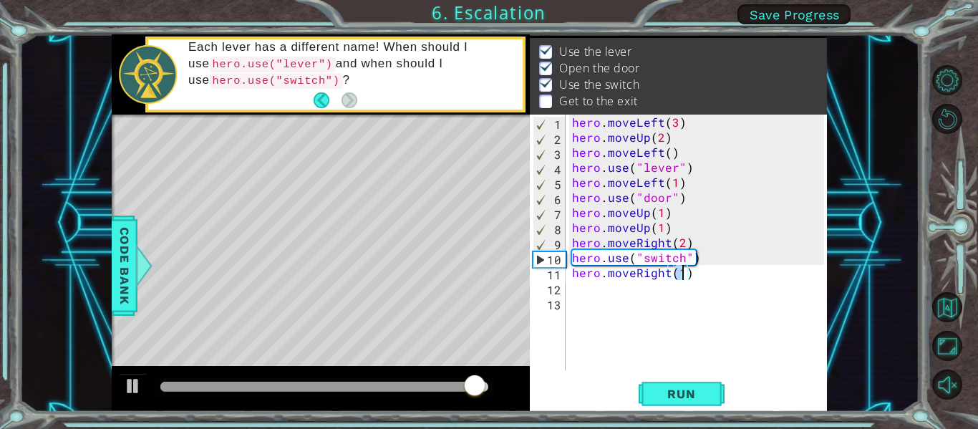
click at [573, 295] on div "hero . moveLeft ( 3 ) hero . moveUp ( 2 ) hero . moveLeft ( ) hero . use ( "lev…" at bounding box center [700, 258] width 262 height 286
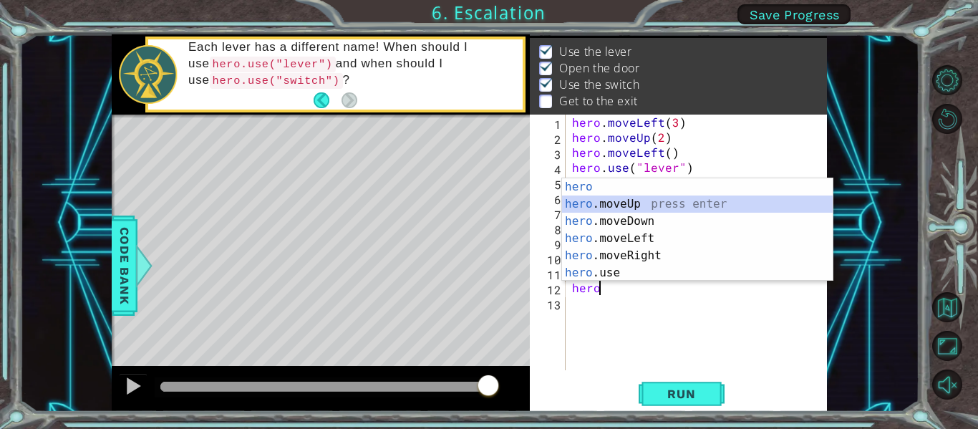
click at [647, 200] on div "hero press enter hero .moveUp press enter hero .moveDown press enter hero .move…" at bounding box center [697, 246] width 271 height 137
type textarea "hero.moveUp(1)"
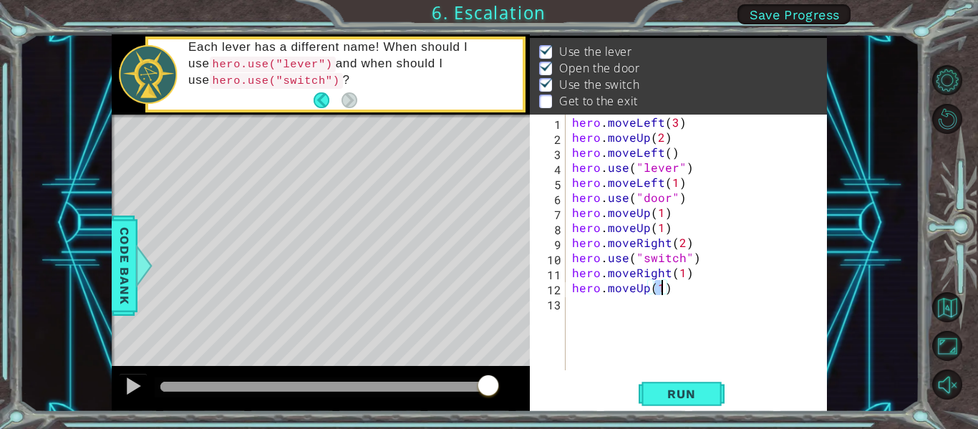
click at [587, 311] on div "hero . moveLeft ( 3 ) hero . moveUp ( 2 ) hero . moveLeft ( ) hero . use ( "lev…" at bounding box center [700, 258] width 262 height 286
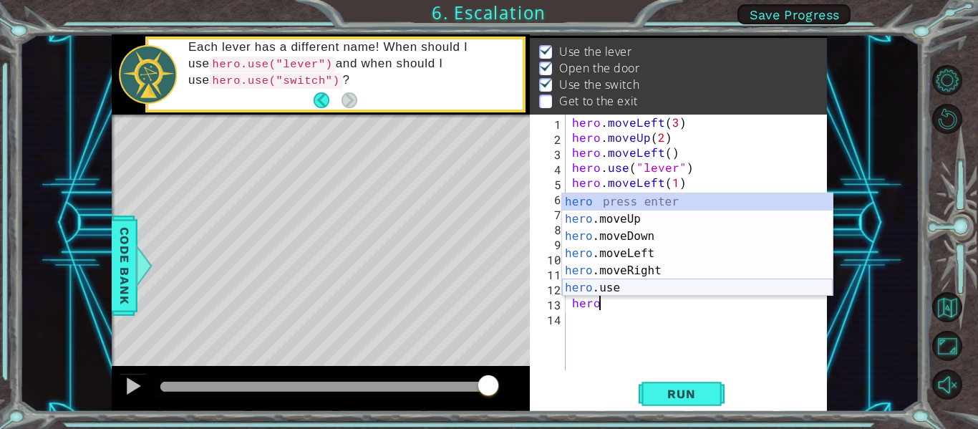
click at [579, 289] on div "hero press enter hero .moveUp press enter hero .moveDown press enter hero .move…" at bounding box center [697, 261] width 271 height 137
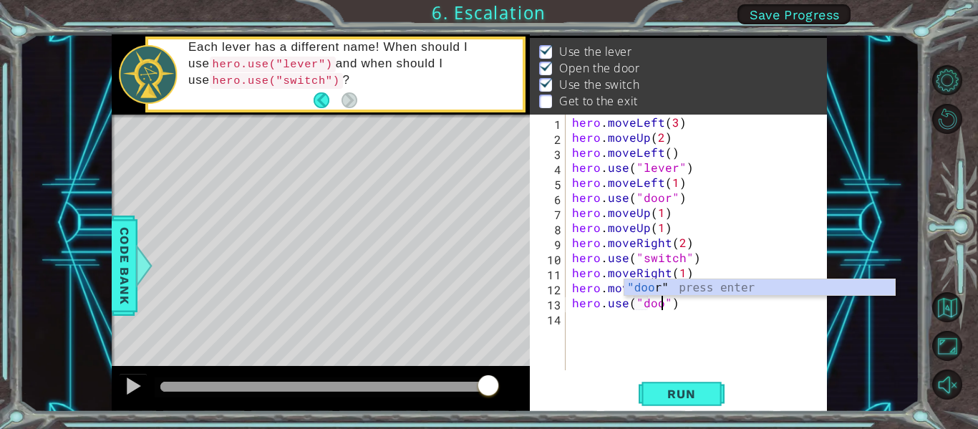
scroll to position [0, 6]
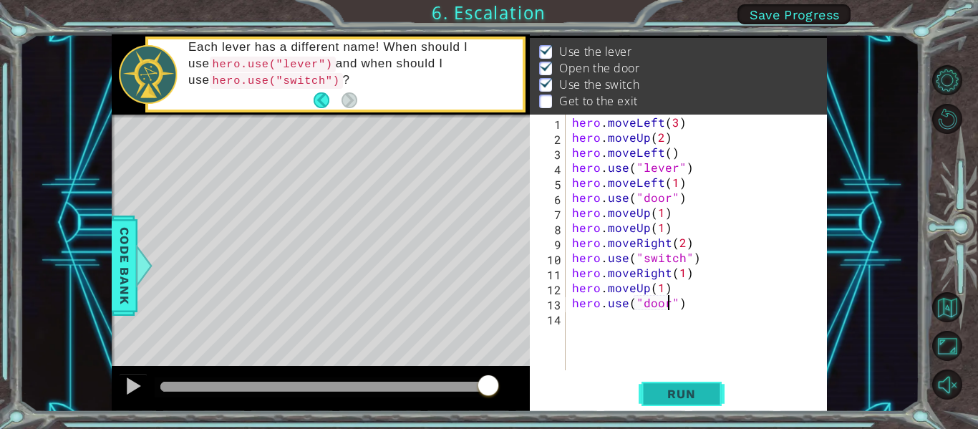
type textarea "hero.use("door")"
click at [702, 404] on button "Run" at bounding box center [681, 393] width 86 height 29
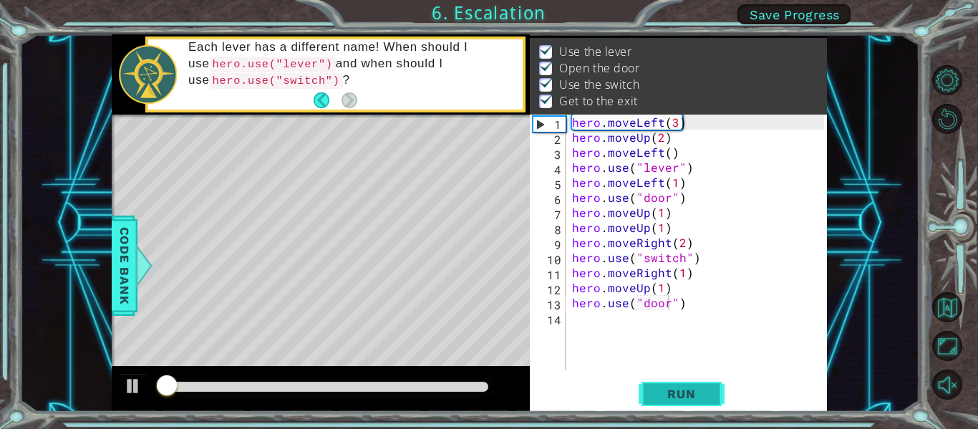
click at [702, 399] on span "Run" at bounding box center [681, 393] width 57 height 14
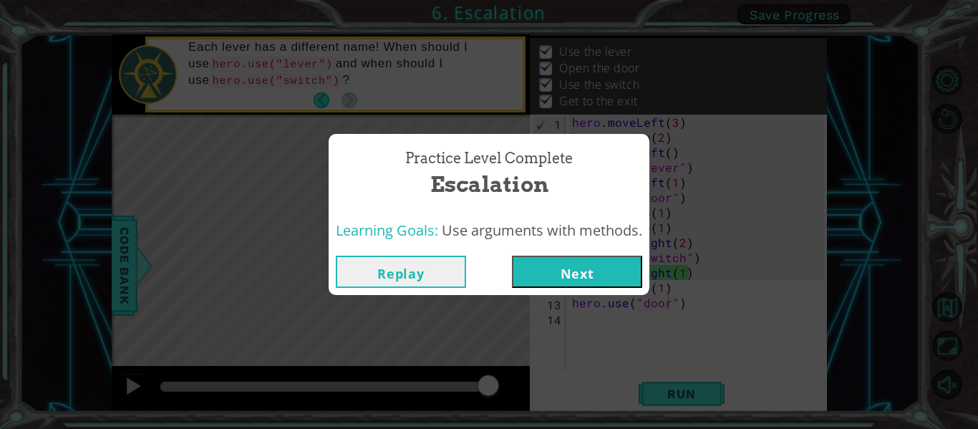
drag, startPoint x: 229, startPoint y: 381, endPoint x: 497, endPoint y: 336, distance: 271.4
click at [497, 336] on body "1 ההההההההההההההההההההההההההההההההההההההההההההההההההההההההההההההההההההההההההההה…" at bounding box center [489, 214] width 978 height 429
click at [558, 271] on button "Next" at bounding box center [577, 271] width 130 height 32
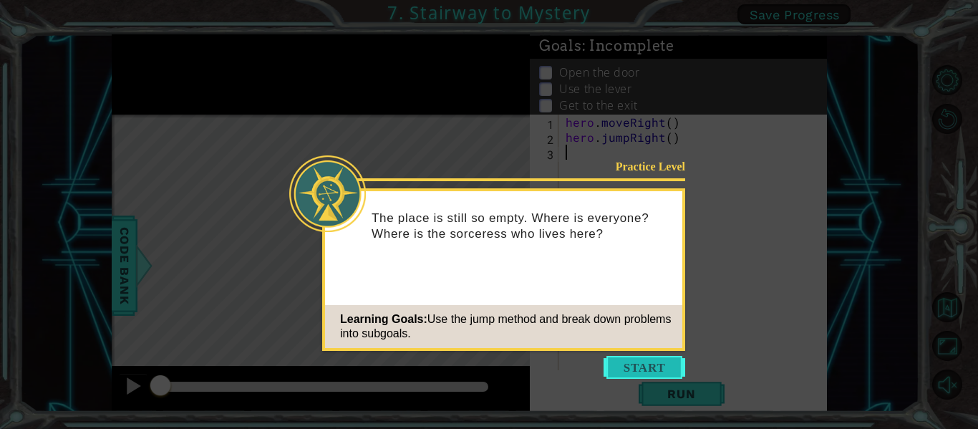
click at [676, 371] on button "Start" at bounding box center [644, 367] width 82 height 23
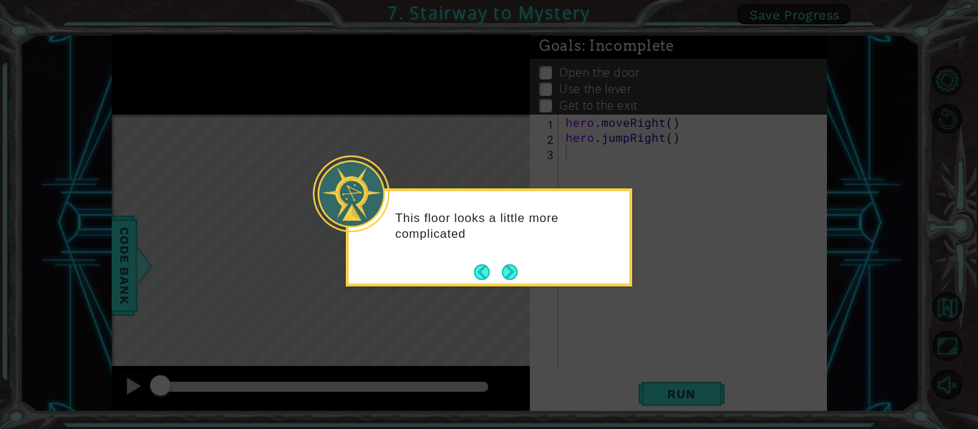
click at [499, 255] on div "This floor looks a little more complicated" at bounding box center [489, 237] width 286 height 98
click at [500, 267] on button "Back" at bounding box center [488, 272] width 28 height 16
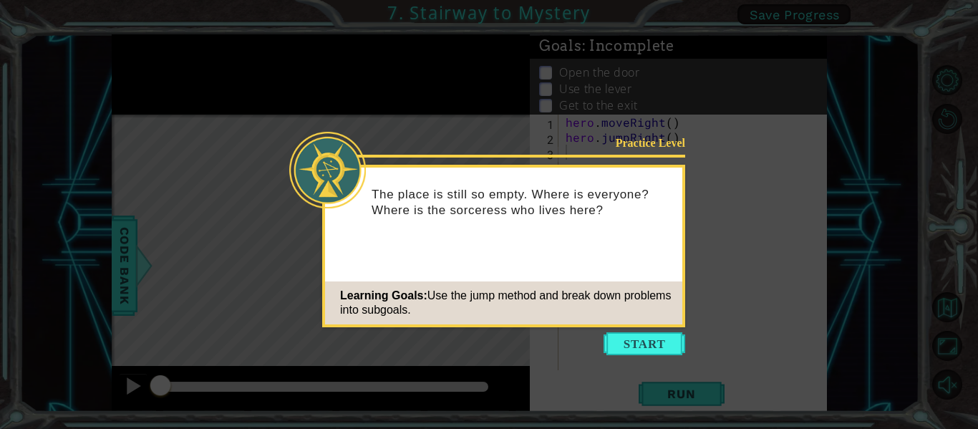
click at [654, 357] on icon at bounding box center [489, 214] width 978 height 429
click at [654, 351] on button "Start" at bounding box center [644, 343] width 82 height 23
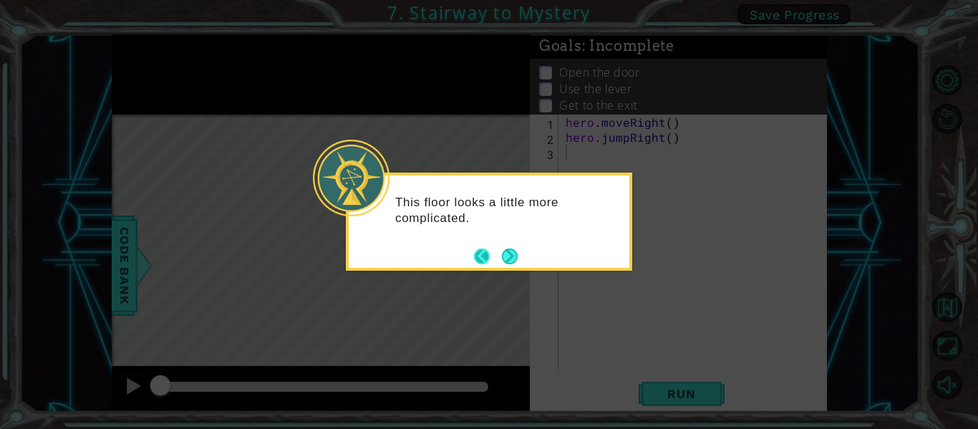
click at [492, 250] on button "Back" at bounding box center [488, 256] width 28 height 16
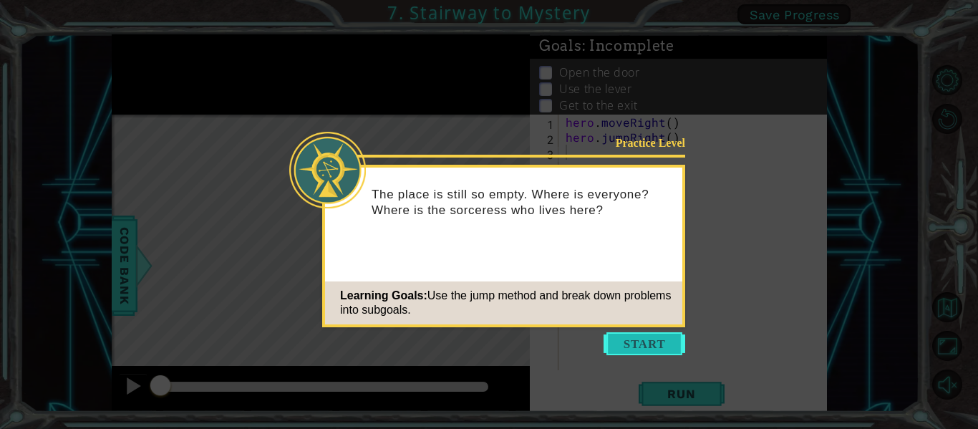
click at [648, 346] on button "Start" at bounding box center [644, 343] width 82 height 23
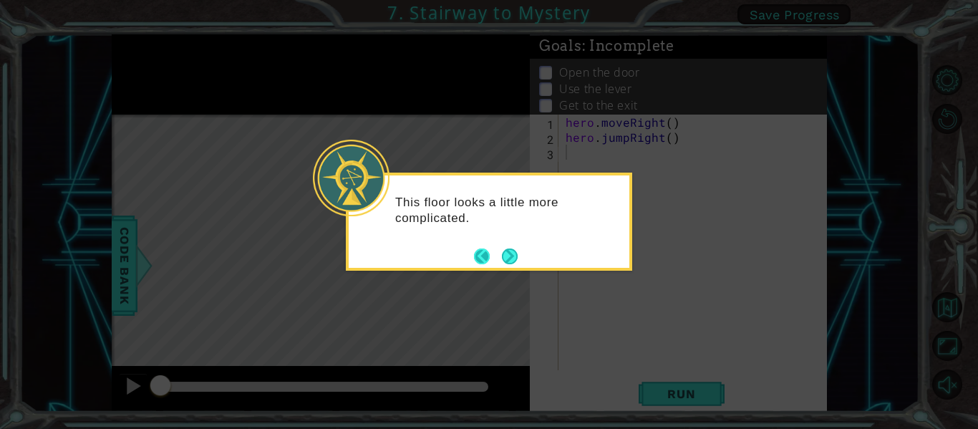
click at [495, 257] on button "Back" at bounding box center [488, 256] width 28 height 16
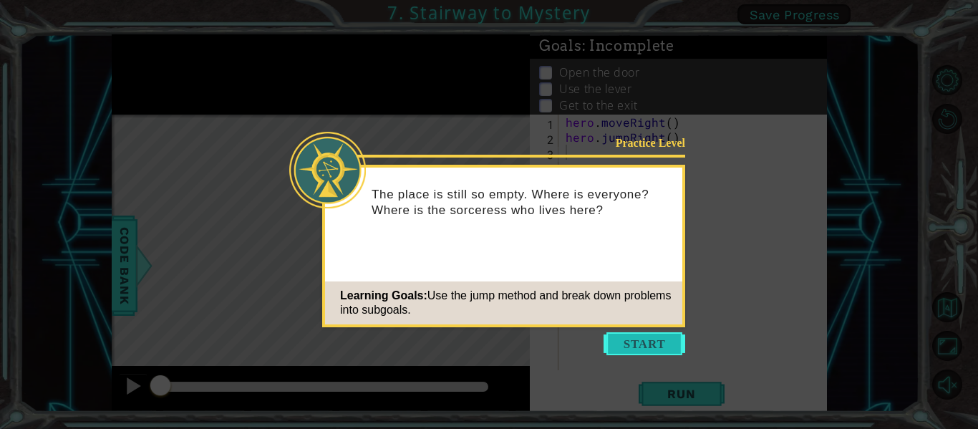
click at [630, 346] on button "Start" at bounding box center [644, 343] width 82 height 23
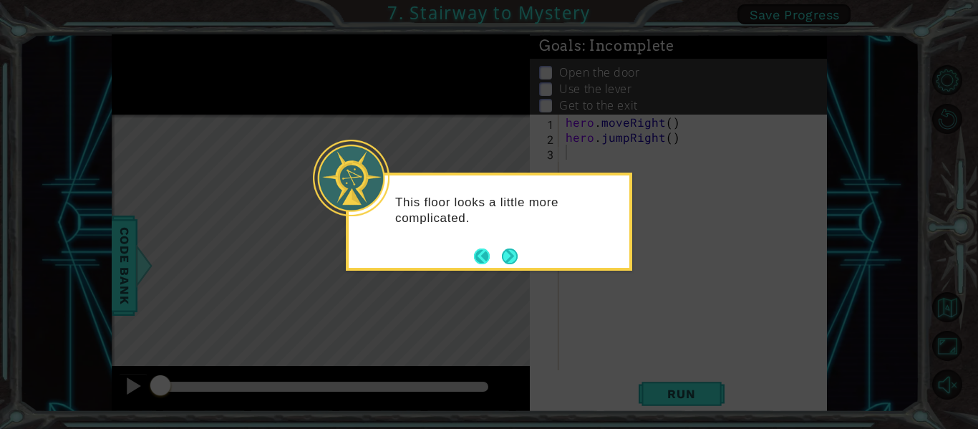
click at [477, 263] on button "Back" at bounding box center [488, 256] width 28 height 16
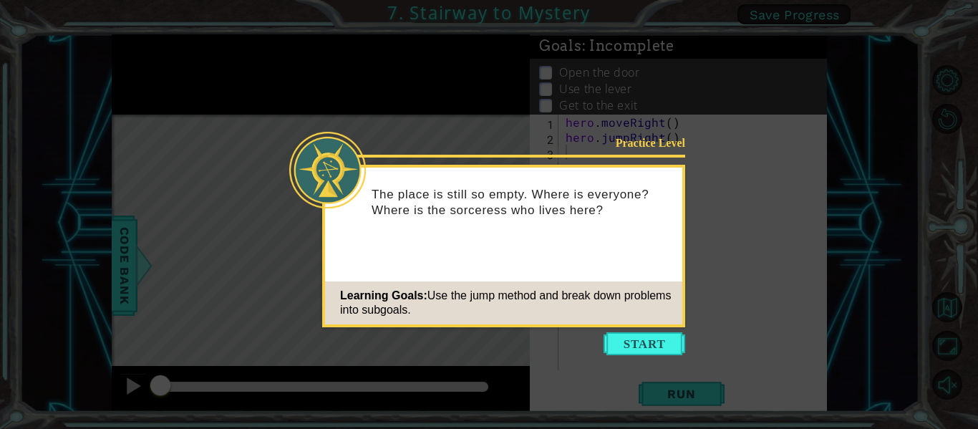
drag, startPoint x: 627, startPoint y: 344, endPoint x: 612, endPoint y: 314, distance: 33.0
click at [628, 344] on button "Start" at bounding box center [644, 343] width 82 height 23
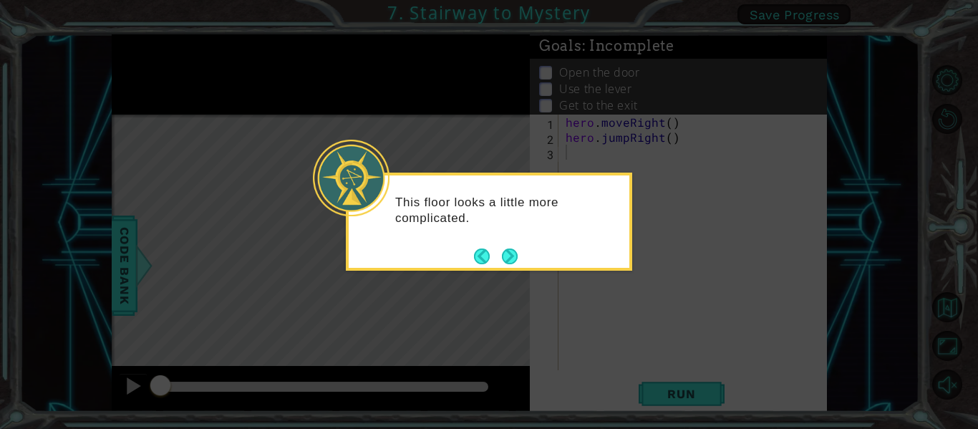
click at [520, 257] on button "Next" at bounding box center [510, 255] width 21 height 21
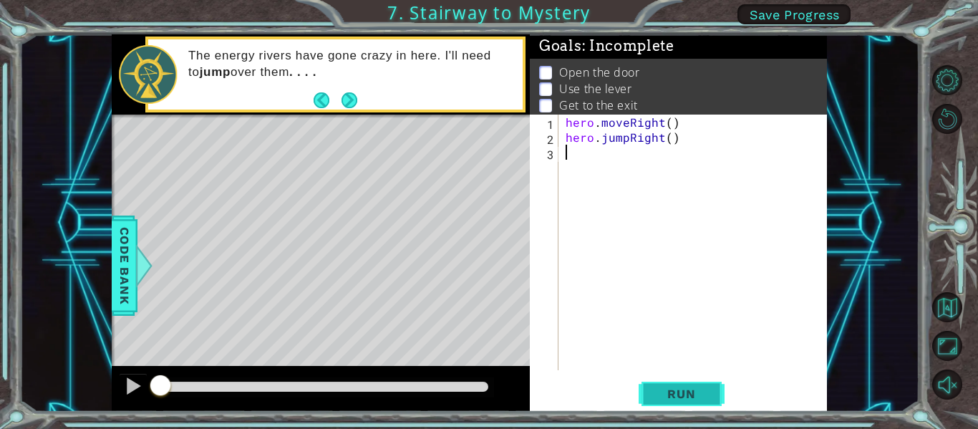
click at [707, 394] on span "Run" at bounding box center [681, 393] width 57 height 14
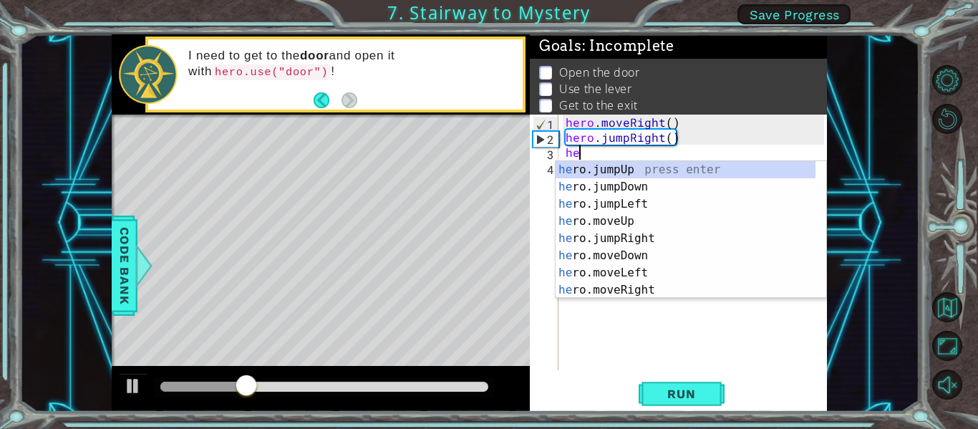
scroll to position [0, 1]
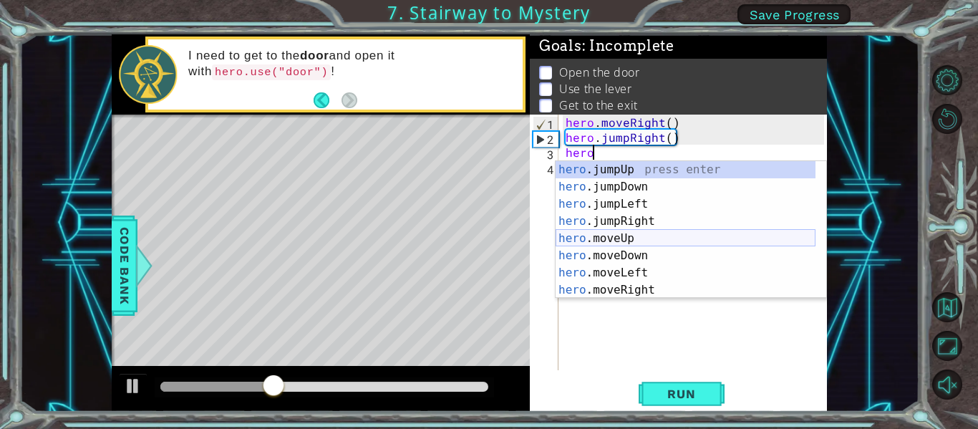
click at [643, 239] on div "hero .jumpUp press enter hero .jumpDown press enter hero .jumpLeft press enter …" at bounding box center [685, 247] width 260 height 172
type textarea "hero.moveUp(1)"
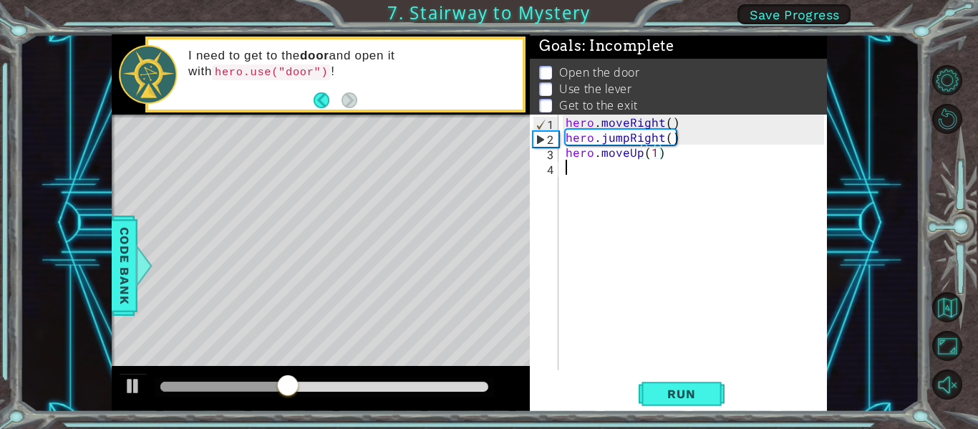
click at [576, 167] on div "hero . moveRight ( ) hero . jumpRight ( ) hero . moveUp ( 1 )" at bounding box center [697, 258] width 268 height 286
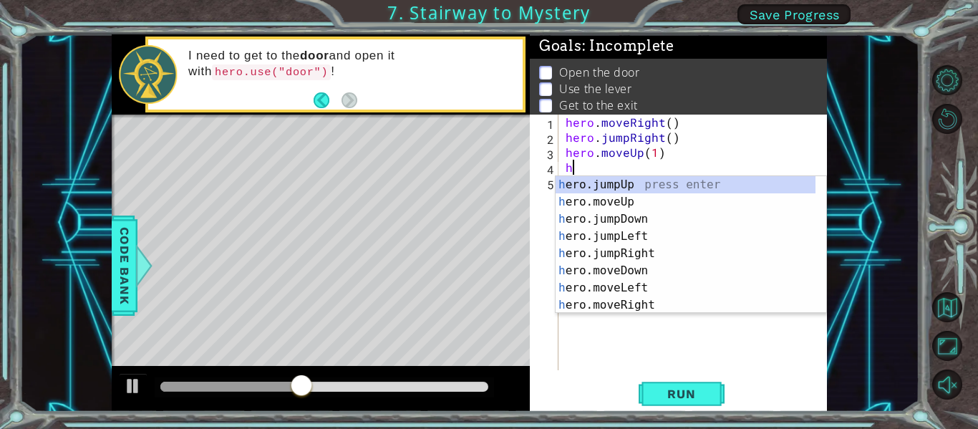
type textarea "he"
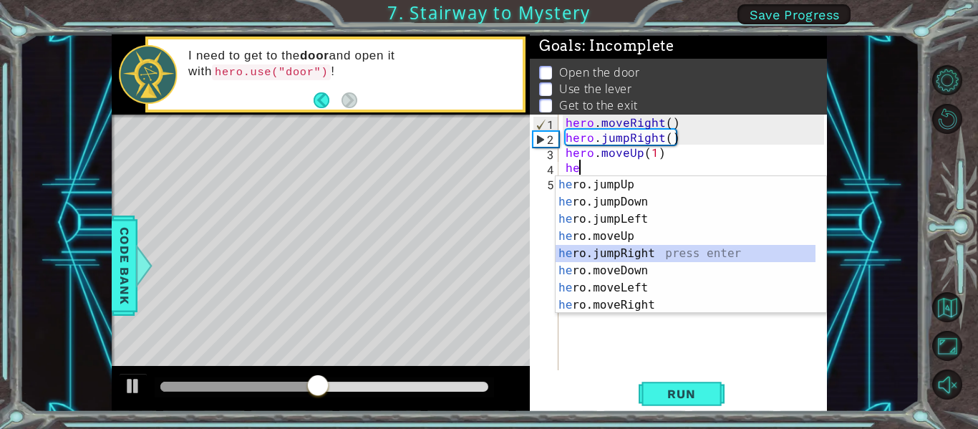
click at [661, 248] on div "he ro.jumpUp press enter he ro.jumpDown press enter he ro.jumpLeft press enter …" at bounding box center [685, 262] width 260 height 172
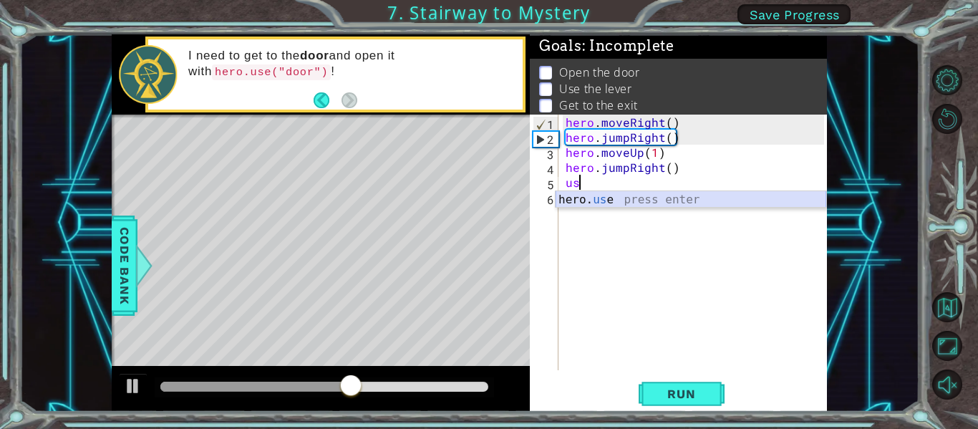
click at [643, 192] on div "hero. us e press enter" at bounding box center [690, 217] width 271 height 52
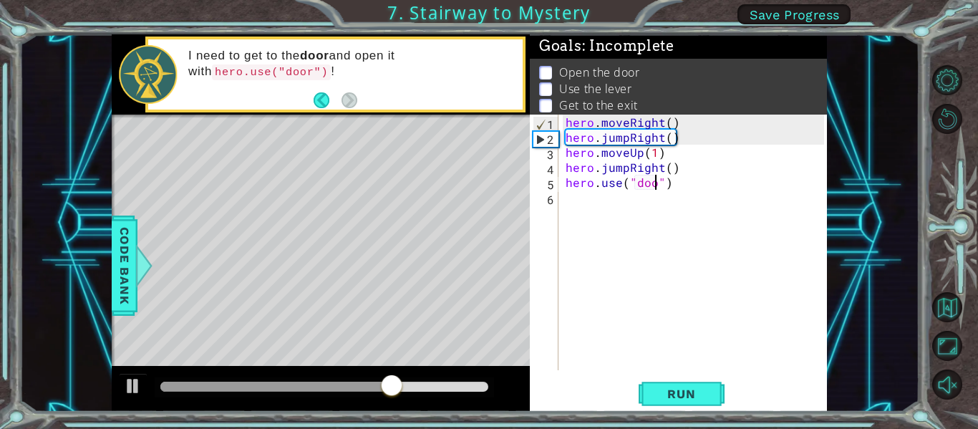
scroll to position [0, 6]
click at [665, 390] on span "Run" at bounding box center [681, 393] width 57 height 14
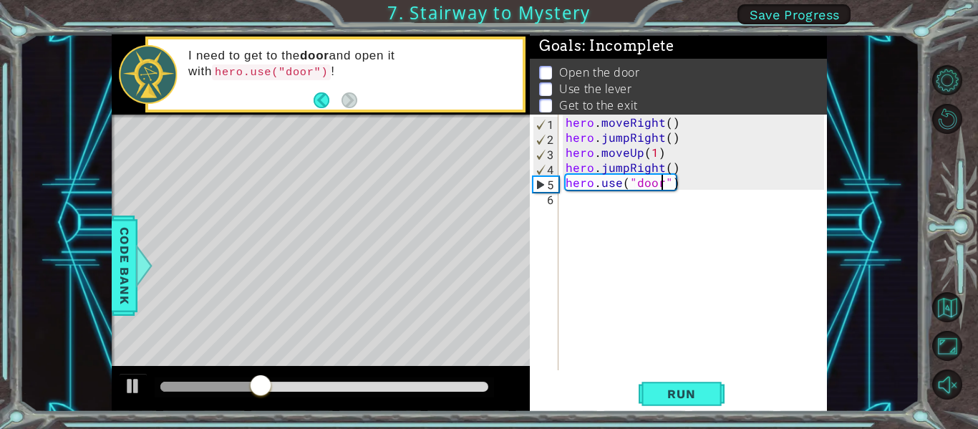
click at [647, 167] on div "hero . moveRight ( ) hero . jumpRight ( ) hero . moveUp ( 1 ) hero . jumpRight …" at bounding box center [697, 258] width 268 height 286
click at [630, 167] on div "hero . moveRight ( ) hero . jumpRight ( ) hero . moveUp ( 1 ) hero . jumpRight …" at bounding box center [697, 258] width 268 height 286
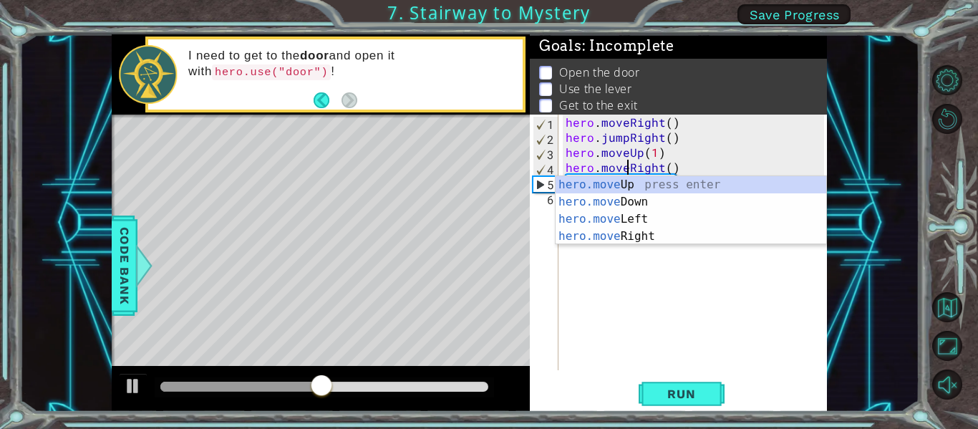
scroll to position [0, 4]
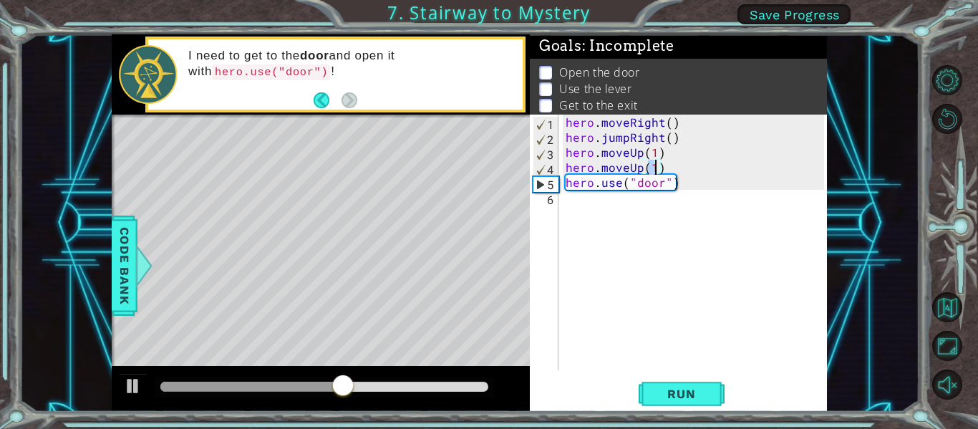
click at [660, 391] on span "Run" at bounding box center [681, 393] width 57 height 14
click at [624, 167] on div "hero . moveRight ( ) hero . jumpRight ( ) hero . moveUp ( 1 ) hero . moveUp ( 1…" at bounding box center [697, 258] width 268 height 286
click at [640, 169] on div "hero . moveRight ( ) hero . jumpRight ( ) hero . moveUp ( 1 ) hero . moveUp ( 1…" at bounding box center [697, 258] width 268 height 286
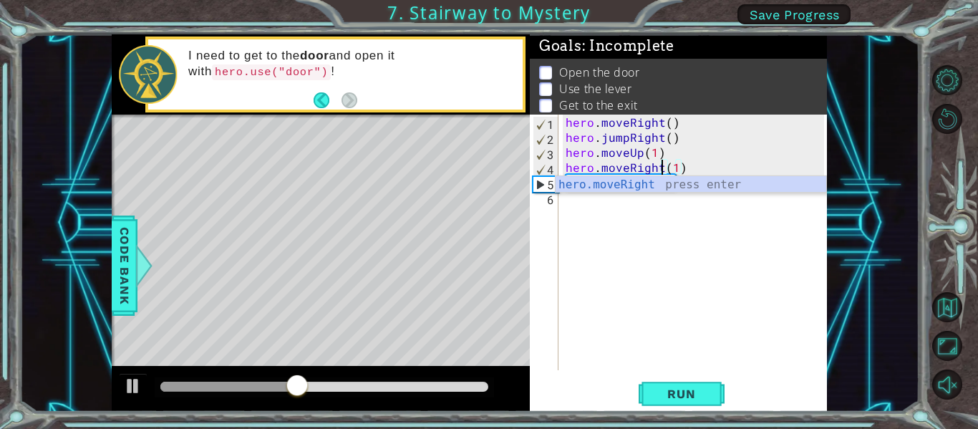
scroll to position [0, 6]
type textarea "hero.moveRight(1)(1)"
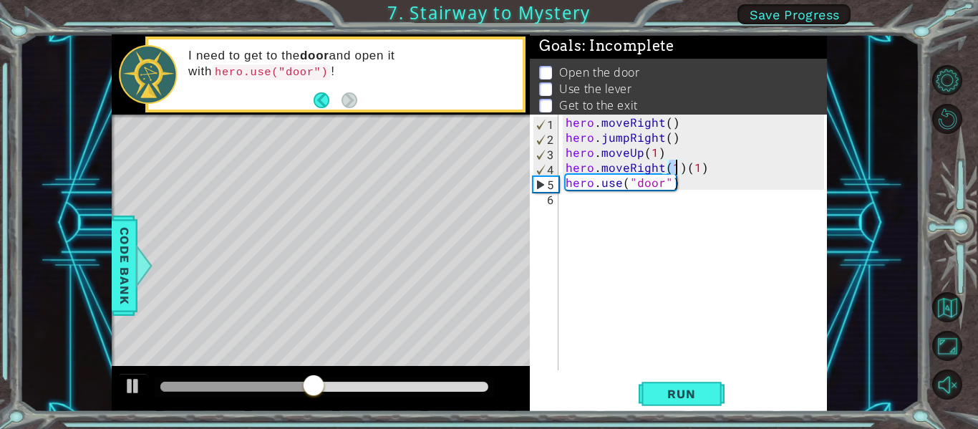
click at [595, 203] on div "hero . moveRight ( ) hero . jumpRight ( ) hero . moveUp ( 1 ) hero . moveRight …" at bounding box center [697, 258] width 268 height 286
click at [672, 167] on div "hero . moveRight ( ) hero . jumpRight ( ) hero . moveUp ( 1 ) hero . moveRight …" at bounding box center [697, 258] width 268 height 286
click at [694, 165] on div "hero . moveRight ( ) hero . jumpRight ( ) hero . moveUp ( 1 ) hero . moveRight …" at bounding box center [697, 258] width 268 height 286
click at [696, 164] on div "hero . moveRight ( ) hero . jumpRight ( ) hero . moveUp ( 1 ) hero . moveRight …" at bounding box center [697, 258] width 268 height 286
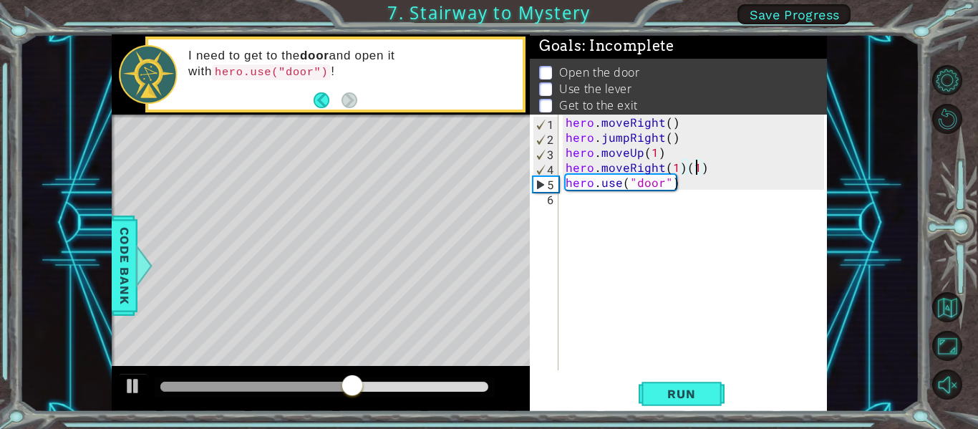
click at [701, 165] on div "hero . moveRight ( ) hero . jumpRight ( ) hero . moveUp ( 1 ) hero . moveRight …" at bounding box center [697, 258] width 268 height 286
drag, startPoint x: 556, startPoint y: 172, endPoint x: 568, endPoint y: 195, distance: 26.6
click at [556, 172] on div "4" at bounding box center [545, 169] width 25 height 15
type textarea "hero.moveRight(1)"
click at [569, 197] on div "hero . moveRight ( ) hero . jumpRight ( ) hero . moveUp ( 1 ) hero . moveRight …" at bounding box center [697, 258] width 268 height 286
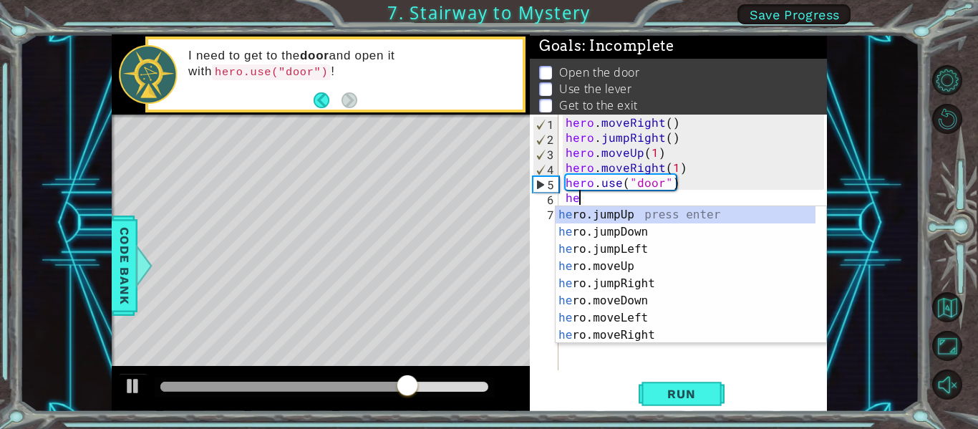
scroll to position [0, 1]
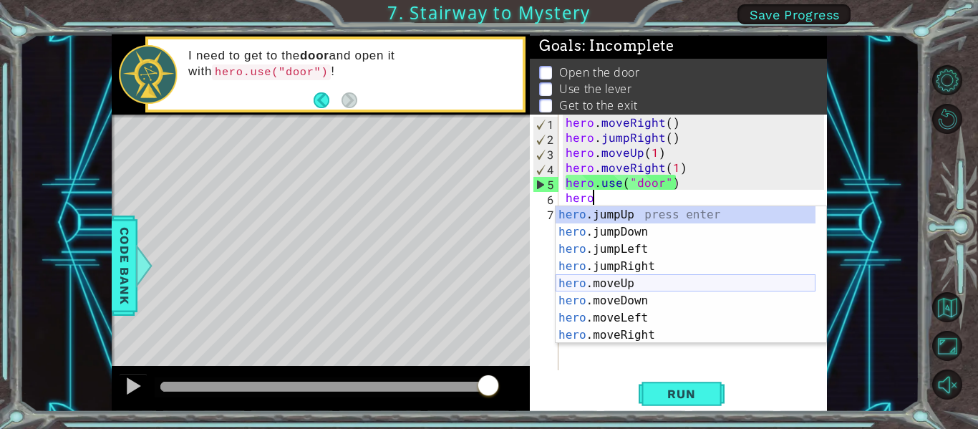
click at [620, 283] on div "hero .jumpUp press enter hero .jumpDown press enter hero .jumpLeft press enter …" at bounding box center [685, 292] width 260 height 172
type textarea "hero.moveUp(1)"
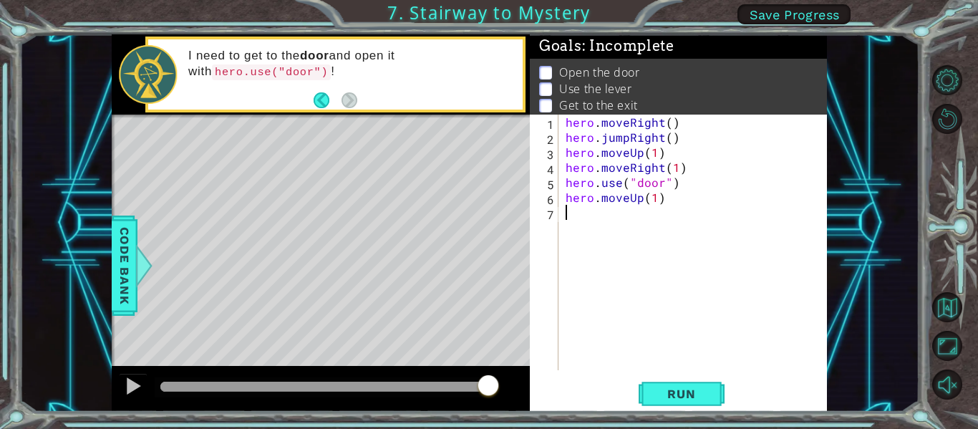
click at [612, 214] on div "hero . moveRight ( ) hero . jumpRight ( ) hero . moveUp ( 1 ) hero . moveRight …" at bounding box center [697, 258] width 268 height 286
type textarea "e"
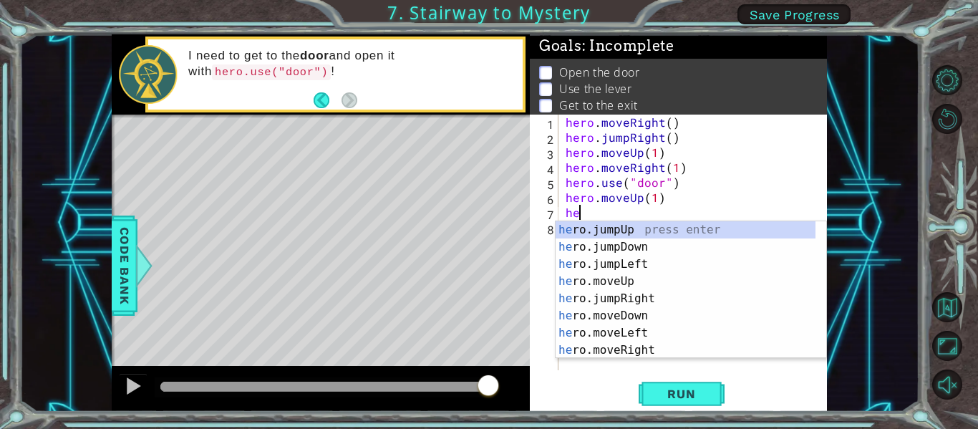
type textarea "hero"
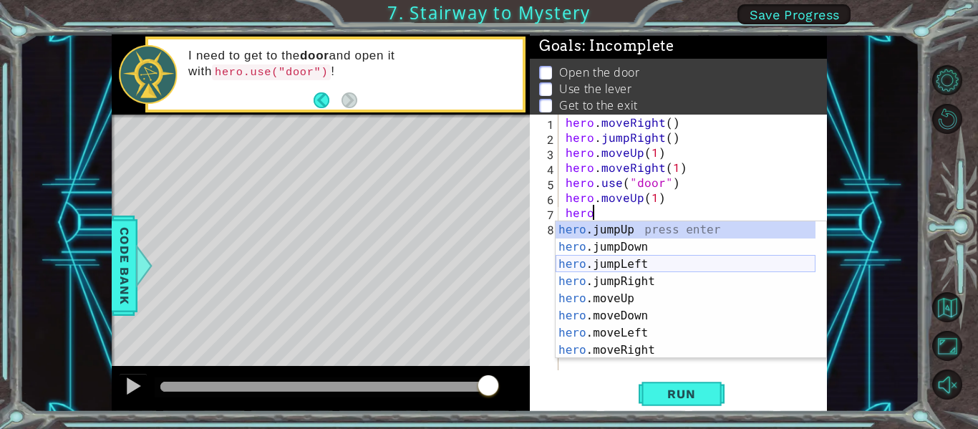
click at [625, 259] on div "hero .jumpUp press enter hero .jumpDown press enter hero .jumpLeft press enter …" at bounding box center [685, 307] width 260 height 172
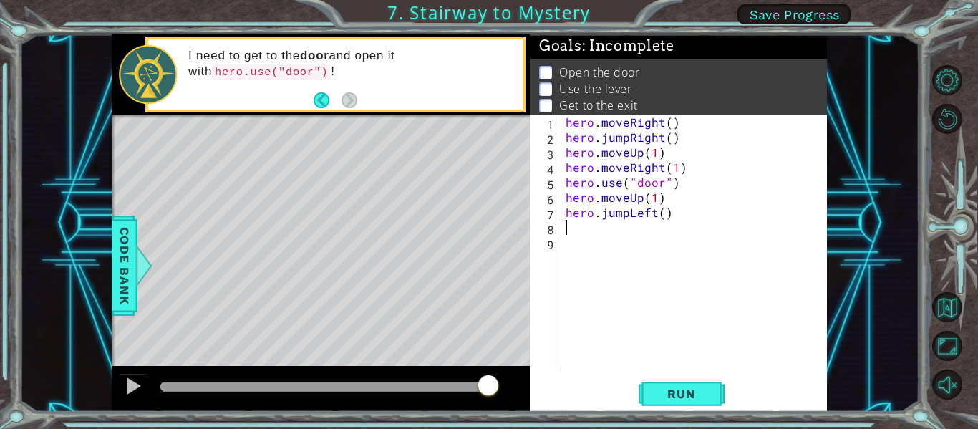
scroll to position [0, 0]
click at [659, 210] on div "hero . moveRight ( ) hero . jumpRight ( ) hero . moveUp ( 1 ) hero . moveRight …" at bounding box center [697, 258] width 268 height 286
type textarea "hero.jumpLeft(2)"
click at [620, 234] on div "hero . moveRight ( ) hero . jumpRight ( ) hero . moveUp ( 1 ) hero . moveRight …" at bounding box center [697, 258] width 268 height 286
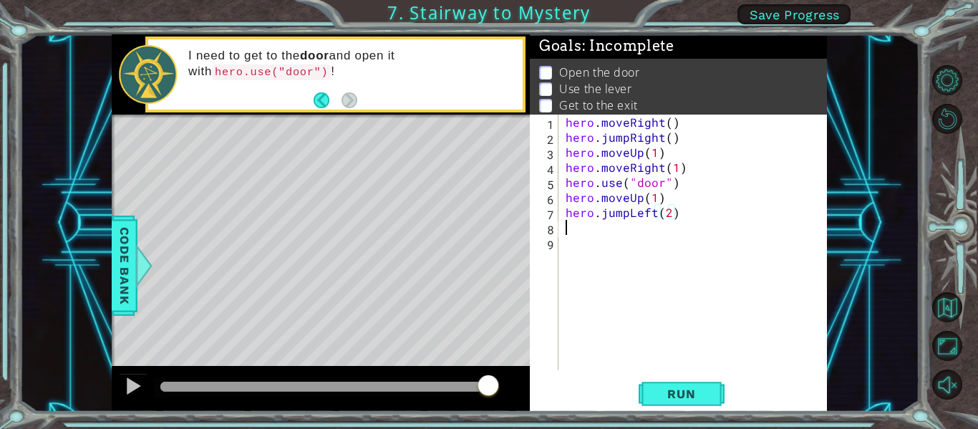
scroll to position [0, 0]
click at [623, 213] on div "hero . moveRight ( ) hero . jumpRight ( ) hero . moveUp ( 1 ) hero . moveRight …" at bounding box center [697, 258] width 268 height 286
click at [627, 214] on div "hero . moveRight ( ) hero . jumpRight ( ) hero . moveUp ( 1 ) hero . moveRight …" at bounding box center [697, 258] width 268 height 286
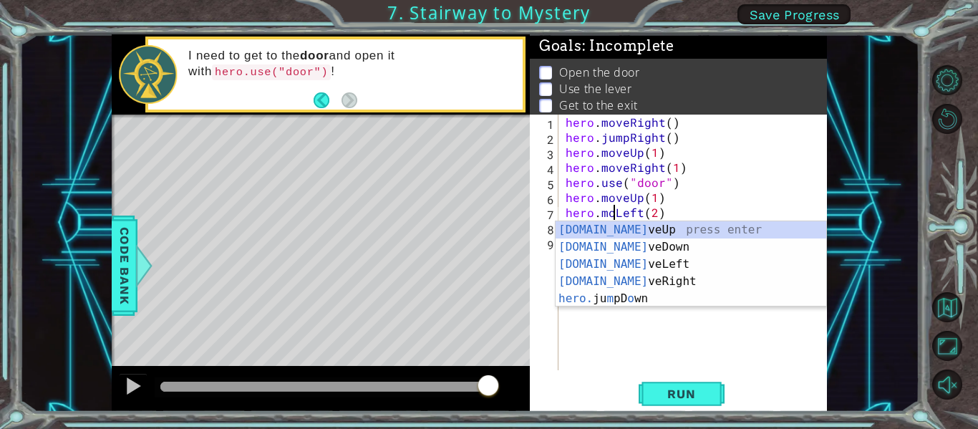
type textarea "hero.moveLeft(2)"
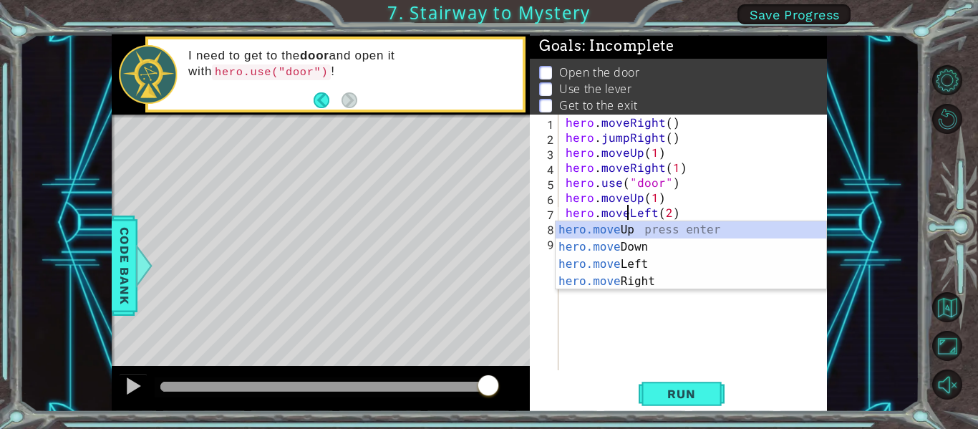
click at [594, 328] on div "hero . moveRight ( ) hero . jumpRight ( ) hero . moveUp ( 1 ) hero . moveRight …" at bounding box center [697, 258] width 268 height 286
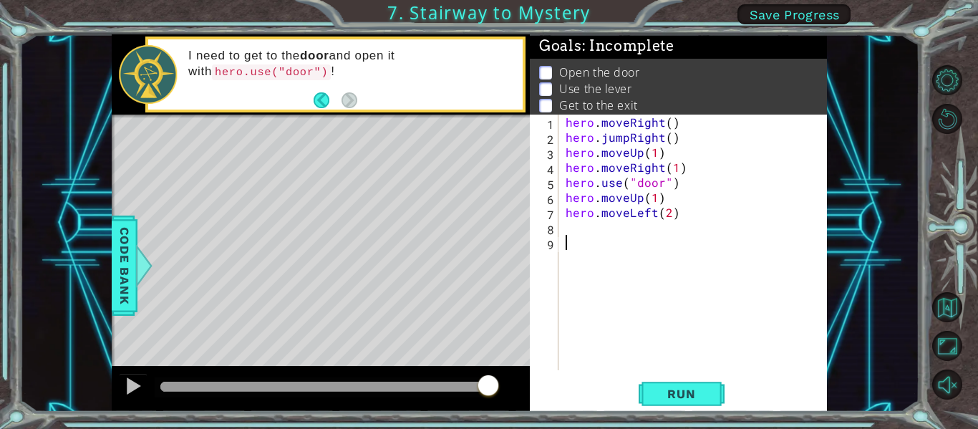
click at [568, 230] on div "hero . moveRight ( ) hero . jumpRight ( ) hero . moveUp ( 1 ) hero . moveRight …" at bounding box center [697, 258] width 268 height 286
click at [610, 241] on div "hero. us e press enter" at bounding box center [690, 262] width 271 height 52
type textarea "hero.use("lever")"
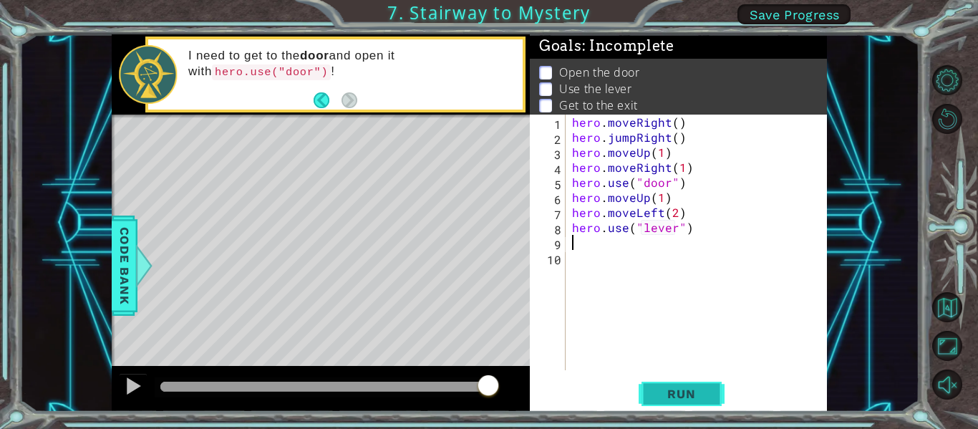
click at [653, 384] on button "Run" at bounding box center [681, 393] width 86 height 29
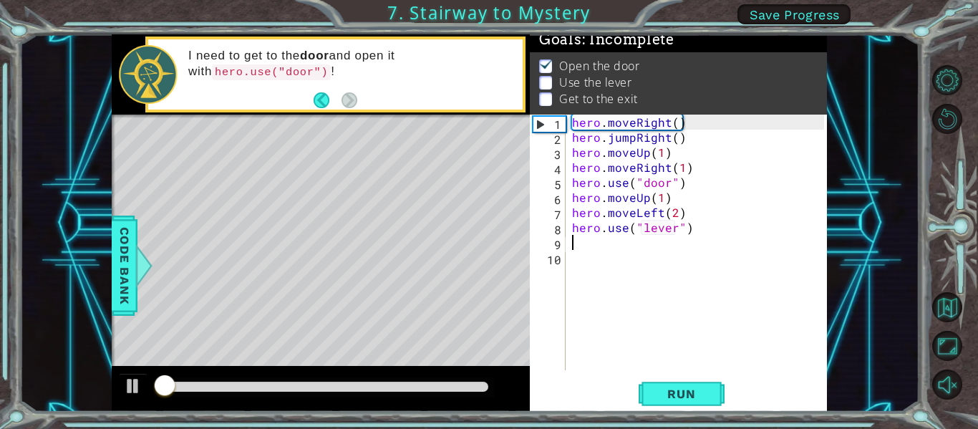
scroll to position [12, 0]
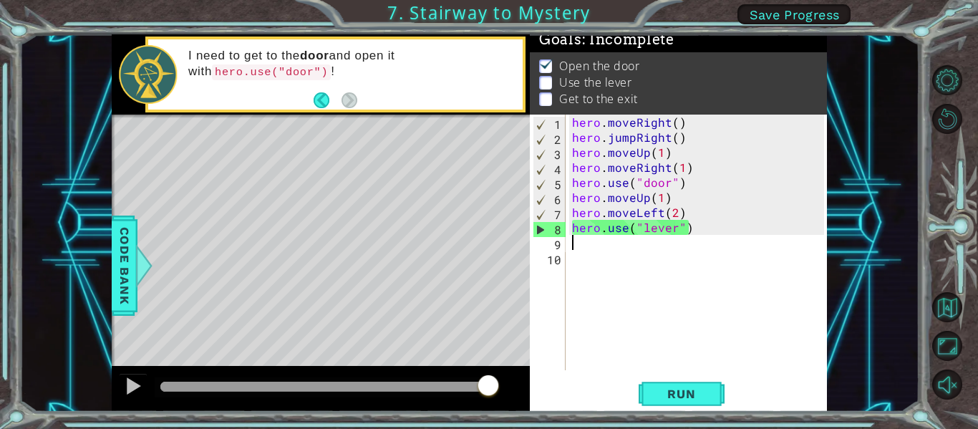
drag, startPoint x: 165, startPoint y: 391, endPoint x: 512, endPoint y: 384, distance: 347.2
click at [512, 384] on div at bounding box center [321, 389] width 418 height 46
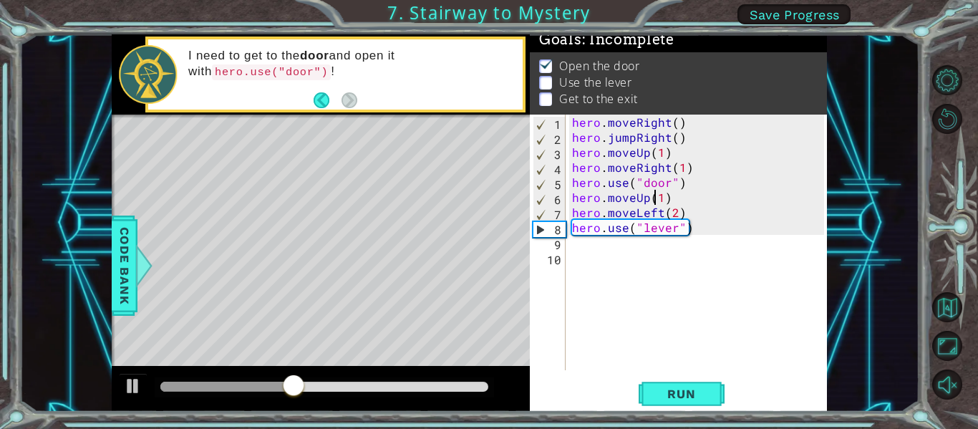
click at [656, 204] on div "hero . moveRight ( ) hero . jumpRight ( ) hero . moveUp ( 1 ) hero . moveRight …" at bounding box center [700, 258] width 262 height 286
click at [658, 201] on div "hero . moveRight ( ) hero . jumpRight ( ) hero . moveUp ( 1 ) hero . moveRight …" at bounding box center [700, 258] width 262 height 286
click at [666, 389] on span "Run" at bounding box center [681, 393] width 57 height 14
drag, startPoint x: 190, startPoint y: 384, endPoint x: 292, endPoint y: 381, distance: 101.6
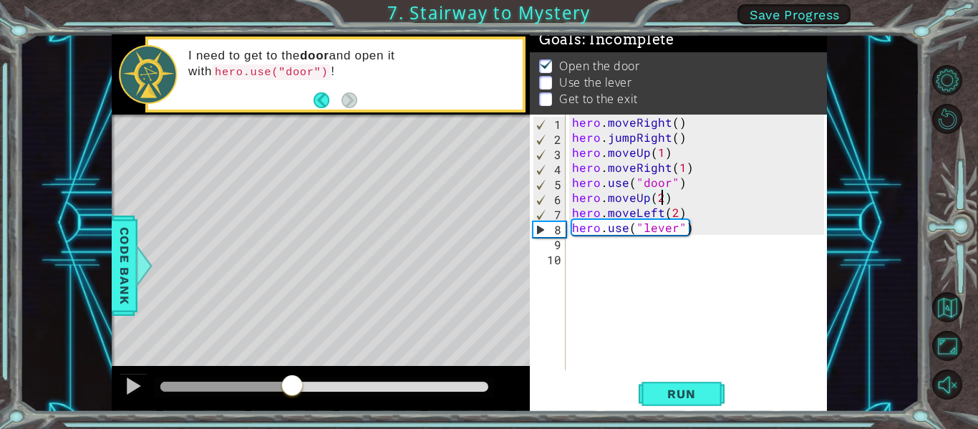
click at [292, 381] on div at bounding box center [292, 387] width 26 height 26
click at [674, 216] on div "hero . moveRight ( ) hero . jumpRight ( ) hero . moveUp ( 1 ) hero . moveRight …" at bounding box center [700, 258] width 262 height 286
type textarea "hero.moveLeft(1)"
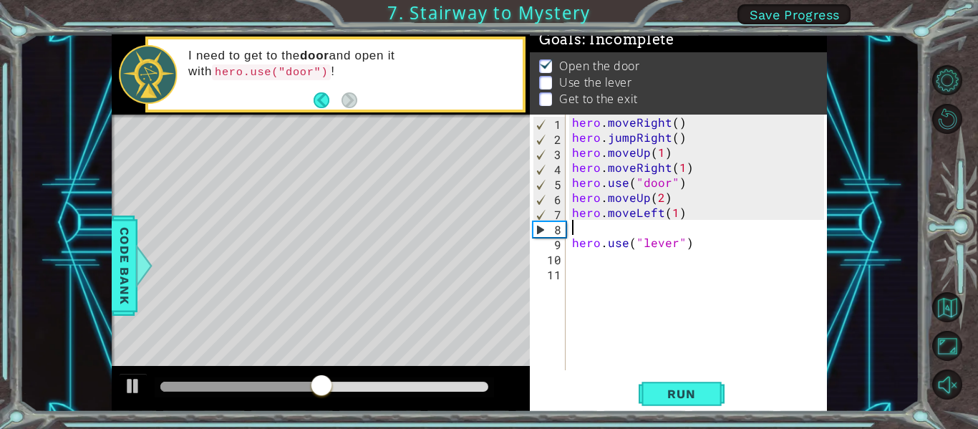
scroll to position [0, 0]
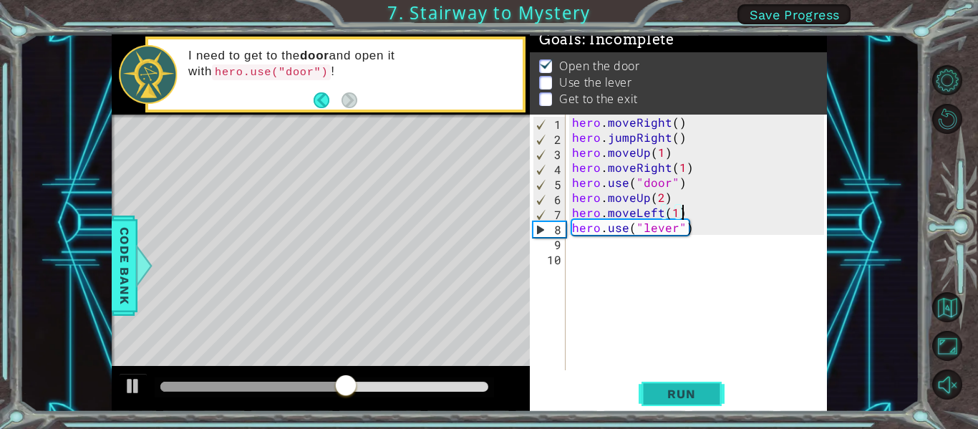
type textarea "hero.moveLeft(1)"
click at [680, 394] on span "Run" at bounding box center [681, 393] width 57 height 14
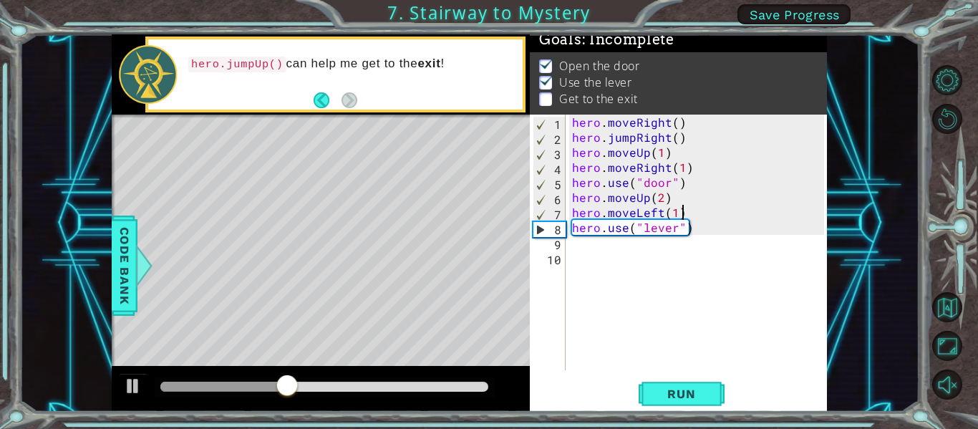
click at [603, 253] on div "hero . moveRight ( ) hero . jumpRight ( ) hero . moveUp ( 1 ) hero . moveRight …" at bounding box center [700, 258] width 262 height 286
click at [600, 245] on div "hero . moveRight ( ) hero . jumpRight ( ) hero . moveUp ( 1 ) hero . moveRight …" at bounding box center [700, 258] width 262 height 286
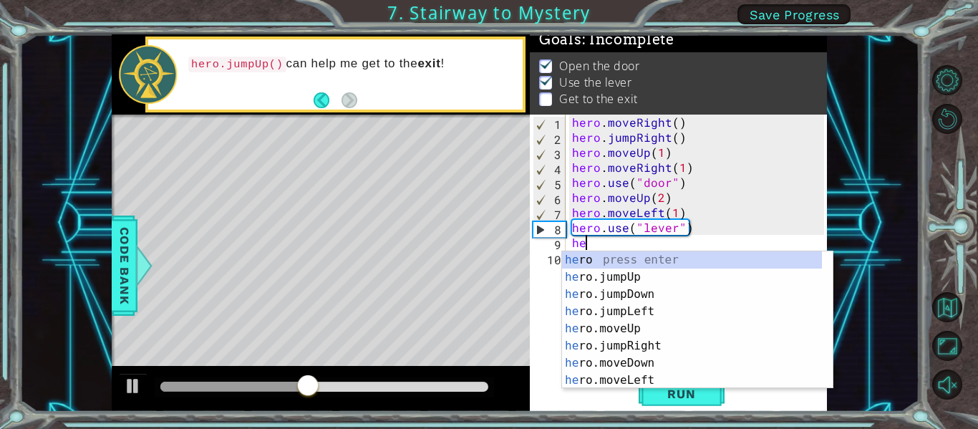
scroll to position [0, 1]
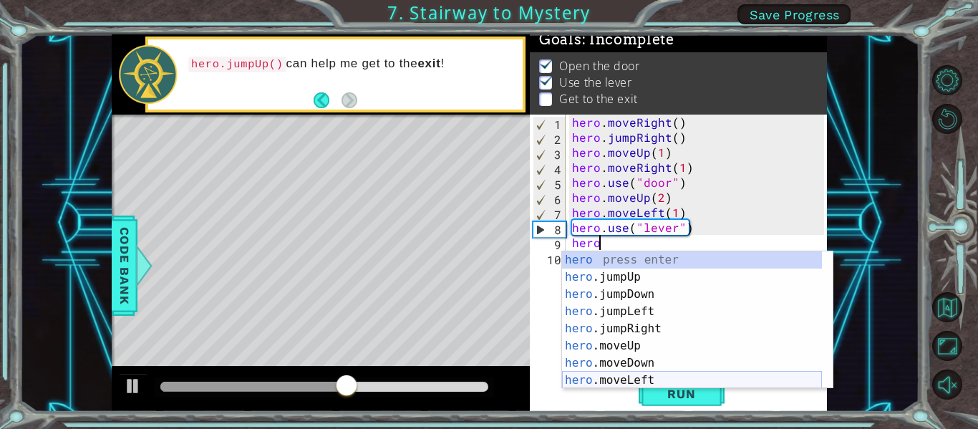
click at [620, 376] on div "hero press enter hero .jumpUp press enter hero .jumpDown press enter hero .jump…" at bounding box center [692, 337] width 260 height 172
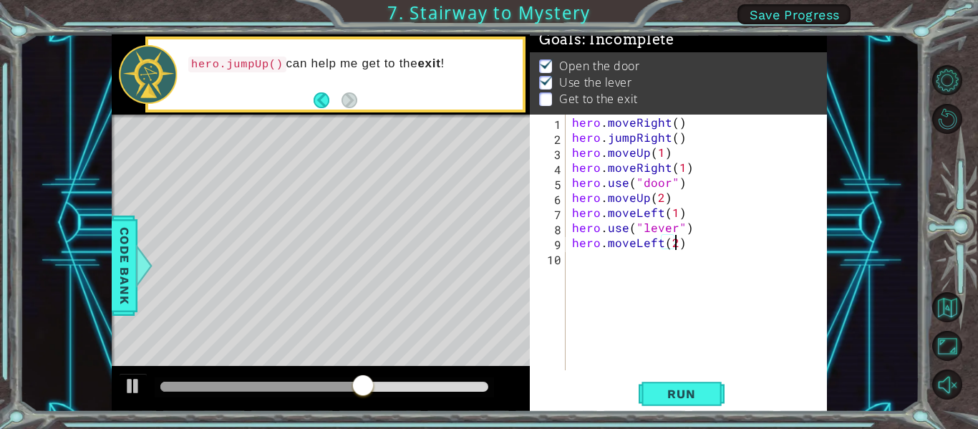
type textarea "hero.moveLeft(2)"
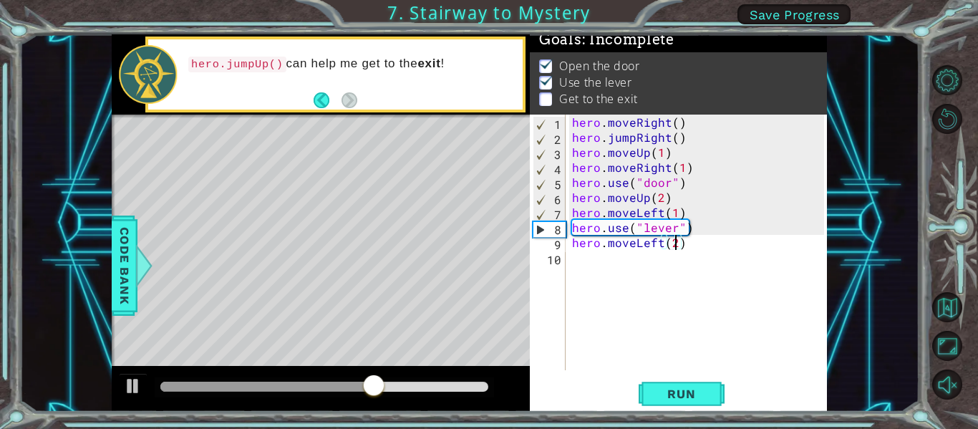
click at [573, 260] on div "hero . moveRight ( ) hero . jumpRight ( ) hero . moveUp ( 1 ) hero . moveRight …" at bounding box center [700, 258] width 262 height 286
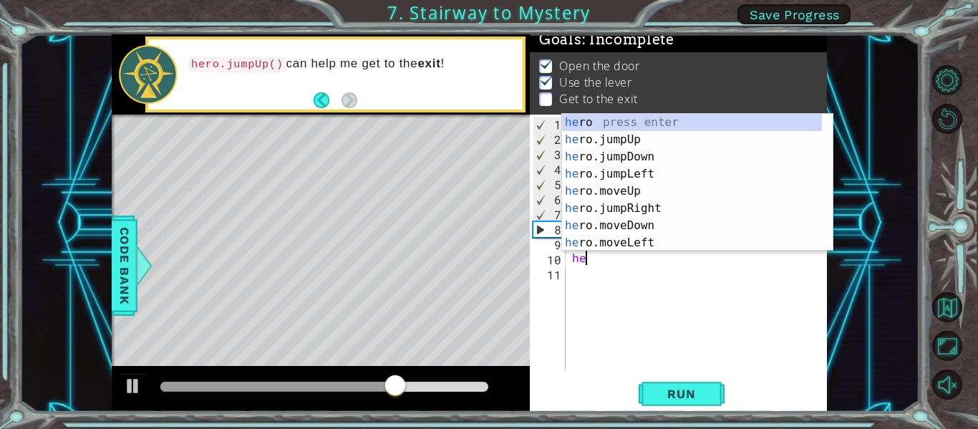
scroll to position [0, 1]
type textarea "hero"
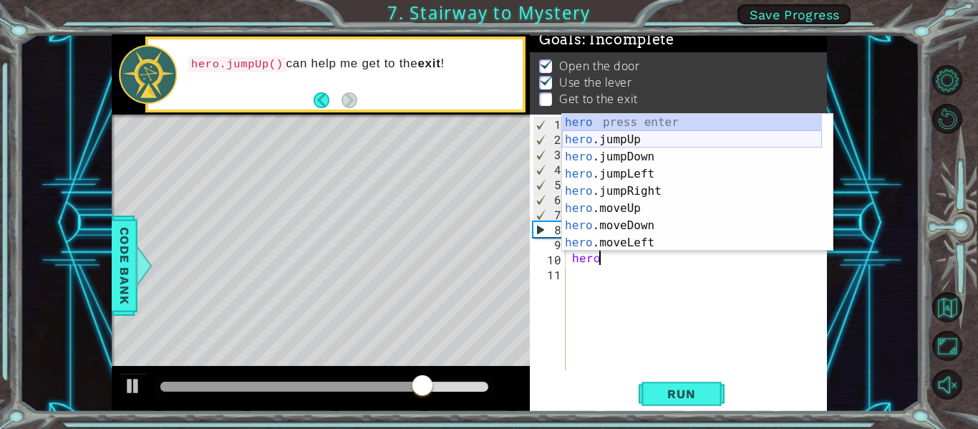
click at [602, 138] on div "hero press enter hero .jumpUp press enter hero .jumpDown press enter hero .jump…" at bounding box center [692, 200] width 260 height 172
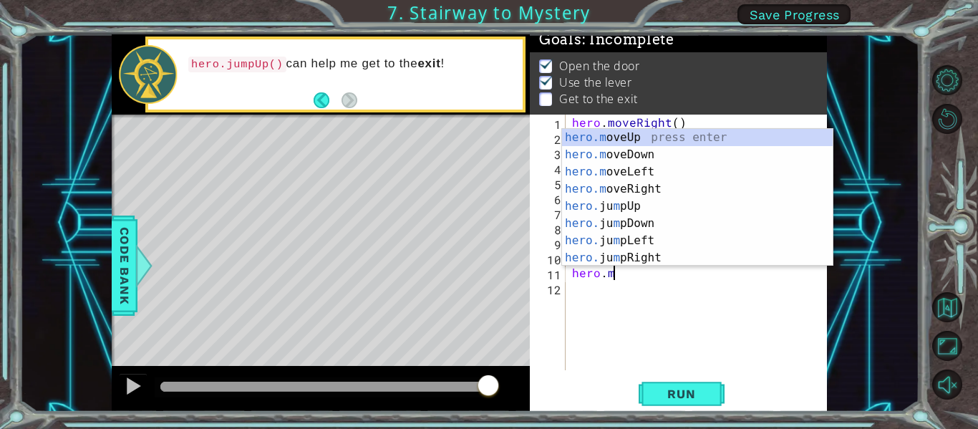
scroll to position [0, 2]
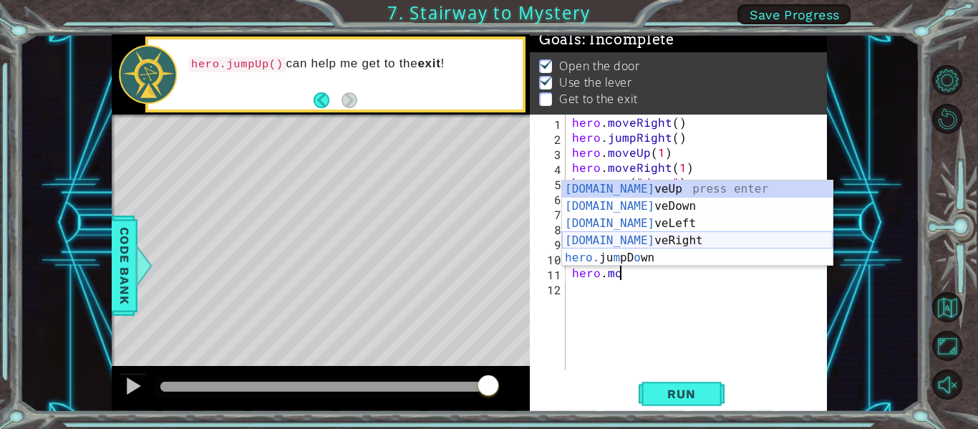
click at [638, 240] on div "[DOMAIN_NAME] veUp press enter [DOMAIN_NAME] veDown press enter [DOMAIN_NAME] v…" at bounding box center [697, 240] width 271 height 120
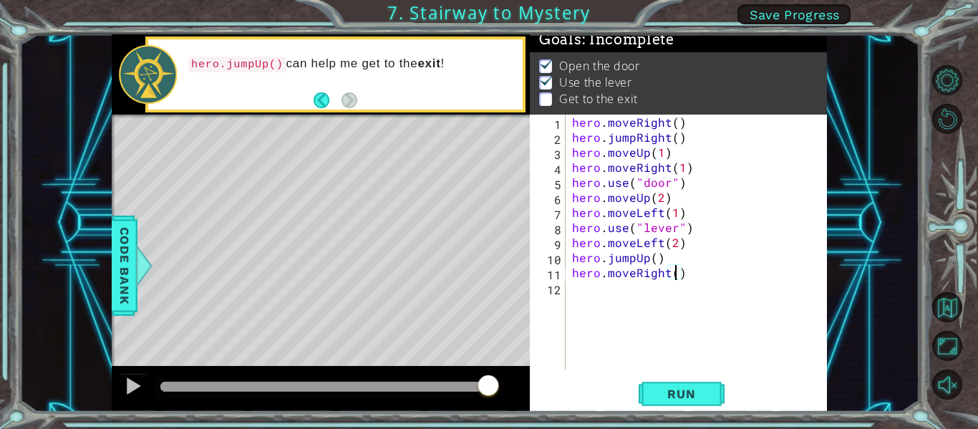
type textarea "hero.moveRight(3)"
click at [681, 387] on span "Run" at bounding box center [681, 393] width 57 height 14
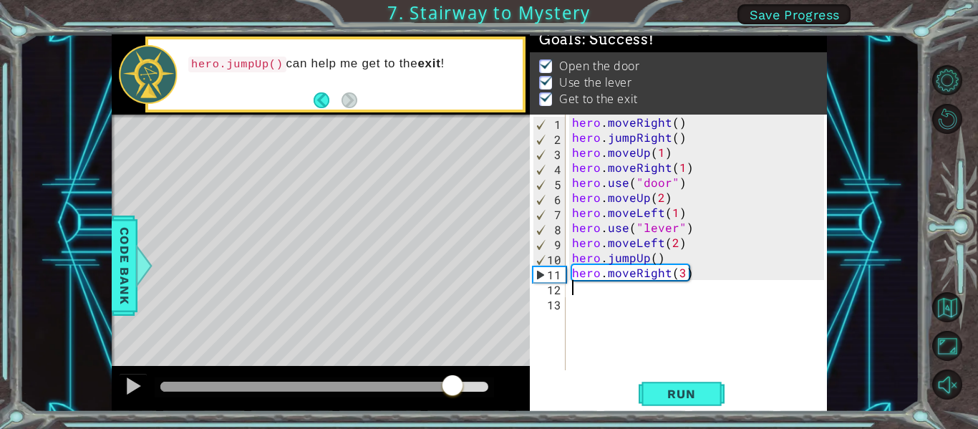
click at [452, 340] on div "methods hero moveDown(steps) moveUp(steps) moveLeft(steps) moveRight(steps) use…" at bounding box center [469, 222] width 715 height 377
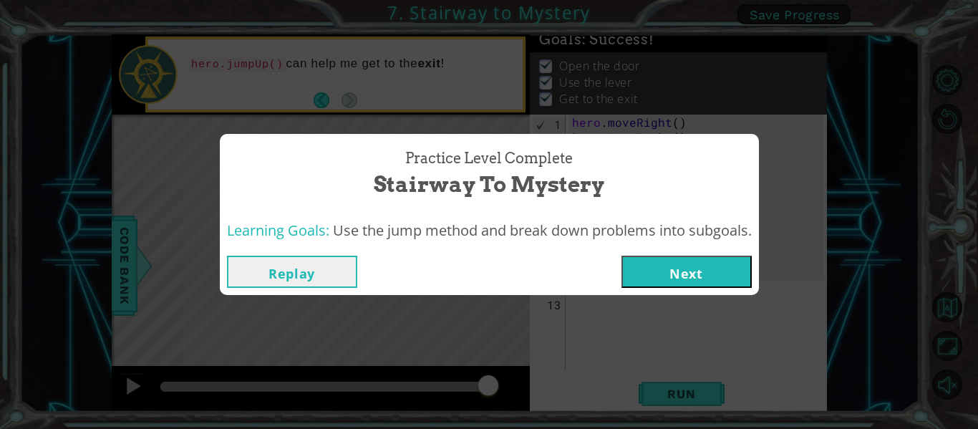
click at [658, 250] on div "Replay Next" at bounding box center [489, 271] width 539 height 47
click at [659, 261] on button "Next" at bounding box center [686, 271] width 130 height 32
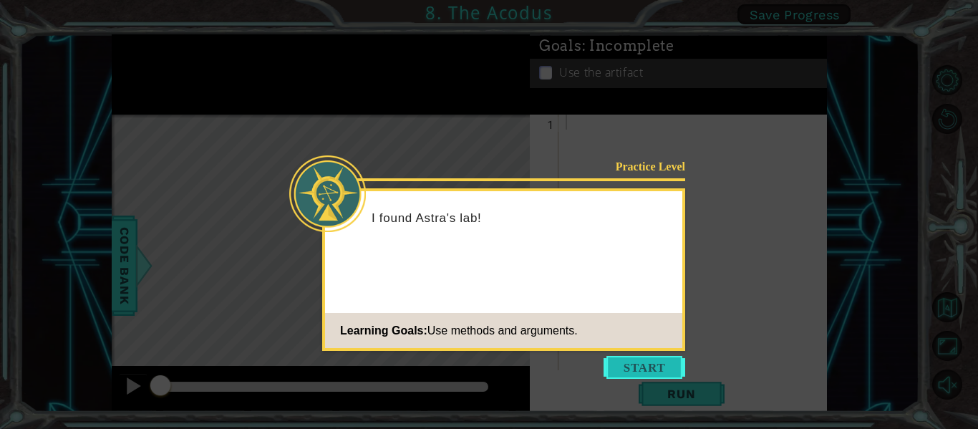
click at [631, 360] on button "Start" at bounding box center [644, 367] width 82 height 23
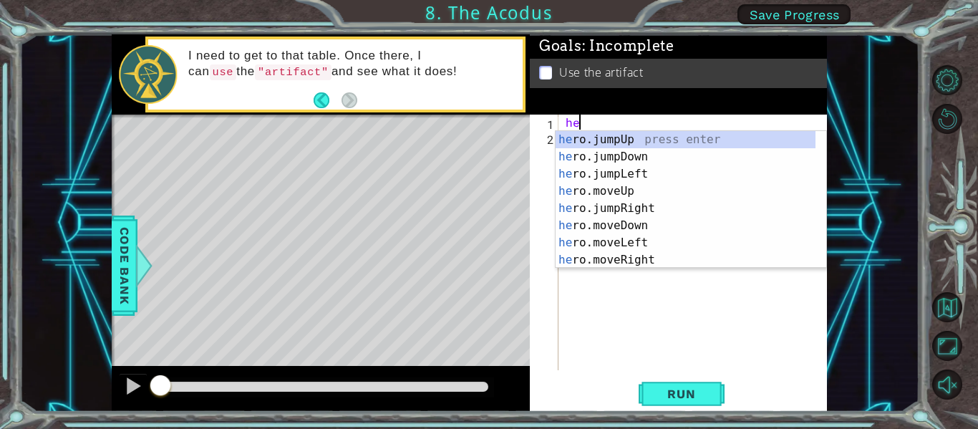
scroll to position [0, 1]
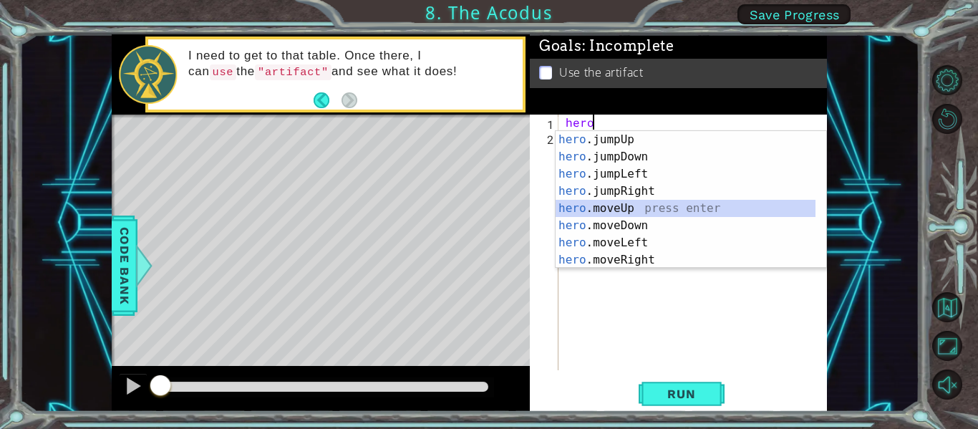
click at [629, 212] on div "hero .jumpUp press enter hero .jumpDown press enter hero .jumpLeft press enter …" at bounding box center [685, 217] width 260 height 172
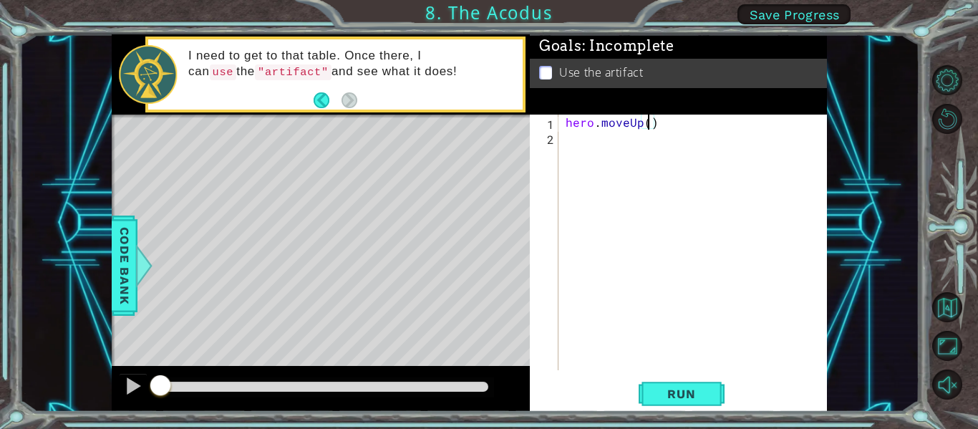
type textarea "hero.moveUp(2)"
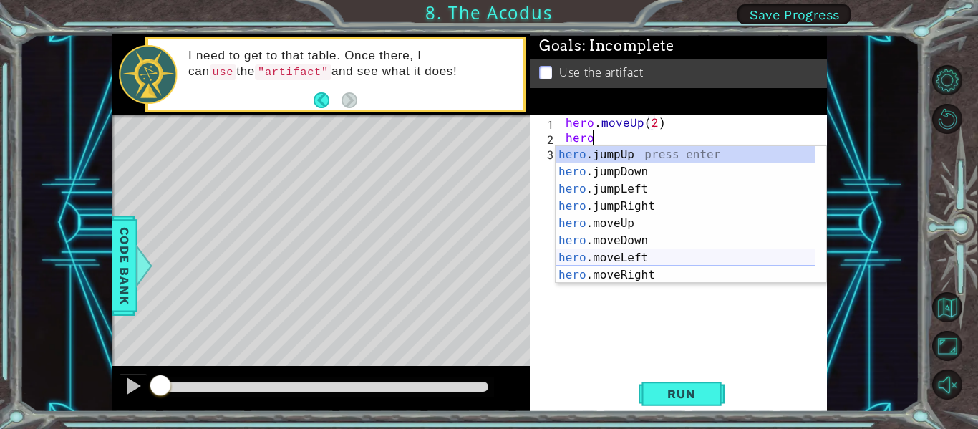
click at [640, 255] on div "hero .jumpUp press enter hero .jumpDown press enter hero .jumpLeft press enter …" at bounding box center [685, 232] width 260 height 172
type textarea "hero.moveLeft(1)"
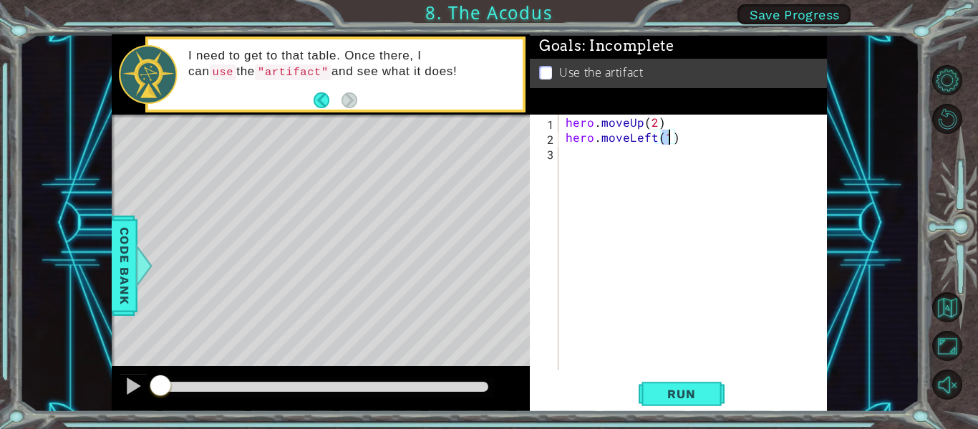
click at [588, 151] on div "hero . moveUp ( 2 ) hero . moveLeft ( 1 )" at bounding box center [697, 258] width 268 height 286
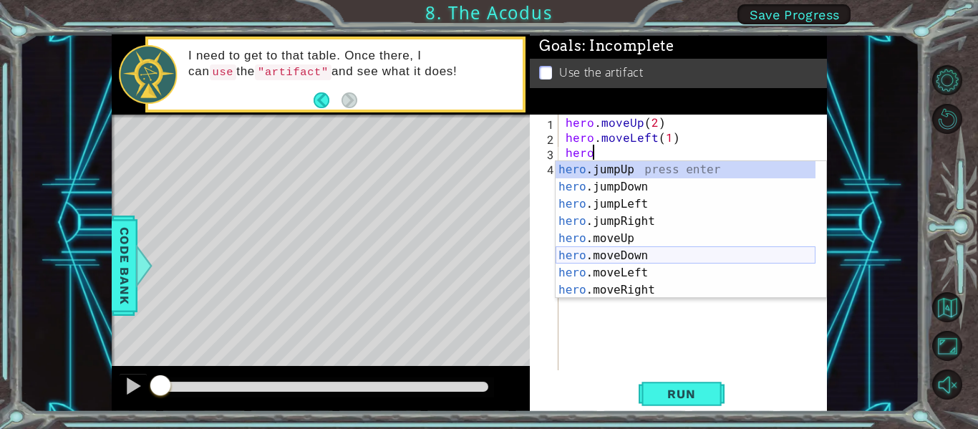
click at [625, 254] on div "hero .jumpUp press enter hero .jumpDown press enter hero .jumpLeft press enter …" at bounding box center [685, 247] width 260 height 172
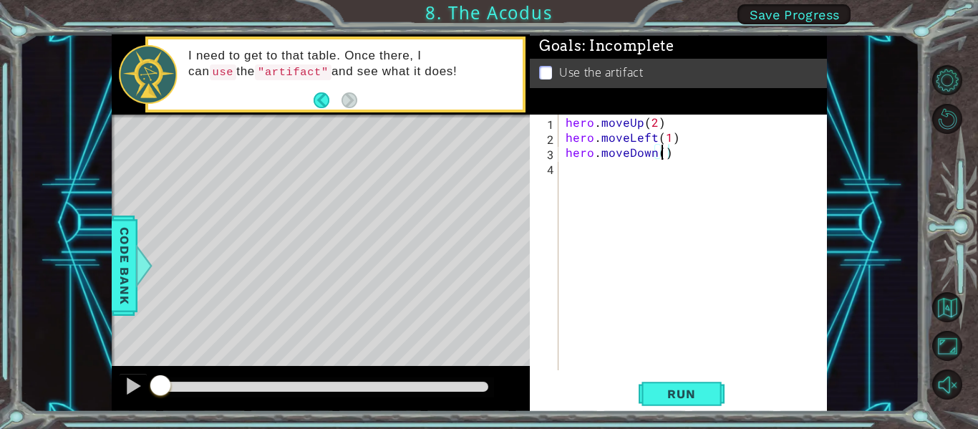
type textarea "hero.moveDown(2)"
click at [610, 180] on div "hero . moveUp ( 2 ) hero . moveLeft ( 1 ) hero . moveDown ( 2 )" at bounding box center [697, 258] width 268 height 286
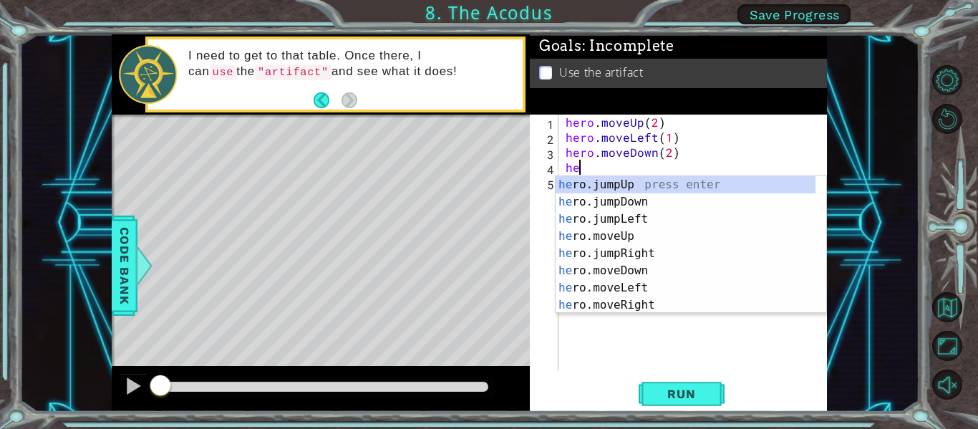
type textarea "hero"
click at [641, 223] on div "hero .jumpUp press enter hero .jumpDown press enter hero .jumpLeft press enter …" at bounding box center [685, 262] width 260 height 172
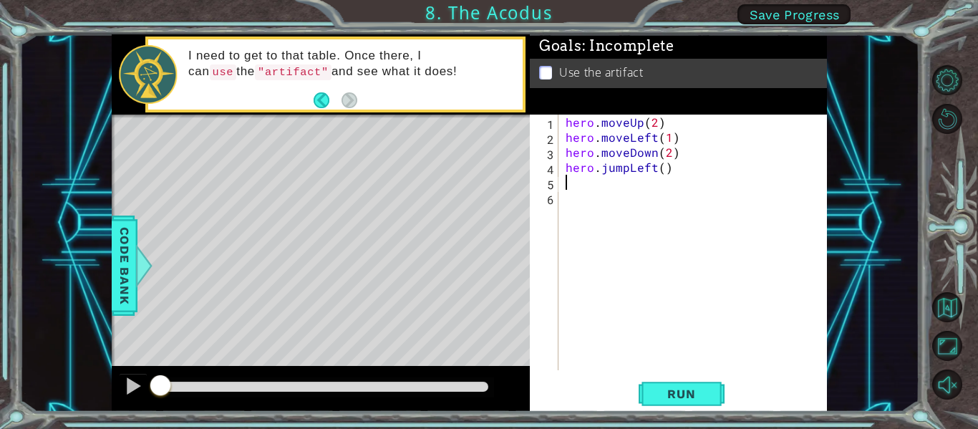
scroll to position [0, 0]
click at [666, 386] on button "Run" at bounding box center [681, 393] width 86 height 29
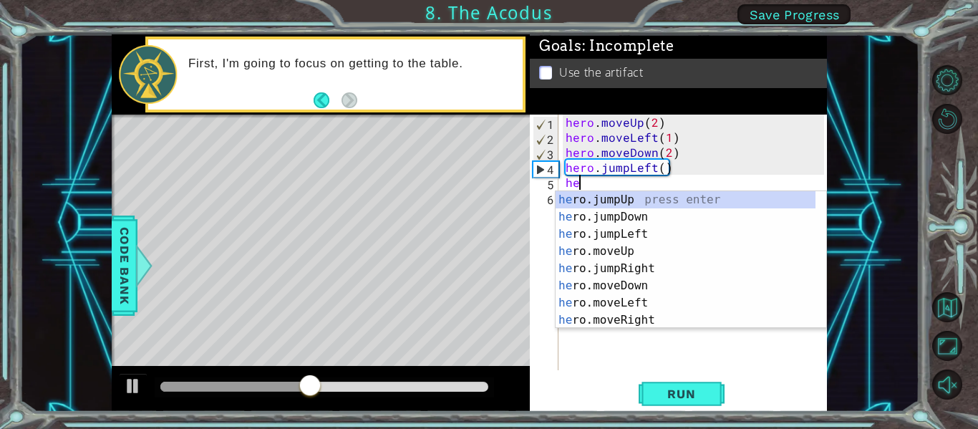
scroll to position [0, 1]
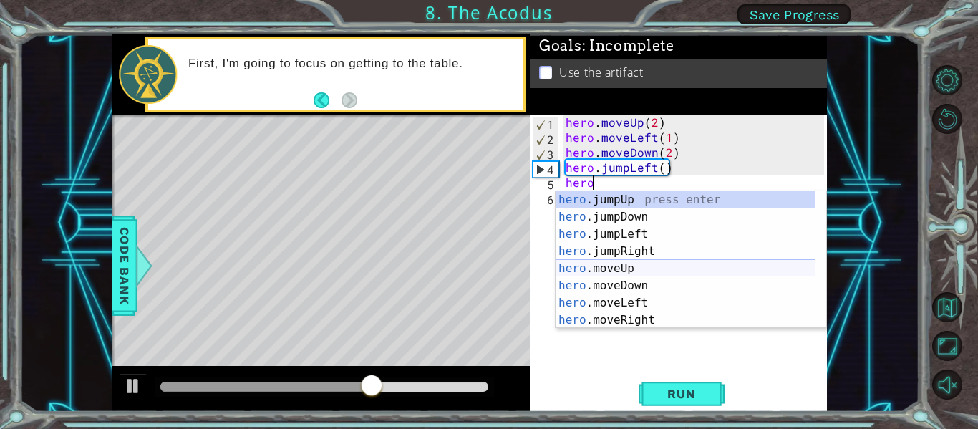
click at [616, 271] on div "hero .jumpUp press enter hero .jumpDown press enter hero .jumpLeft press enter …" at bounding box center [685, 277] width 260 height 172
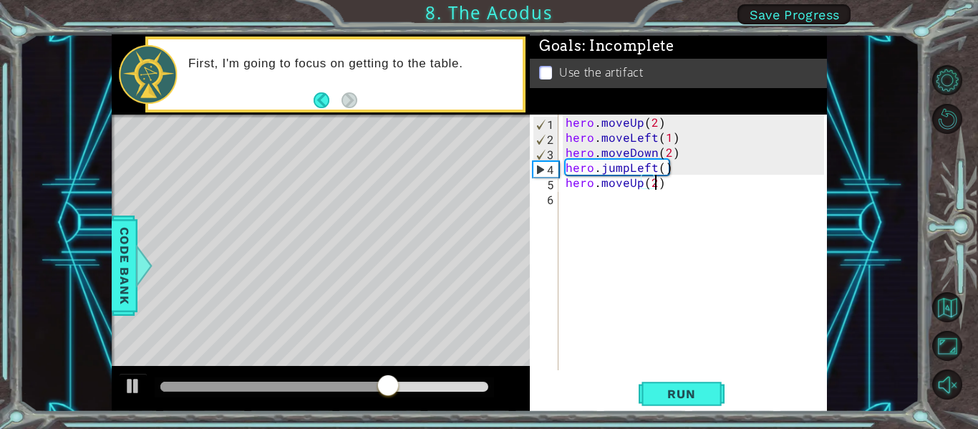
type textarea "hero.moveUp(2)"
type textarea "e"
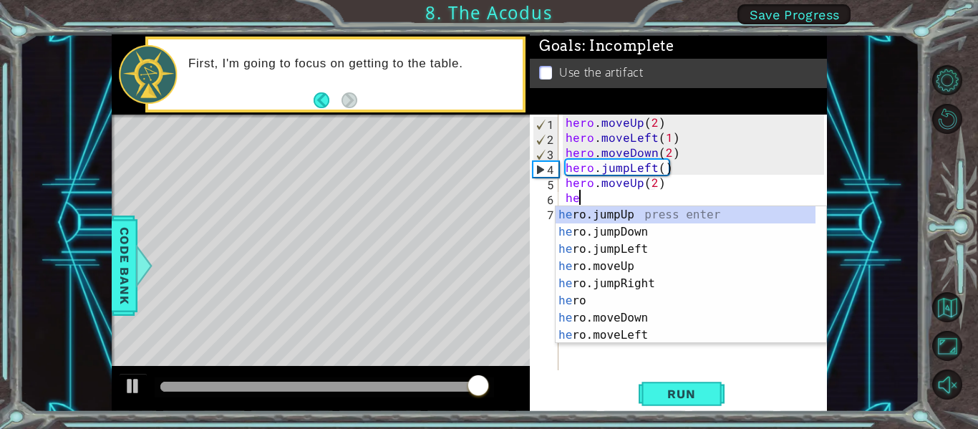
scroll to position [0, 1]
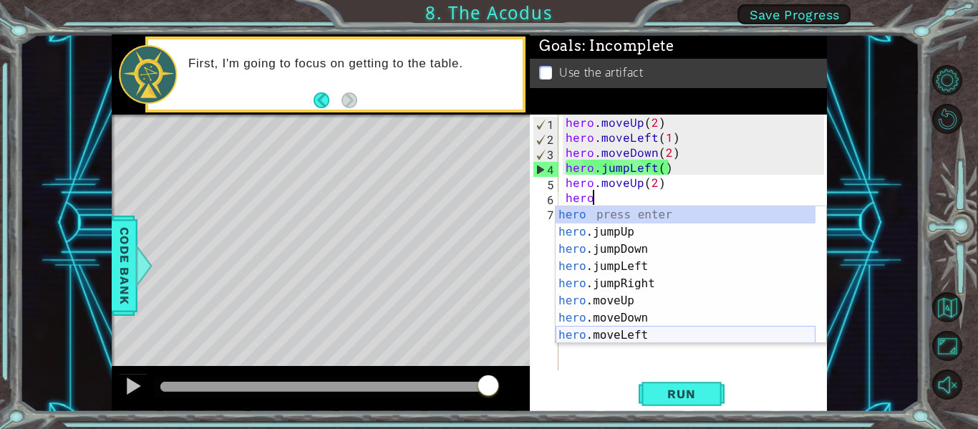
click at [643, 336] on div "hero press enter hero .jumpUp press enter hero .jumpDown press enter hero .jump…" at bounding box center [685, 292] width 260 height 172
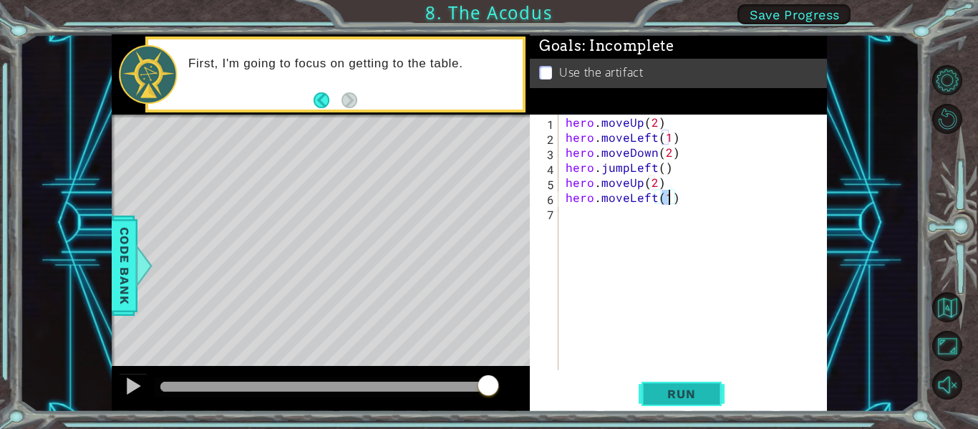
click at [682, 391] on span "Run" at bounding box center [681, 393] width 57 height 14
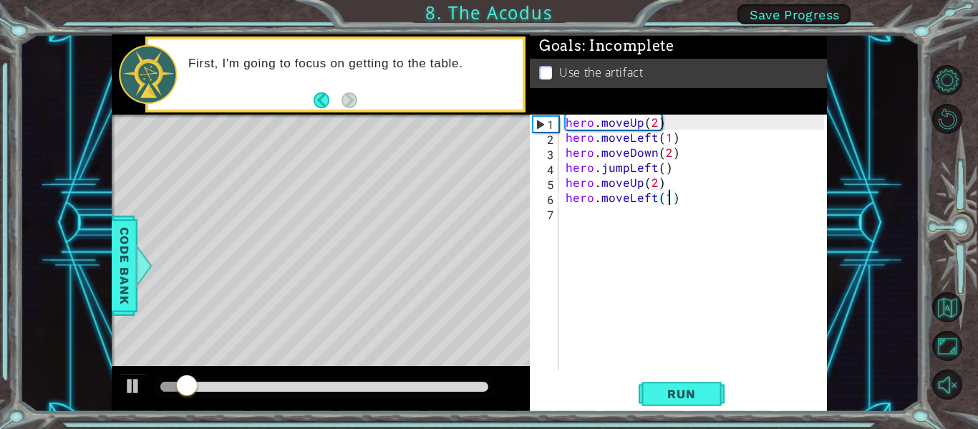
click at [185, 369] on div at bounding box center [321, 389] width 418 height 46
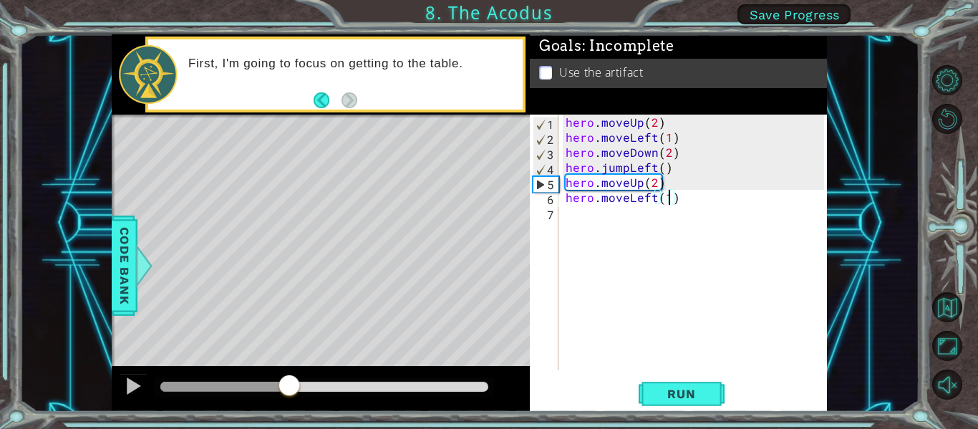
drag, startPoint x: 190, startPoint y: 381, endPoint x: 271, endPoint y: 370, distance: 81.7
click at [271, 371] on div at bounding box center [321, 389] width 418 height 46
click at [652, 199] on div "hero . moveUp ( 2 ) hero . moveLeft ( 1 ) hero . moveDown ( 2 ) hero . jumpLeft…" at bounding box center [697, 258] width 268 height 286
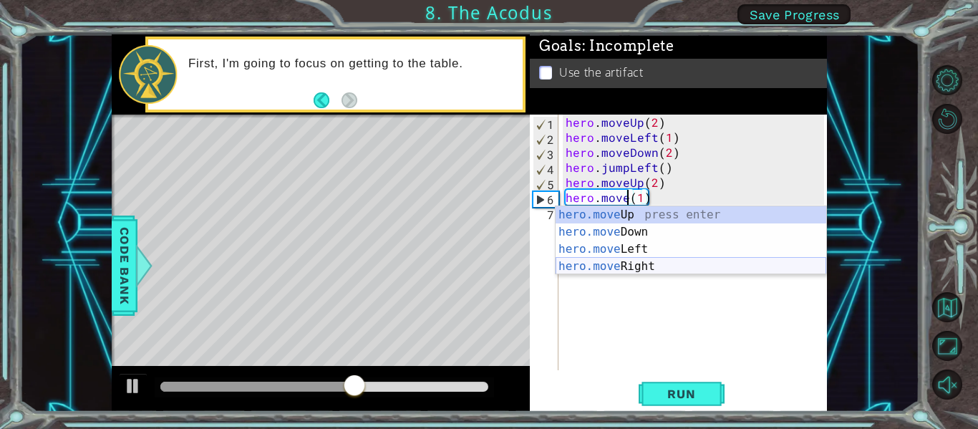
click at [671, 271] on div "hero.move Up press enter hero.move Down press enter hero.move Left press enter …" at bounding box center [690, 257] width 271 height 103
type textarea "hero.moveRight(1)(1)"
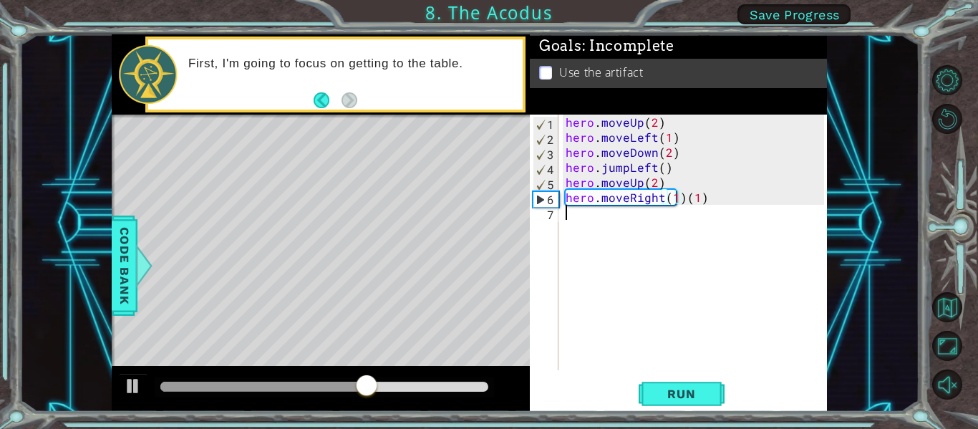
click at [585, 221] on div "hero . moveUp ( 2 ) hero . moveLeft ( 1 ) hero . moveDown ( 2 ) hero . jumpLeft…" at bounding box center [697, 258] width 268 height 286
click at [707, 187] on div "hero . moveUp ( 2 ) hero . moveLeft ( 1 ) hero . moveDown ( 2 ) hero . jumpLeft…" at bounding box center [697, 258] width 268 height 286
click at [707, 196] on div "hero . moveUp ( 2 ) hero . moveLeft ( 1 ) hero . moveDown ( 2 ) hero . jumpLeft…" at bounding box center [697, 258] width 268 height 286
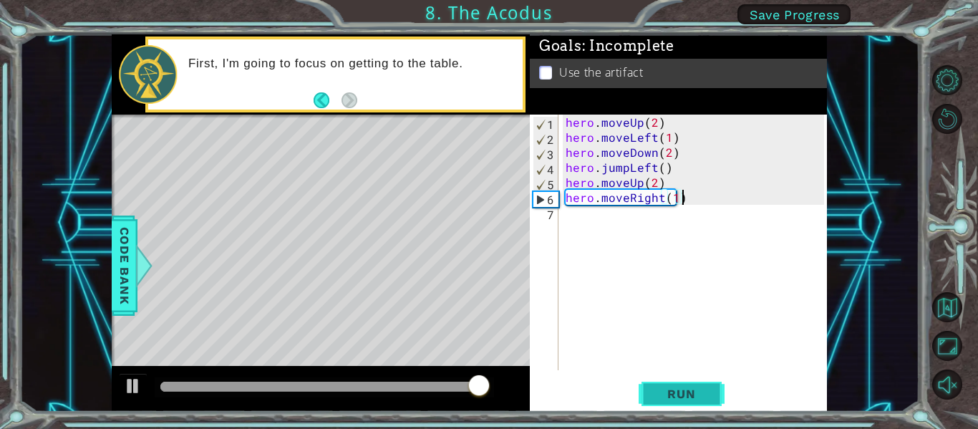
type textarea "hero.moveRight(1)"
drag, startPoint x: 675, startPoint y: 402, endPoint x: 675, endPoint y: 391, distance: 10.7
click at [675, 401] on button "Run" at bounding box center [681, 393] width 86 height 29
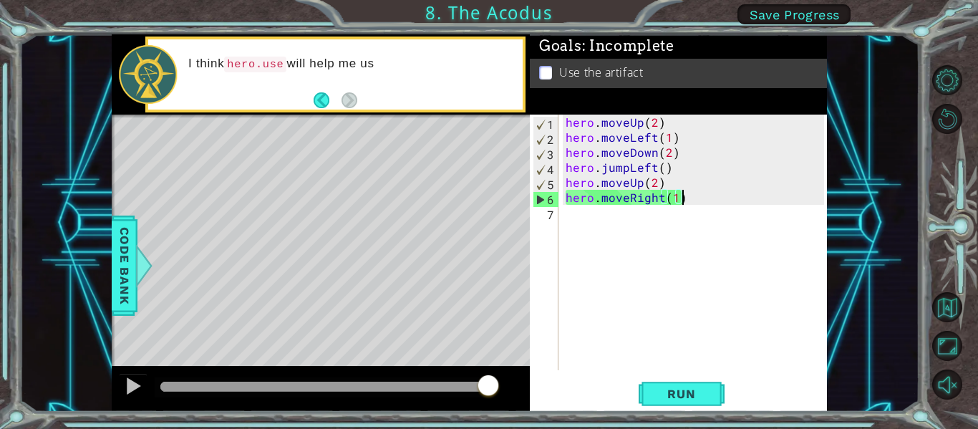
drag, startPoint x: 188, startPoint y: 380, endPoint x: 492, endPoint y: 364, distance: 305.3
click at [492, 364] on div "methods hero moveDown(steps) moveUp(steps) moveLeft(steps) moveRight(steps) use…" at bounding box center [469, 222] width 715 height 377
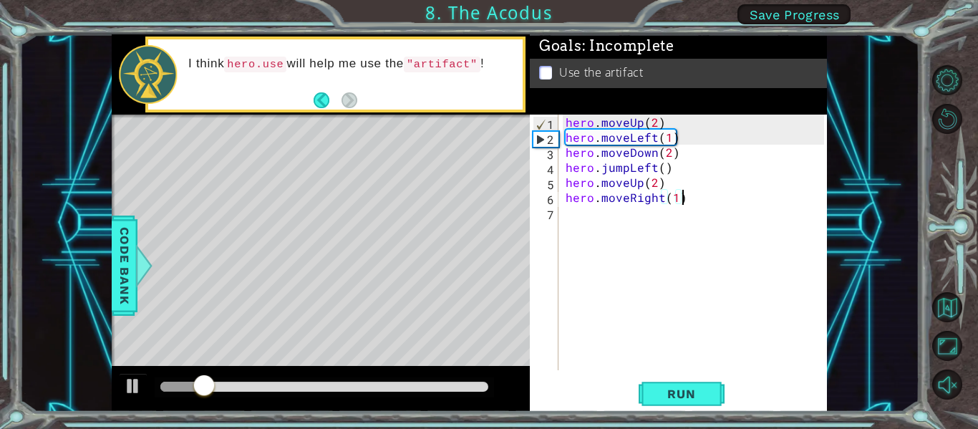
click at [571, 223] on div "hero . moveUp ( 2 ) hero . moveLeft ( 1 ) hero . moveDown ( 2 ) hero . jumpLeft…" at bounding box center [697, 258] width 268 height 286
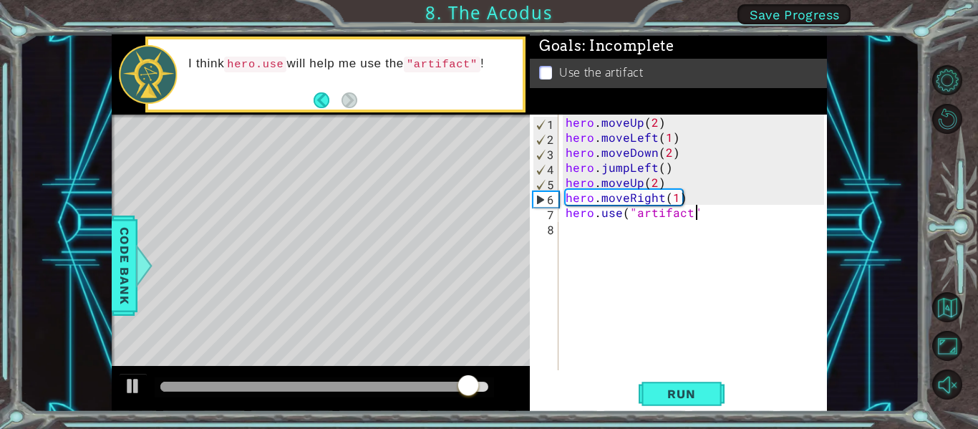
scroll to position [0, 8]
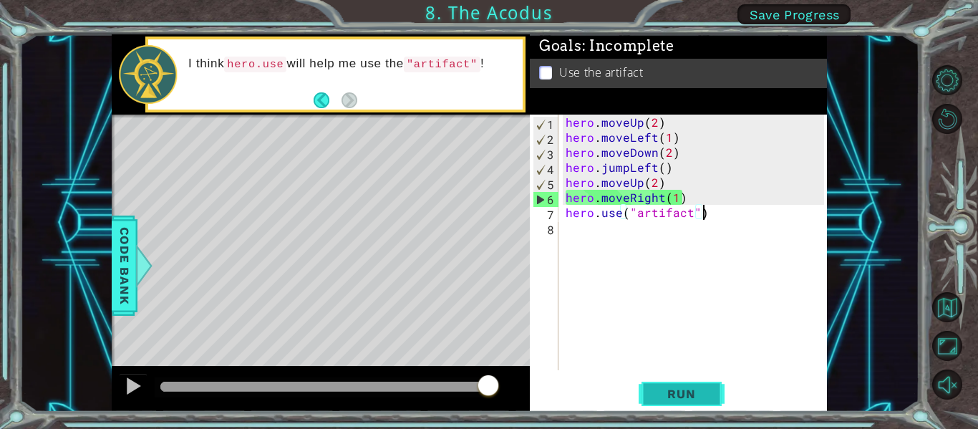
type textarea "hero.use("artifact")"
click at [718, 391] on button "Run" at bounding box center [681, 393] width 86 height 29
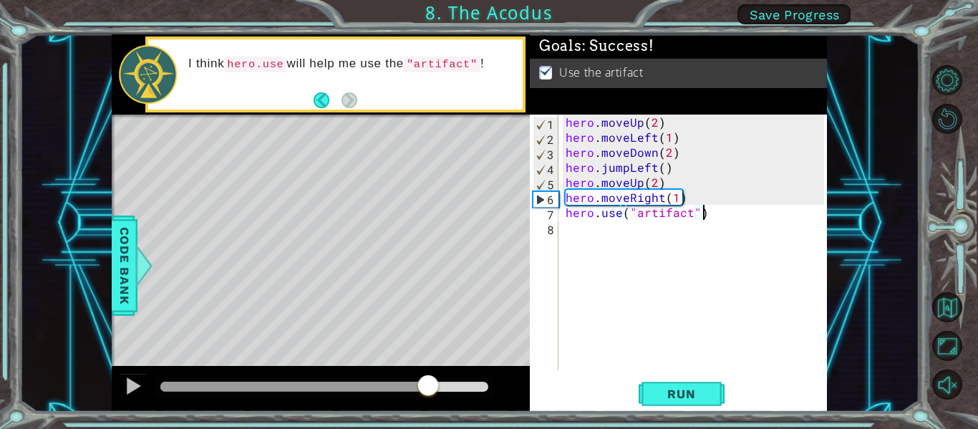
drag, startPoint x: 237, startPoint y: 386, endPoint x: 432, endPoint y: 363, distance: 196.1
click at [432, 363] on div "methods hero moveDown(steps) moveUp(steps) moveLeft(steps) moveRight(steps) use…" at bounding box center [469, 222] width 715 height 377
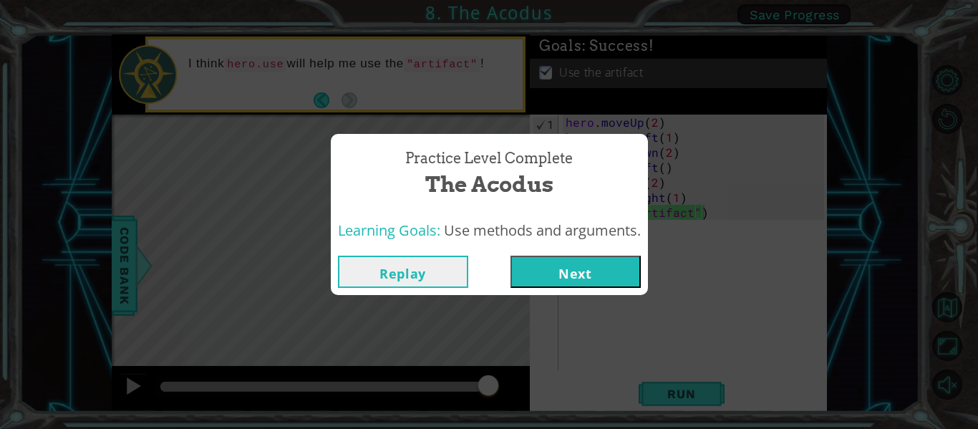
click at [527, 260] on button "Next" at bounding box center [575, 271] width 130 height 32
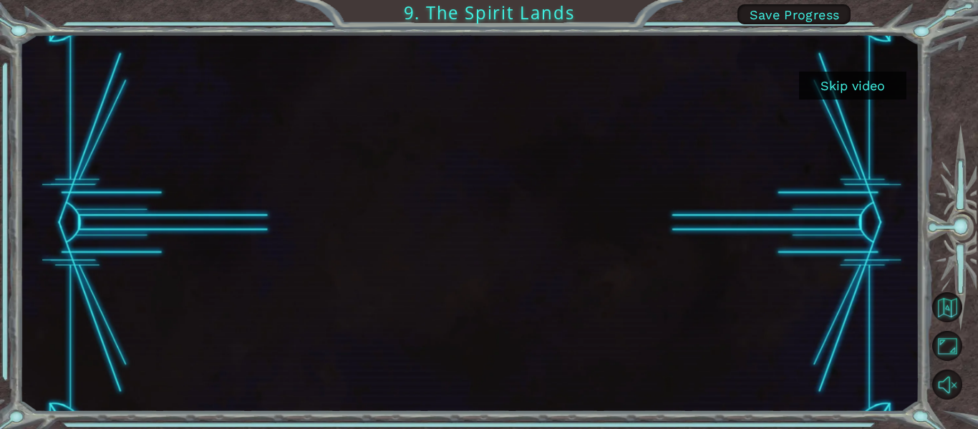
click at [875, 84] on button "Skip video" at bounding box center [852, 86] width 107 height 28
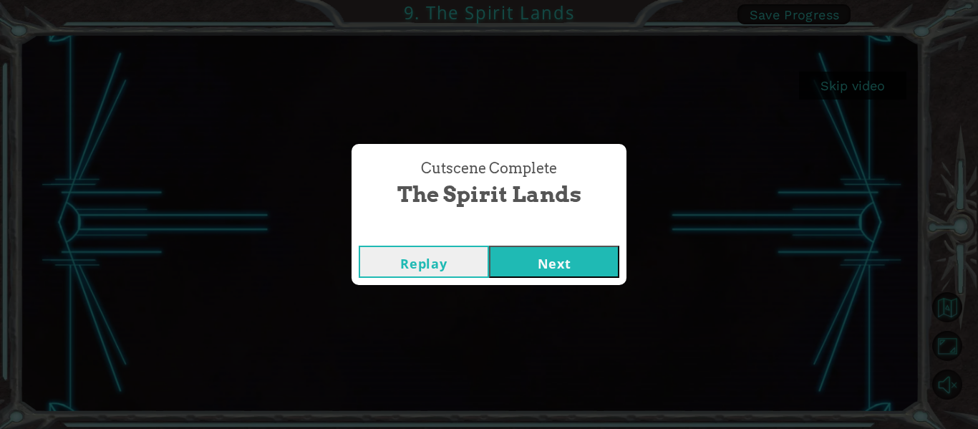
click at [547, 254] on button "Next" at bounding box center [554, 261] width 130 height 32
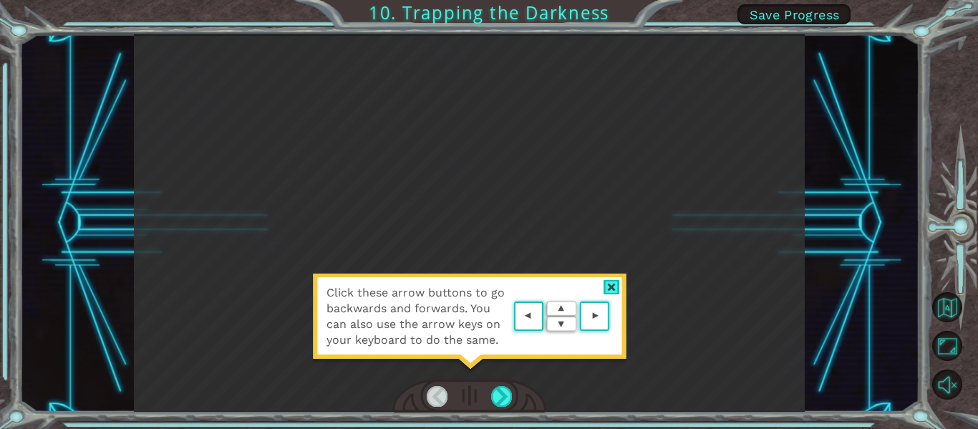
click at [613, 316] on area at bounding box center [613, 316] width 0 height 0
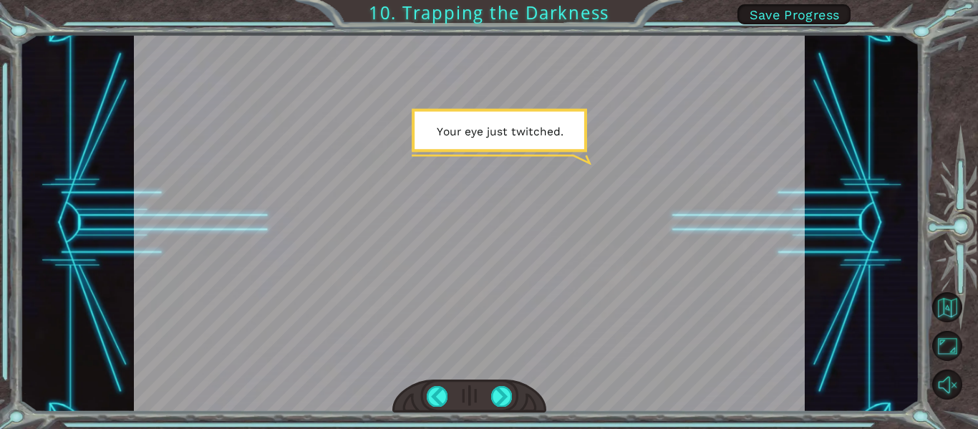
click at [603, 310] on div at bounding box center [469, 222] width 671 height 377
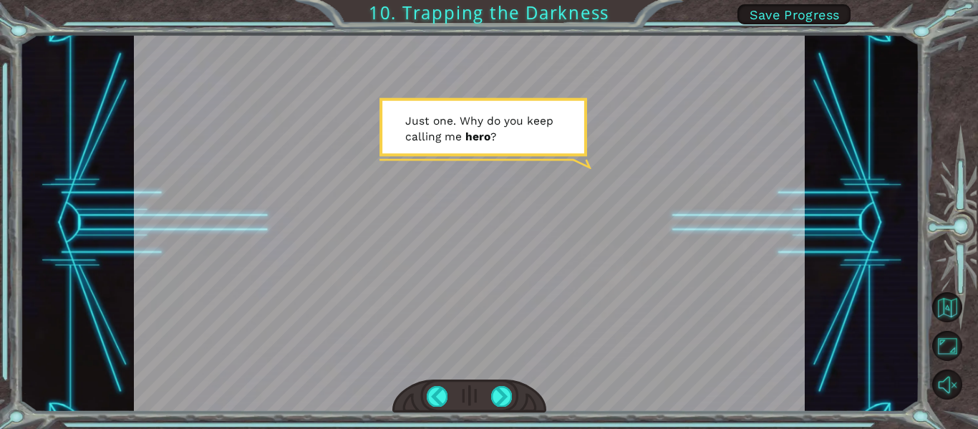
click at [603, 310] on div at bounding box center [469, 222] width 671 height 377
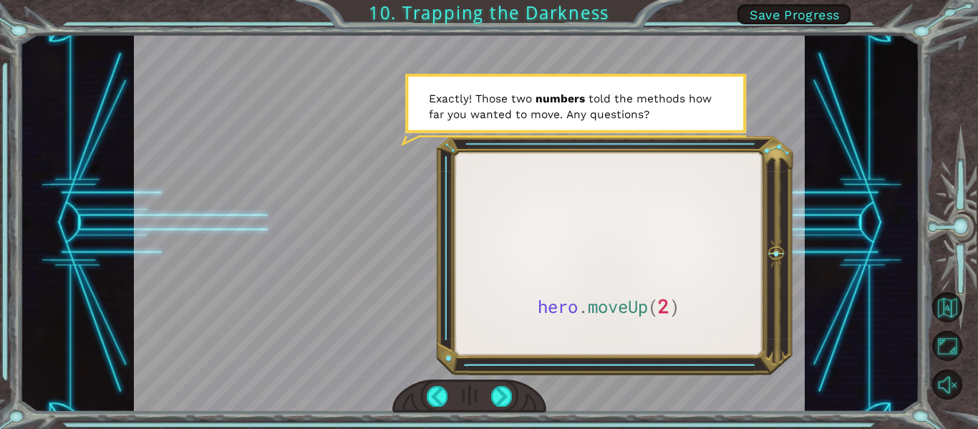
click at [603, 310] on div at bounding box center [469, 222] width 671 height 377
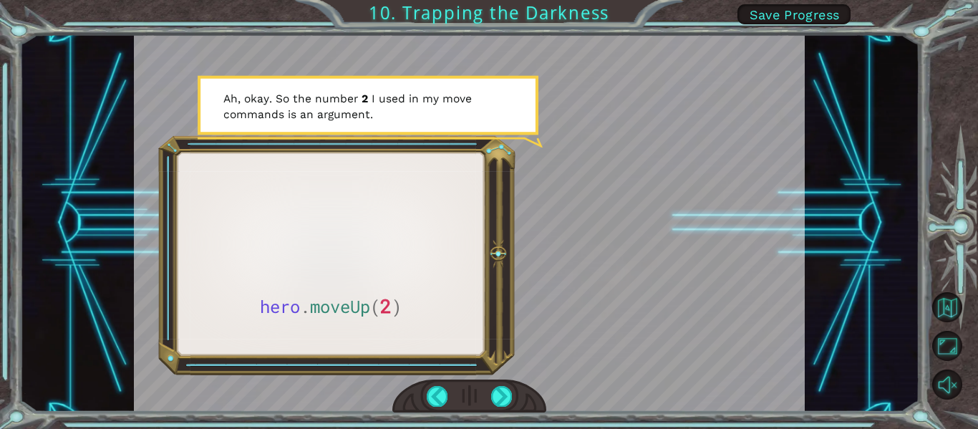
click at [603, 310] on div at bounding box center [469, 222] width 671 height 377
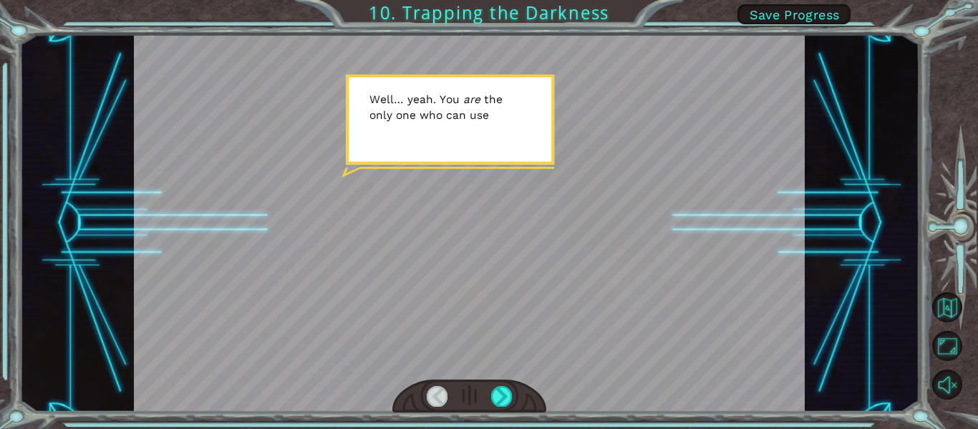
click at [601, 301] on div at bounding box center [469, 222] width 671 height 377
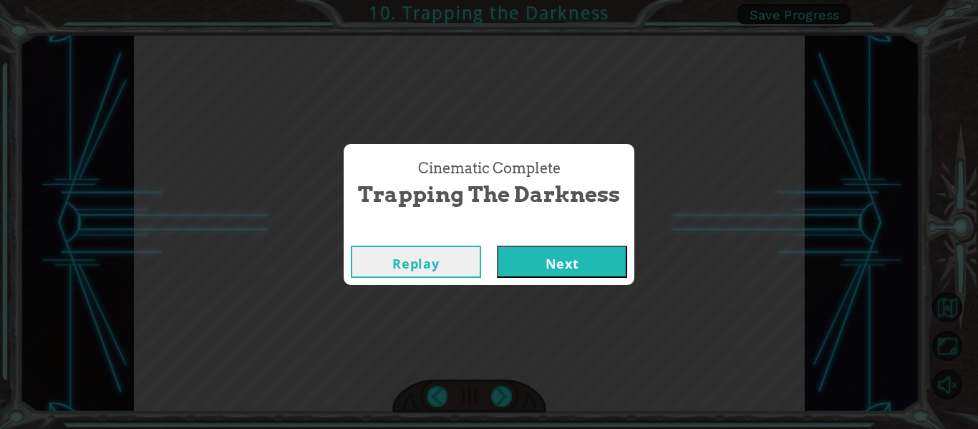
click at [603, 304] on div "Cinematic Complete Trapping the Darkness Replay Next" at bounding box center [489, 214] width 978 height 429
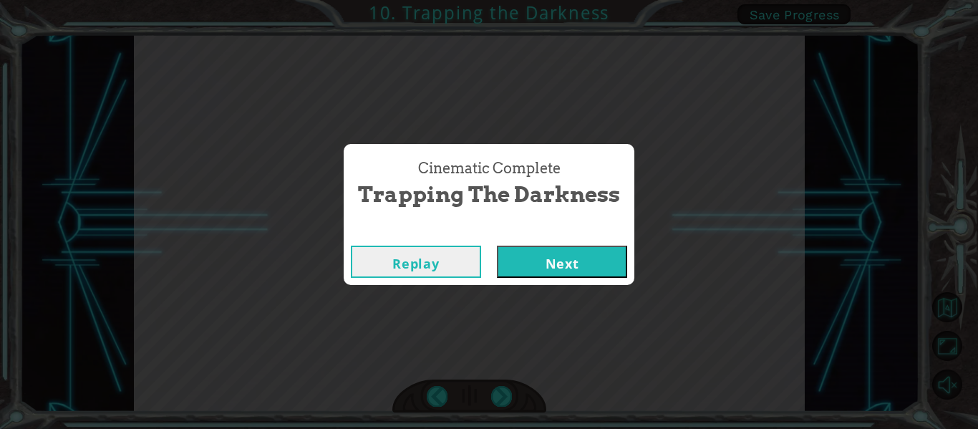
click at [603, 304] on div "Cinematic Complete Trapping the Darkness Replay Next" at bounding box center [489, 214] width 978 height 429
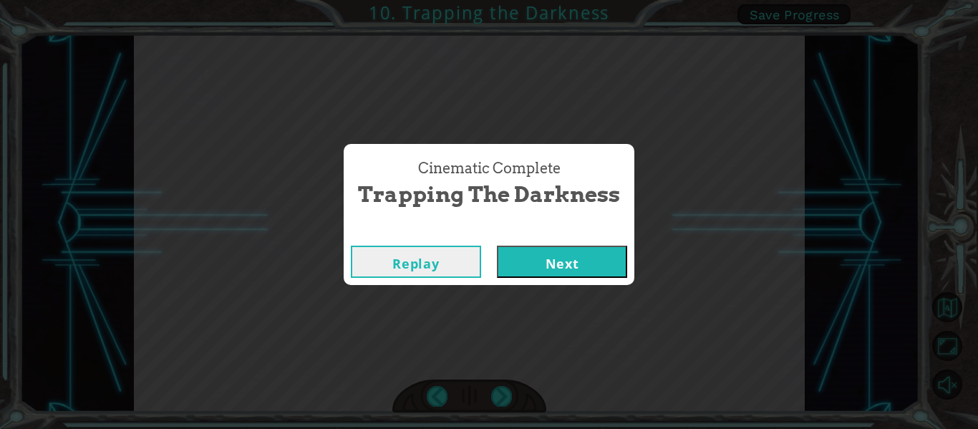
click at [552, 267] on button "Next" at bounding box center [562, 261] width 130 height 32
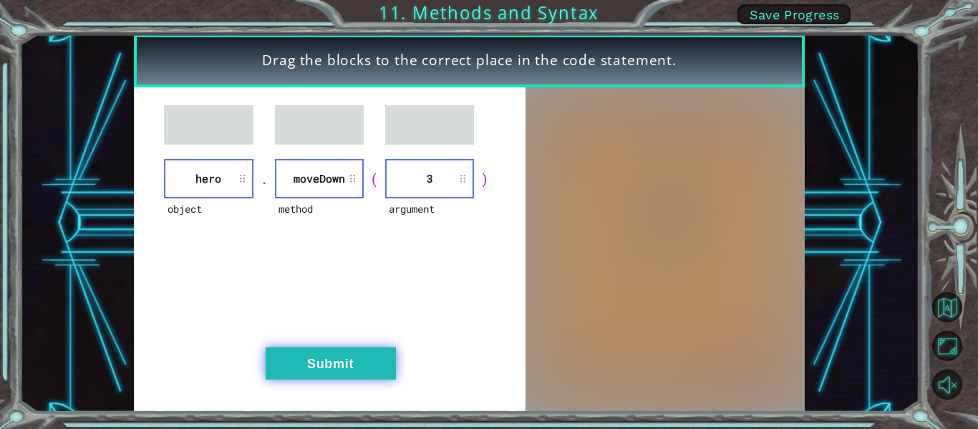
click at [358, 362] on button "Submit" at bounding box center [331, 363] width 130 height 32
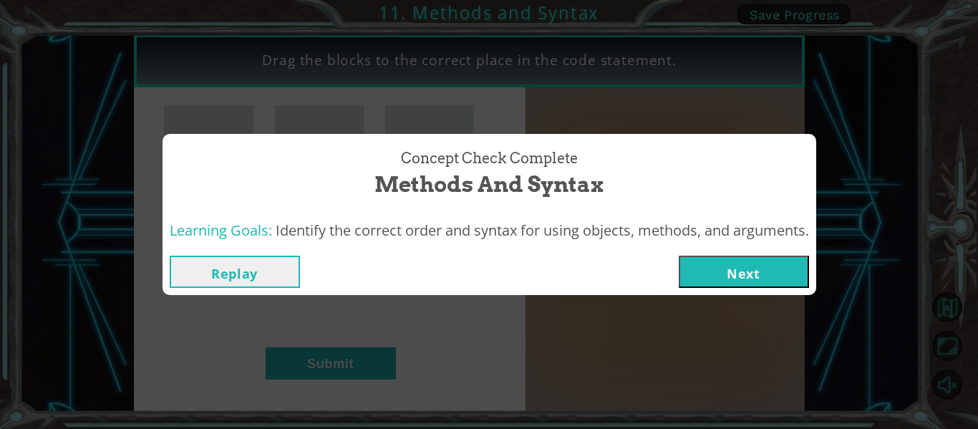
click at [766, 258] on button "Next" at bounding box center [743, 271] width 130 height 32
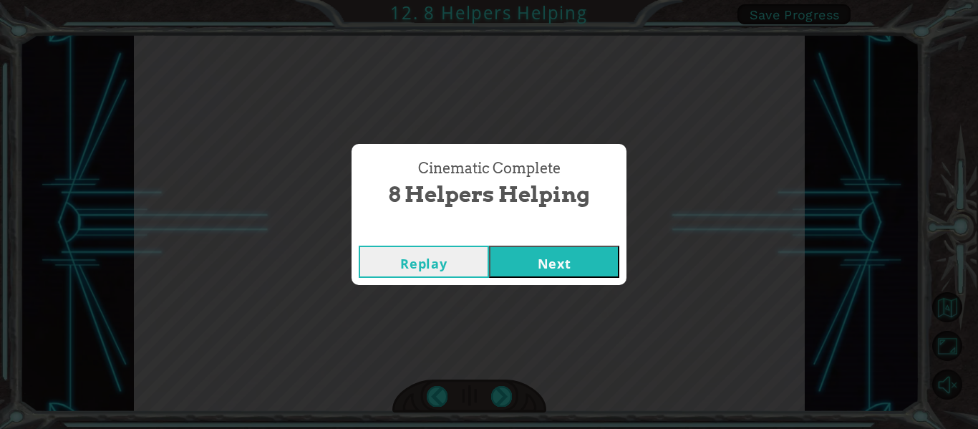
click at [562, 255] on button "Next" at bounding box center [554, 261] width 130 height 32
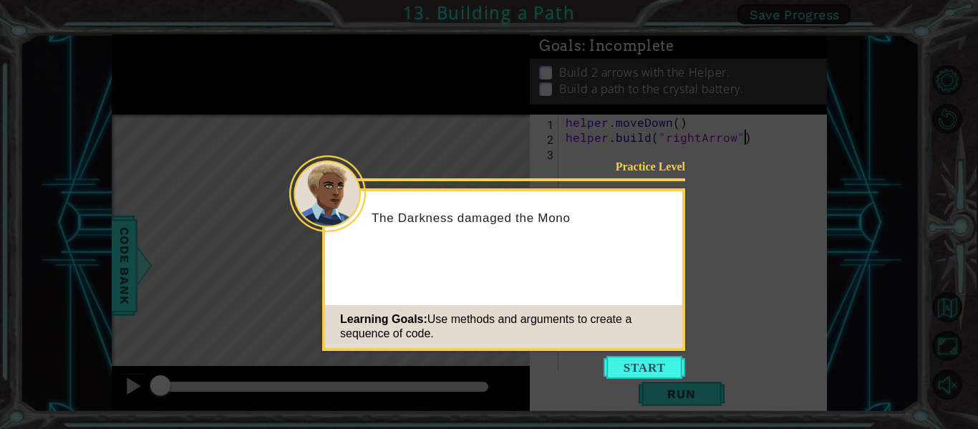
click at [632, 344] on div "Practice Level The Darkness damaged the Mono Learning Goals: Use methods and ar…" at bounding box center [503, 269] width 363 height 162
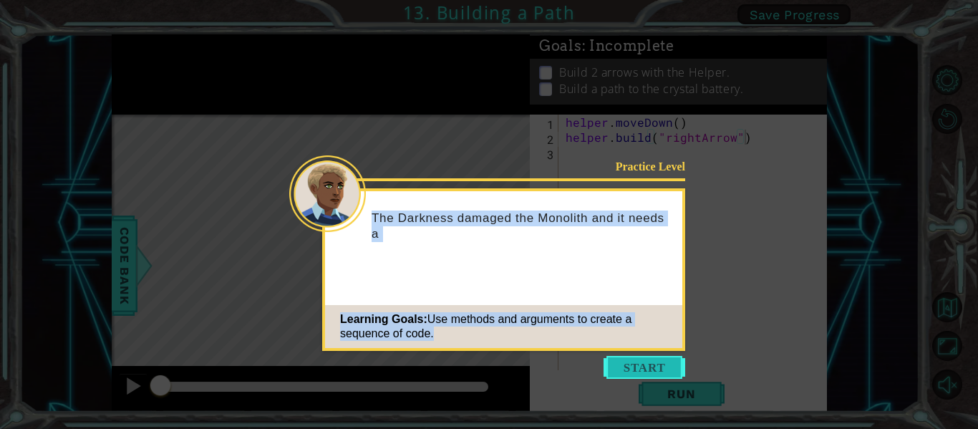
click at [633, 356] on button "Start" at bounding box center [644, 367] width 82 height 23
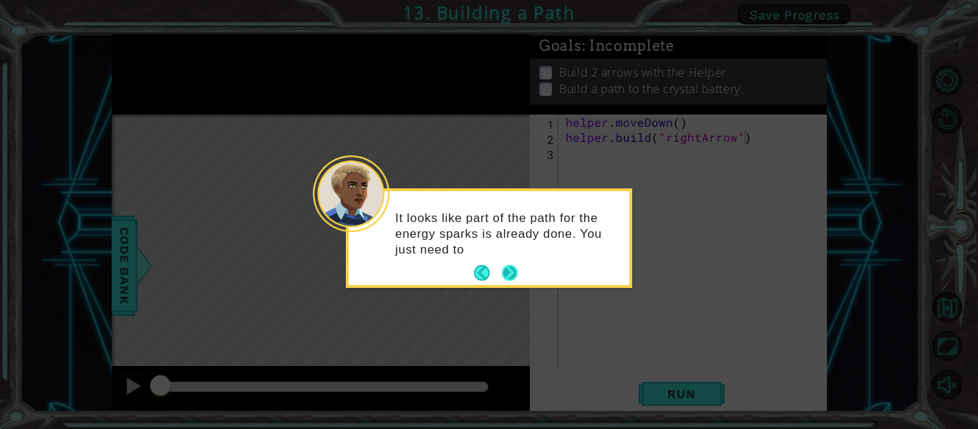
drag, startPoint x: 645, startPoint y: 227, endPoint x: 515, endPoint y: 268, distance: 136.5
click at [521, 268] on div "It looks like part of the path for the energy sparks is already done. You just …" at bounding box center [489, 238] width 281 height 94
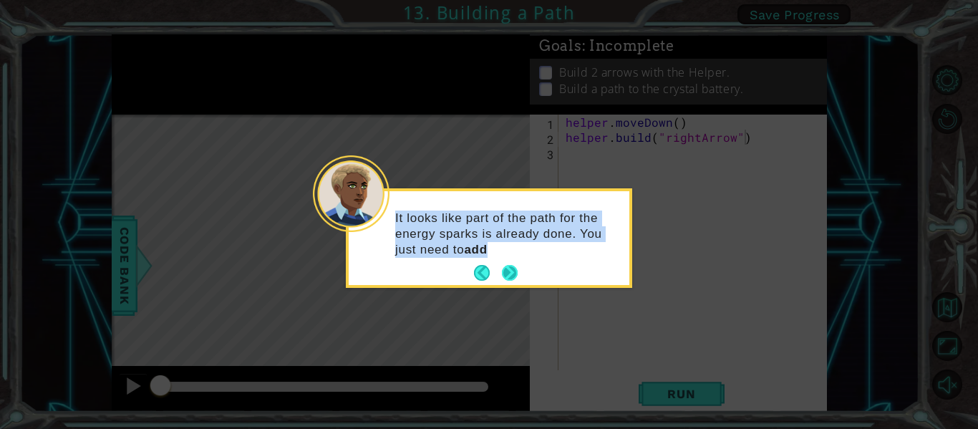
click at [512, 268] on button "Next" at bounding box center [509, 273] width 16 height 16
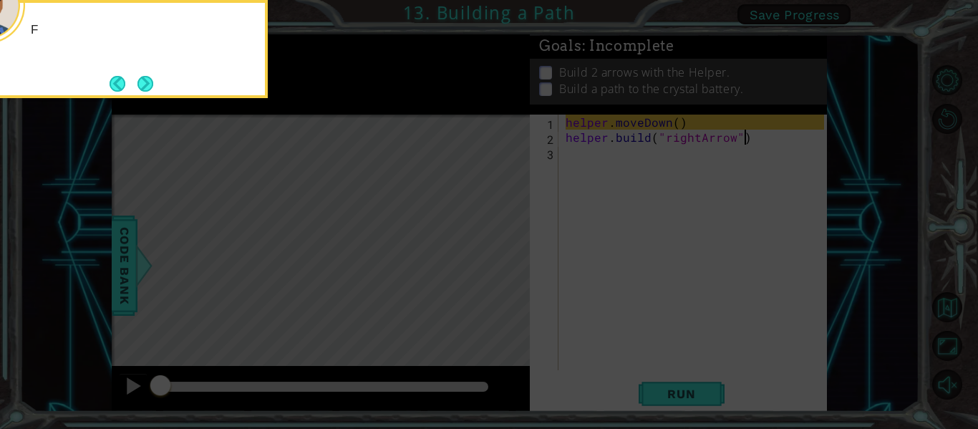
click at [485, 275] on icon at bounding box center [489, 63] width 978 height 729
click at [146, 77] on button "Next" at bounding box center [145, 83] width 16 height 16
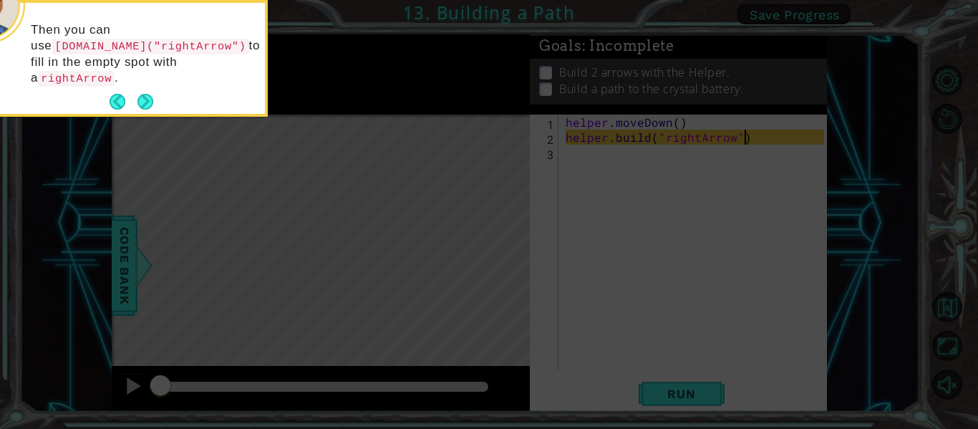
click at [167, 79] on div "Then you can use [DOMAIN_NAME]("rightArrow") to fill in the empty spot with a r…" at bounding box center [124, 61] width 281 height 105
click at [159, 84] on div "Then you can use [DOMAIN_NAME]("rightArrow") to fill in the empty spot with a r…" at bounding box center [124, 61] width 281 height 105
click at [153, 94] on button "Next" at bounding box center [145, 102] width 16 height 16
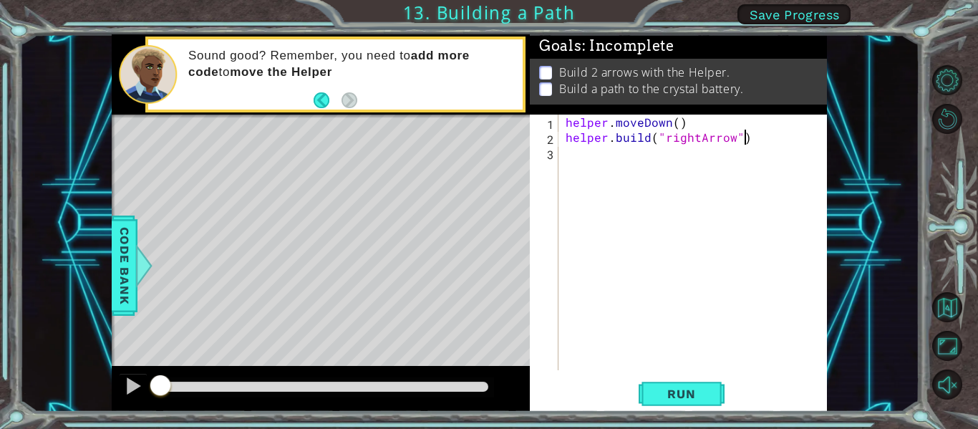
click at [627, 177] on div "helper . moveDown ( ) helper . build ( "rightArrow" )" at bounding box center [697, 258] width 268 height 286
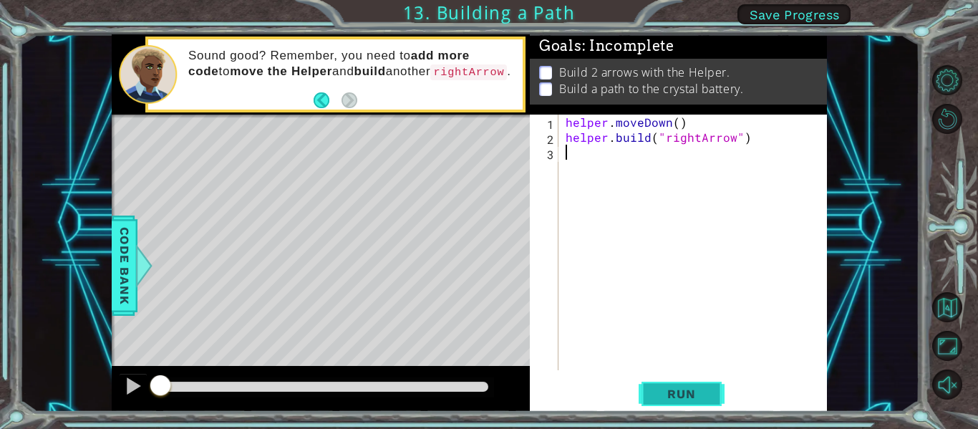
click at [686, 381] on button "Run" at bounding box center [681, 393] width 86 height 29
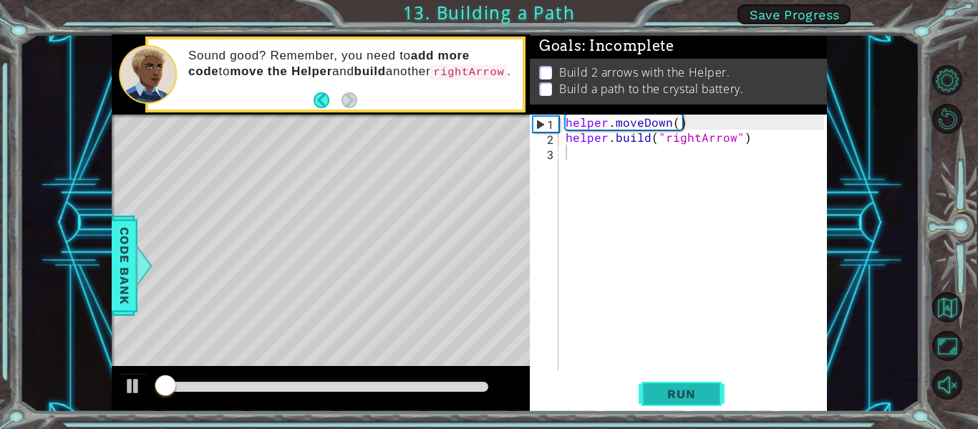
click at [686, 387] on span "Run" at bounding box center [681, 393] width 57 height 14
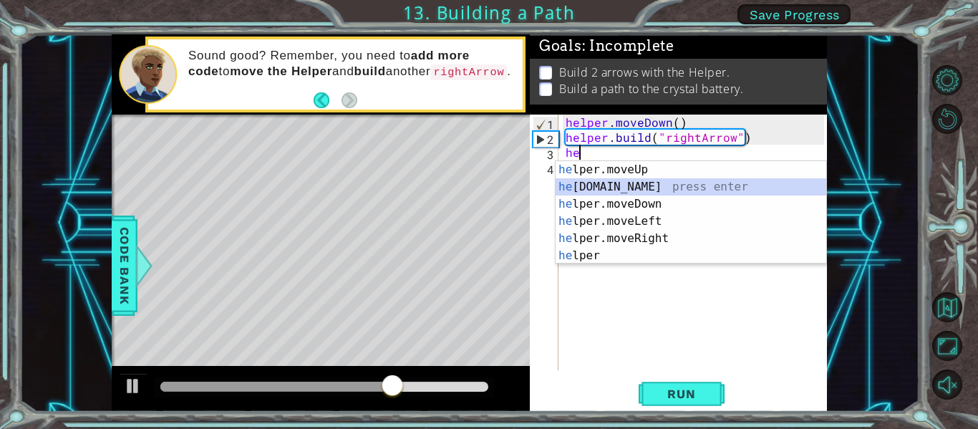
click at [590, 187] on div "he lper.moveUp press enter he [DOMAIN_NAME] press enter he lper.moveDown press …" at bounding box center [690, 229] width 271 height 137
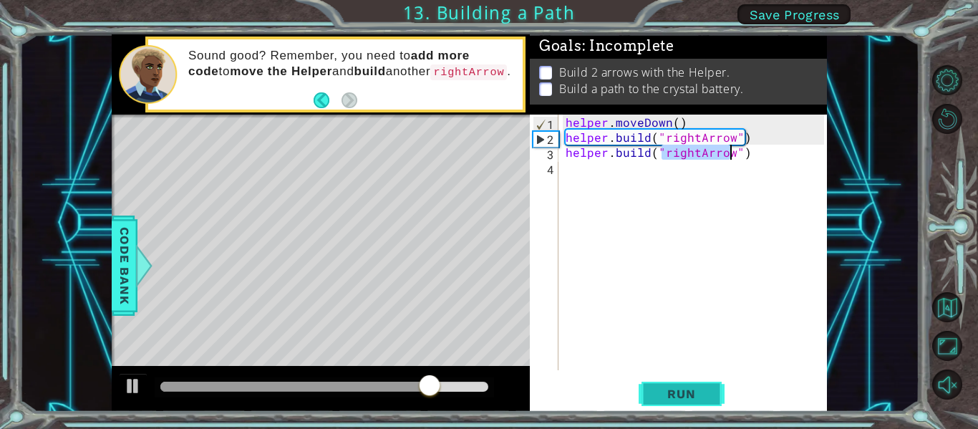
type textarea "[DOMAIN_NAME]("rightArrow")"
click at [696, 397] on span "Run" at bounding box center [681, 393] width 57 height 14
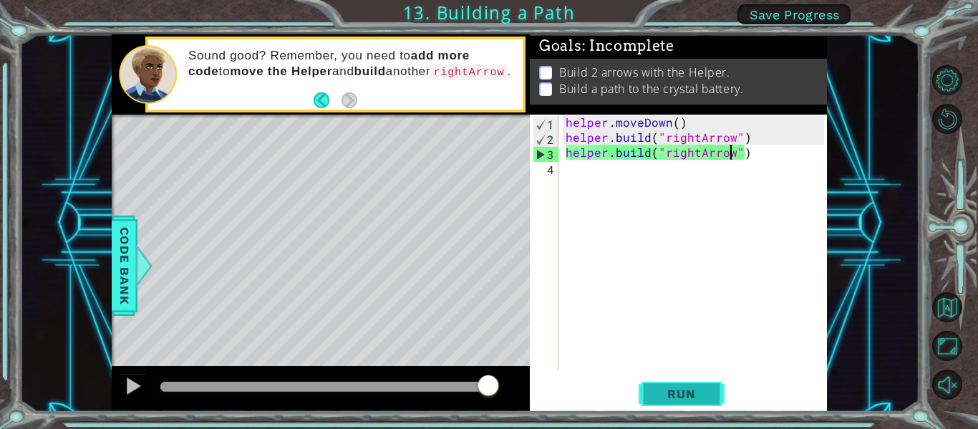
click at [640, 384] on button "Run" at bounding box center [681, 393] width 86 height 29
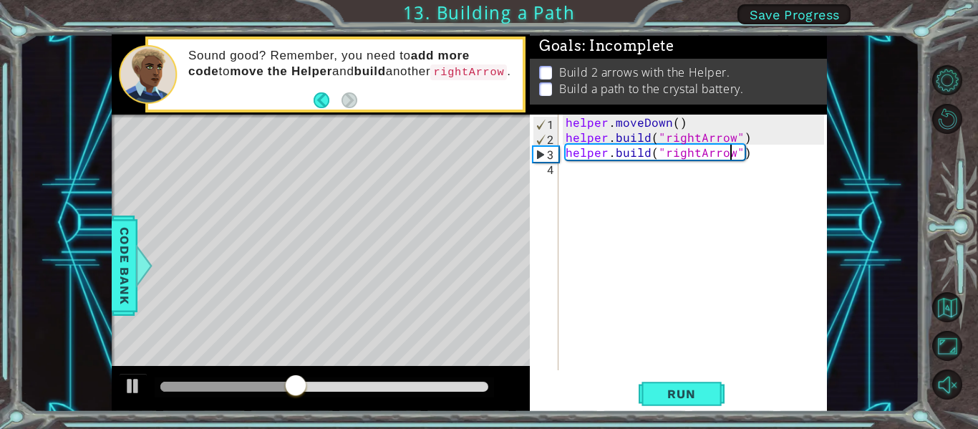
click at [594, 165] on div "helper . moveDown ( ) helper . build ( "rightArrow" ) helper . build ( "rightAr…" at bounding box center [697, 258] width 268 height 286
click at [743, 159] on div "helper . moveDown ( ) helper . build ( "rightArrow" ) helper . build ( "rightAr…" at bounding box center [697, 258] width 268 height 286
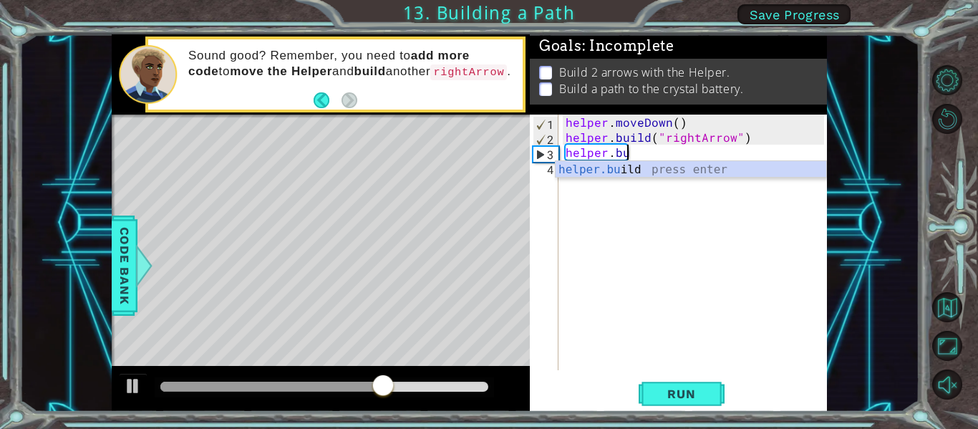
type textarea "h"
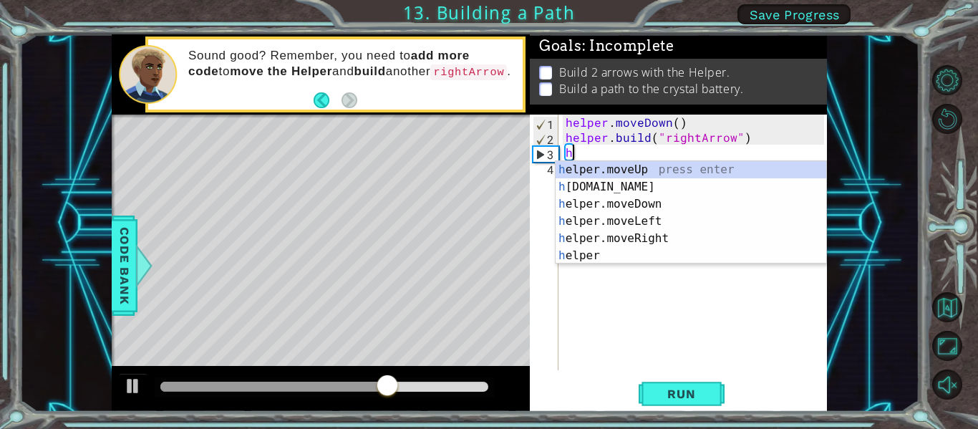
type textarea "[DOMAIN_NAME]("rightArrow")"
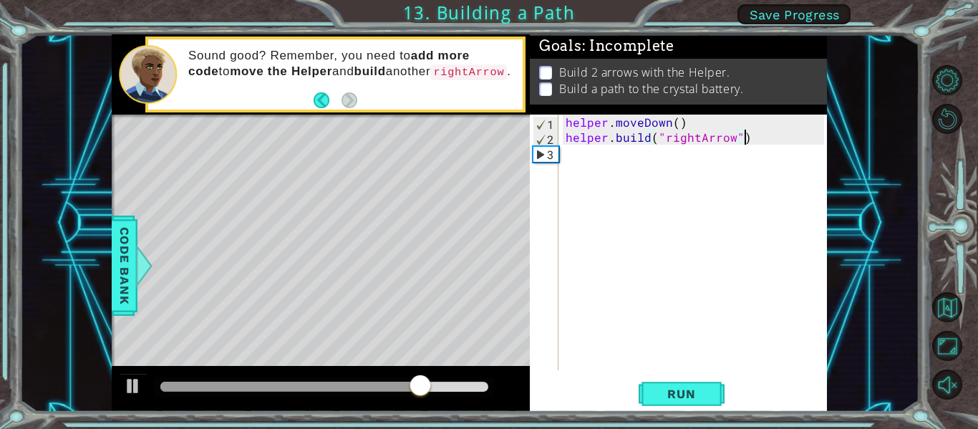
click at [643, 153] on div "helper . moveDown ( ) helper . build ( "rightArrow" )" at bounding box center [697, 258] width 268 height 286
type textarea "m"
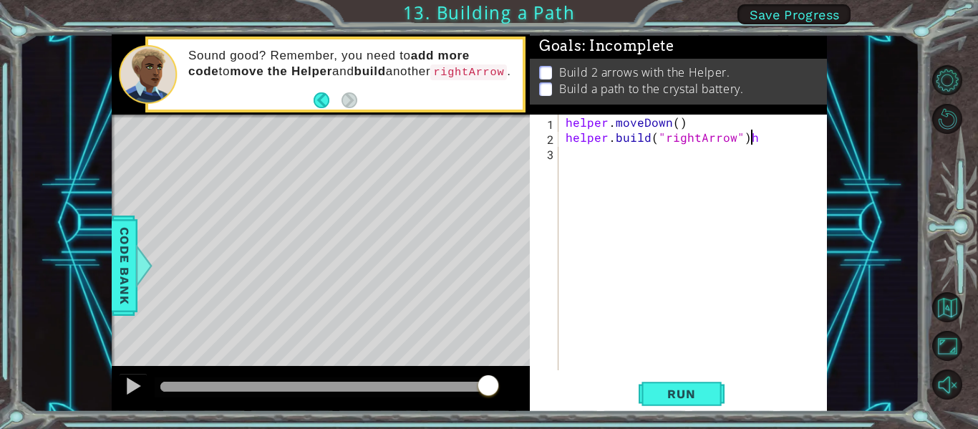
scroll to position [0, 11]
type textarea "[DOMAIN_NAME]("rightArrow")"
click at [594, 145] on div "helper . moveDown ( ) helper . build ( "rightArrow" )" at bounding box center [697, 258] width 268 height 286
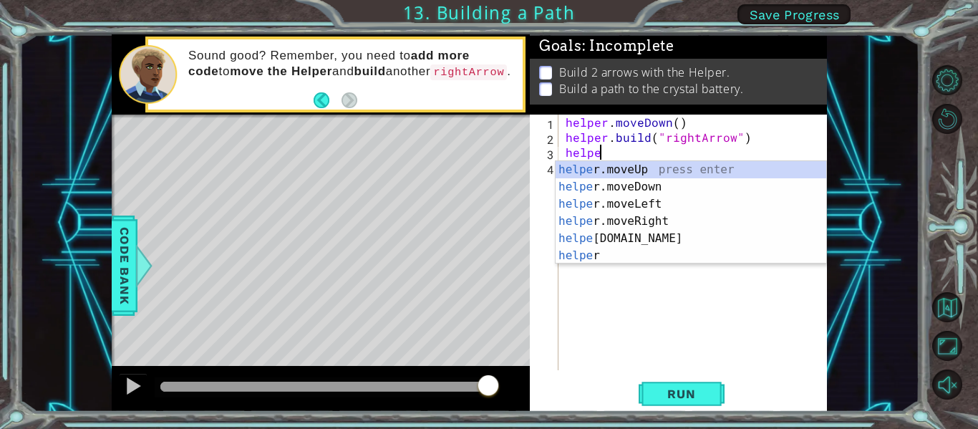
scroll to position [0, 2]
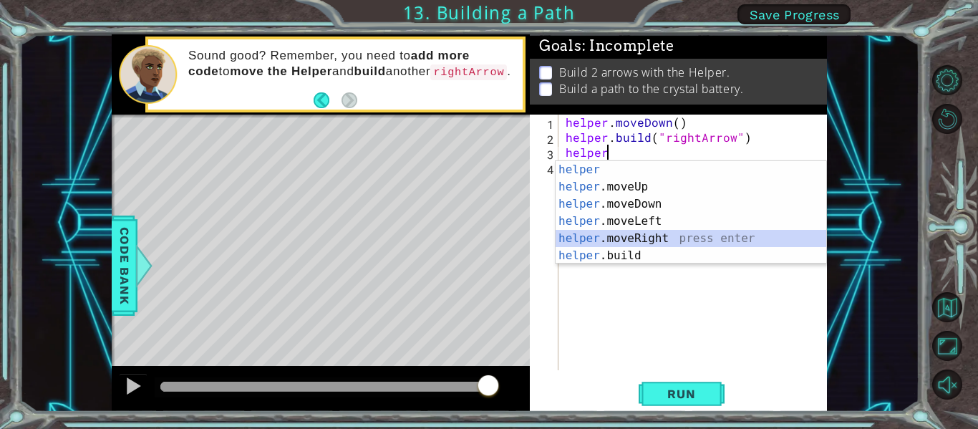
drag, startPoint x: 649, startPoint y: 235, endPoint x: 661, endPoint y: 218, distance: 21.2
click at [650, 235] on div "helper press enter helper .moveUp press enter helper .moveDown press enter help…" at bounding box center [690, 229] width 271 height 137
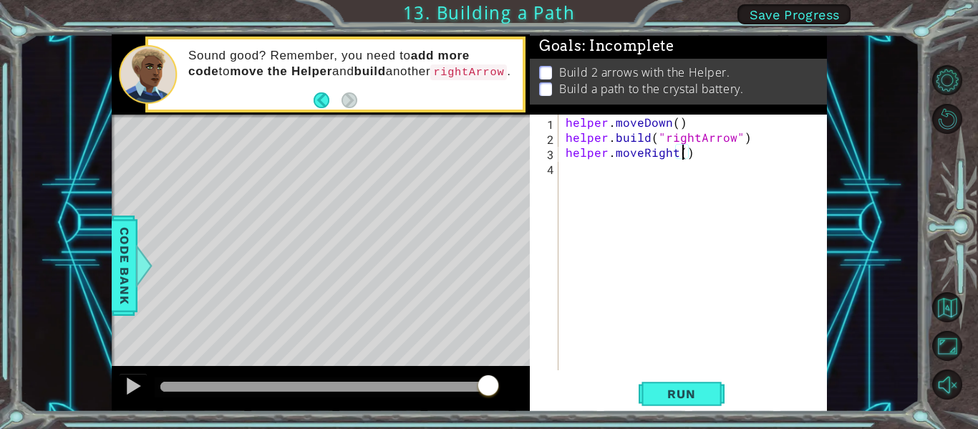
scroll to position [0, 7]
type textarea "helper.moveRight(3)"
click at [724, 389] on button "Run" at bounding box center [681, 393] width 86 height 29
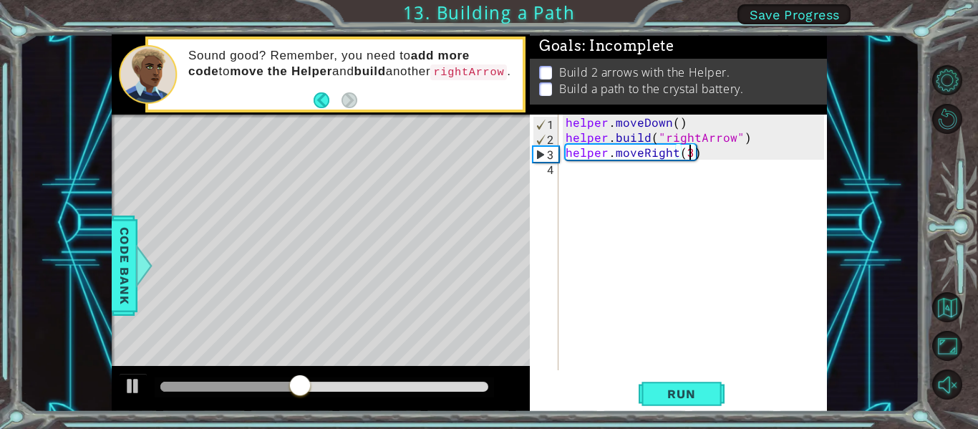
click at [639, 198] on div "helper . moveDown ( ) helper . build ( "rightArrow" ) helper . moveRight ( 3 )" at bounding box center [697, 258] width 268 height 286
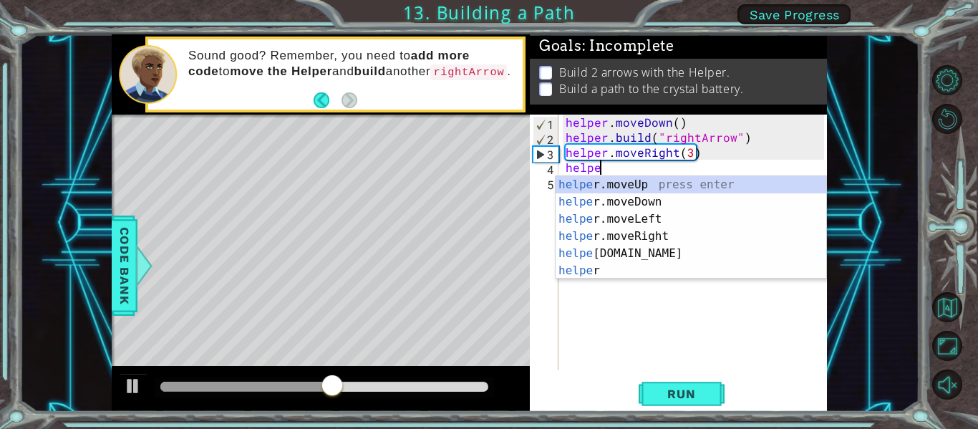
scroll to position [0, 2]
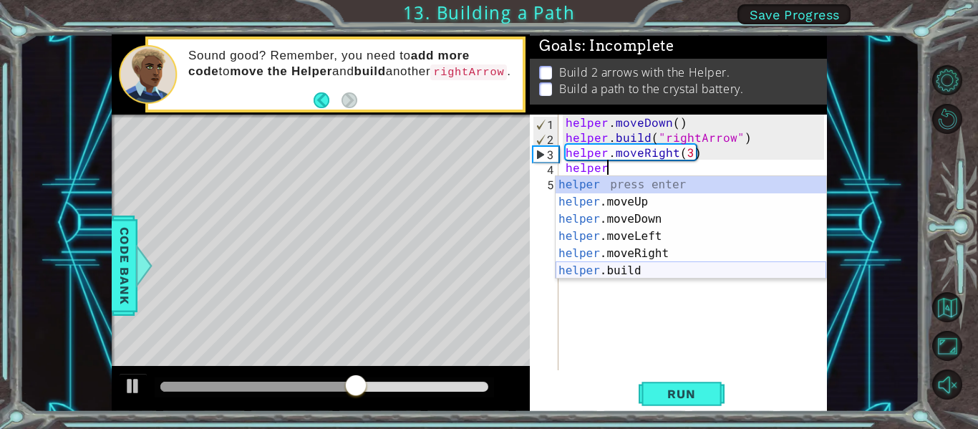
click at [630, 269] on div "helper press enter helper .moveUp press enter helper .moveDown press enter help…" at bounding box center [690, 244] width 271 height 137
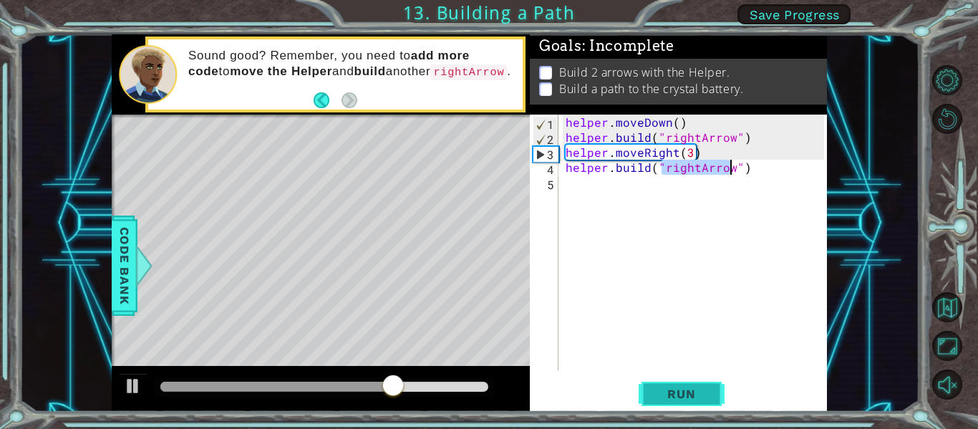
type textarea "[DOMAIN_NAME]("rightArrow")"
click at [696, 395] on span "Run" at bounding box center [681, 393] width 57 height 14
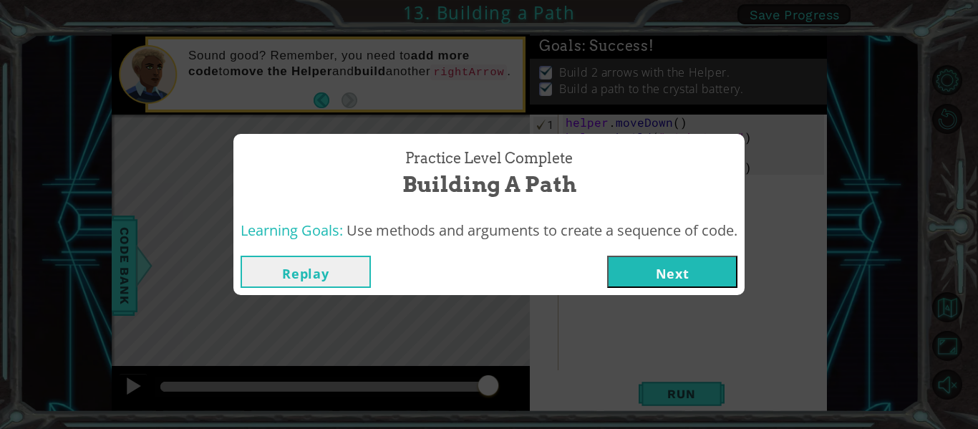
click at [654, 264] on button "Next" at bounding box center [672, 271] width 130 height 32
